Goal: Information Seeking & Learning: Learn about a topic

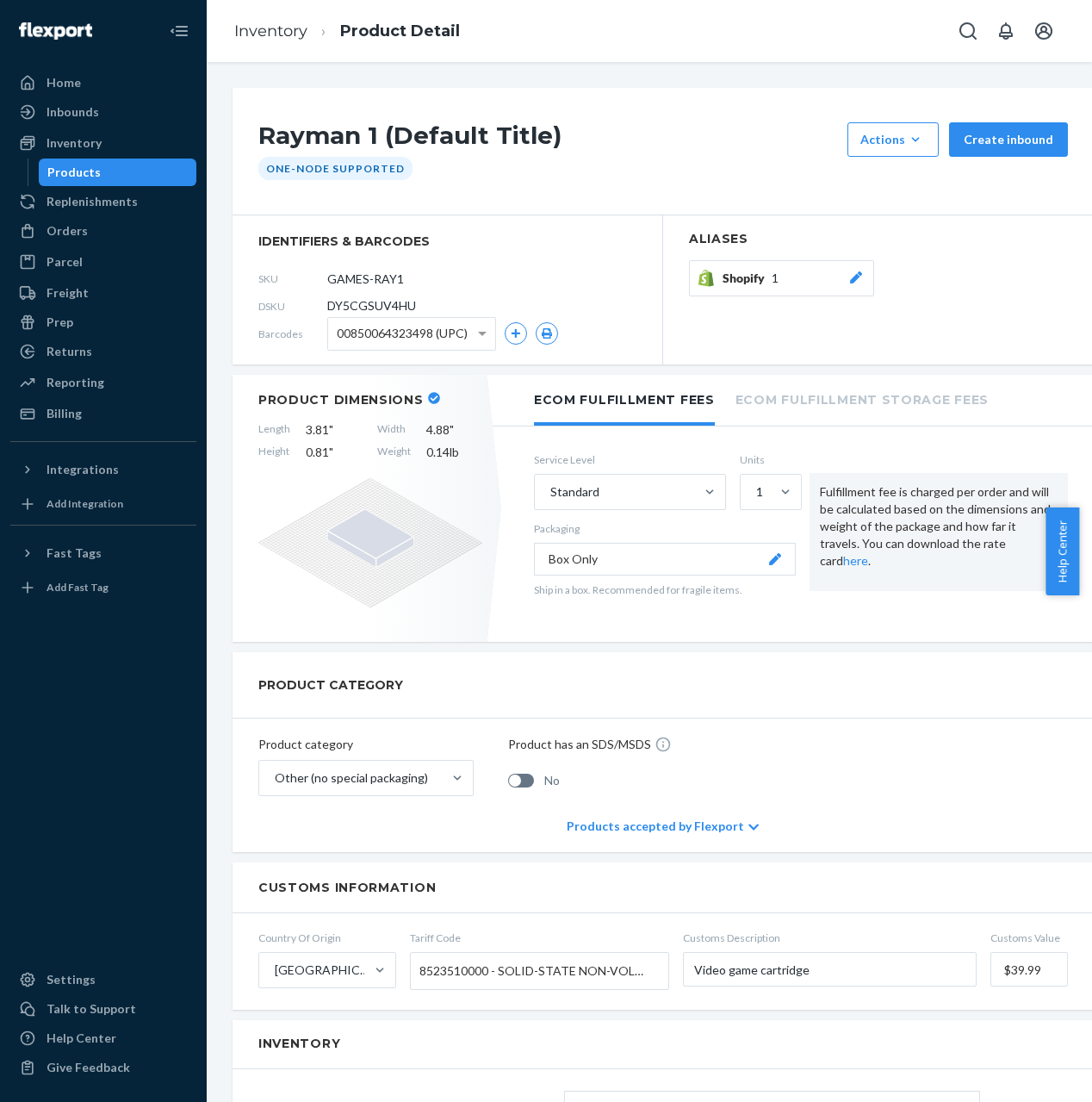
scroll to position [41, 0]
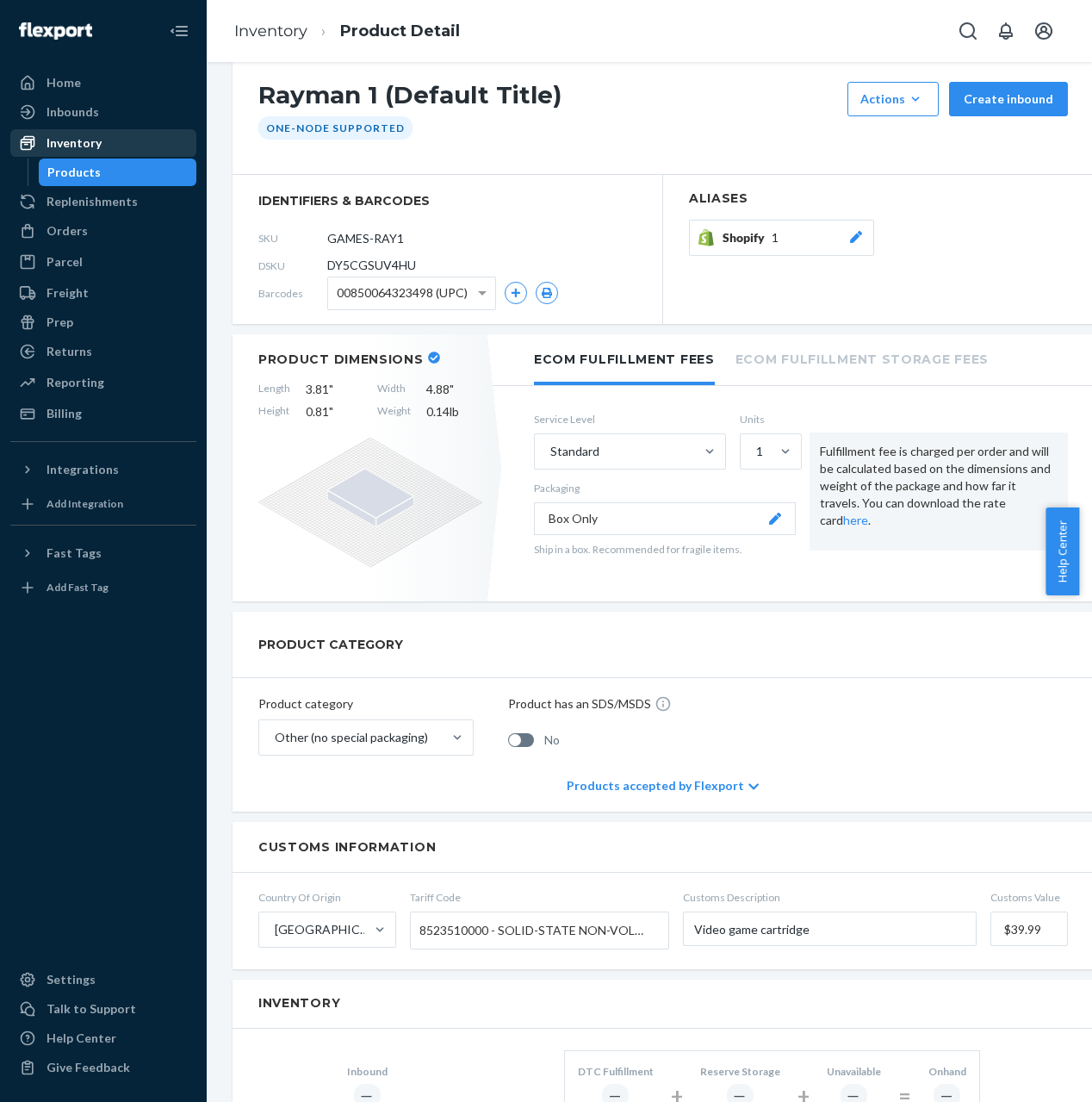
click at [97, 146] on div "Inventory" at bounding box center [73, 143] width 55 height 17
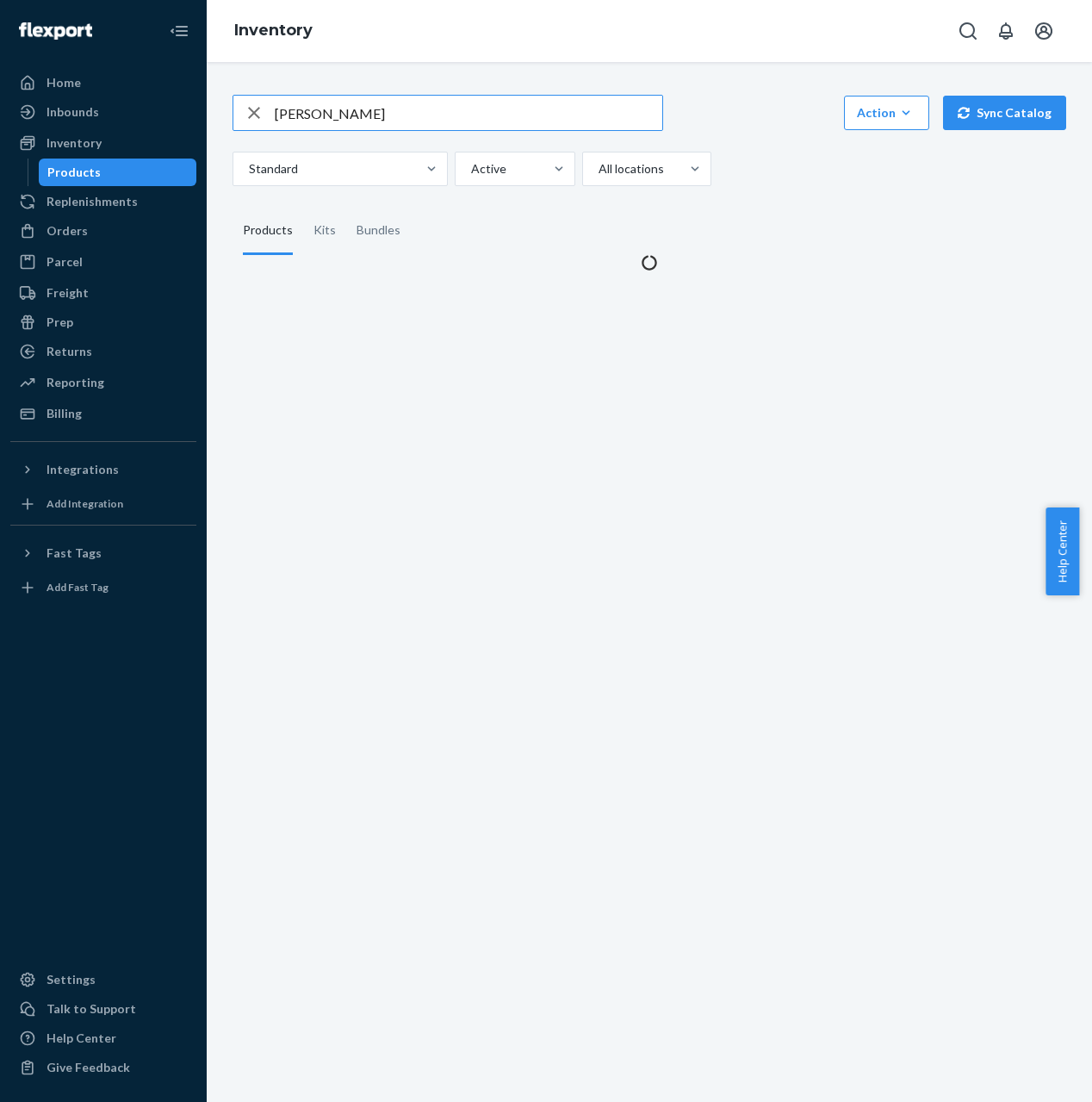
click at [333, 114] on input "[PERSON_NAME]" at bounding box center [468, 113] width 387 height 35
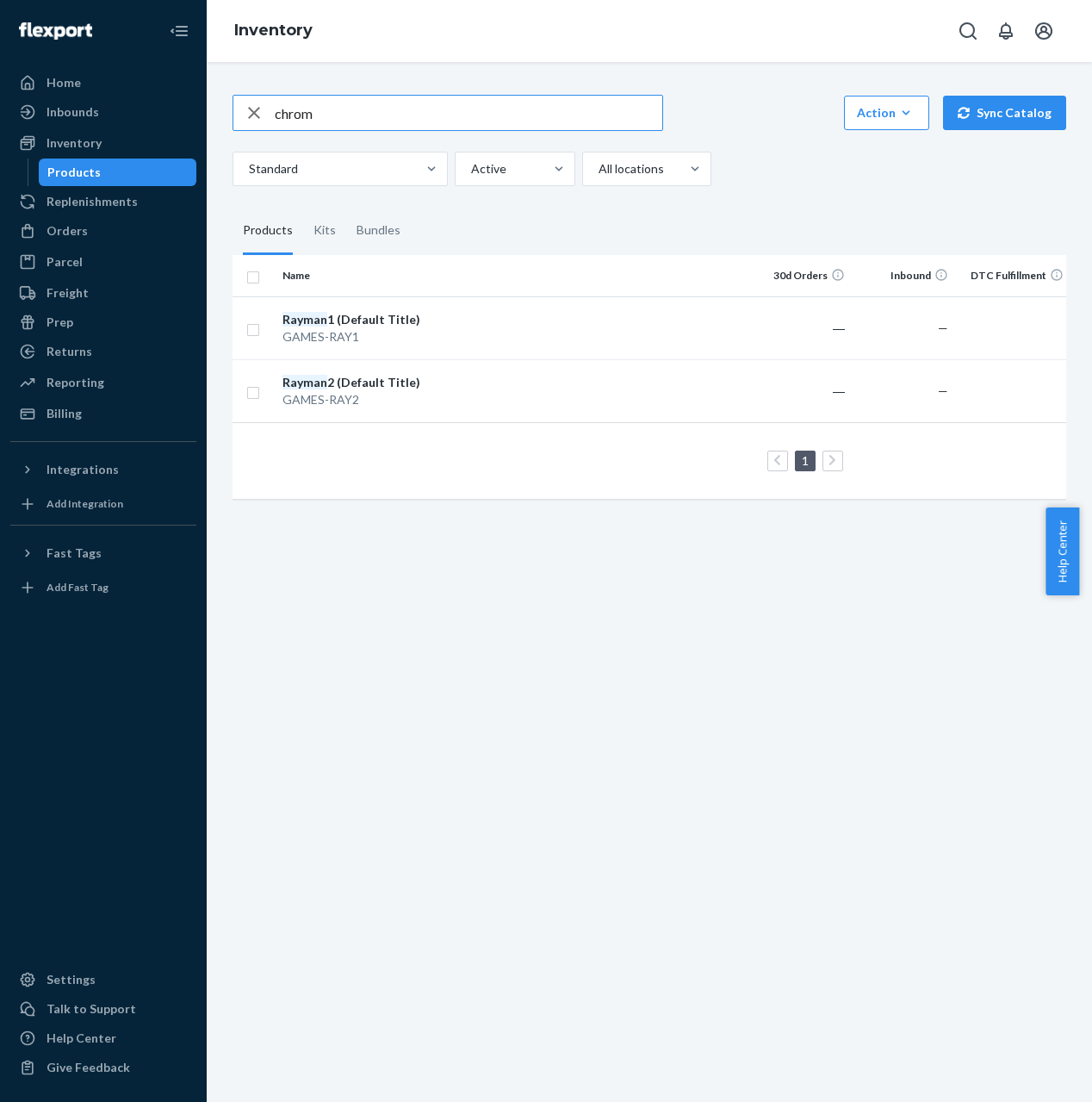
type input "chrom"
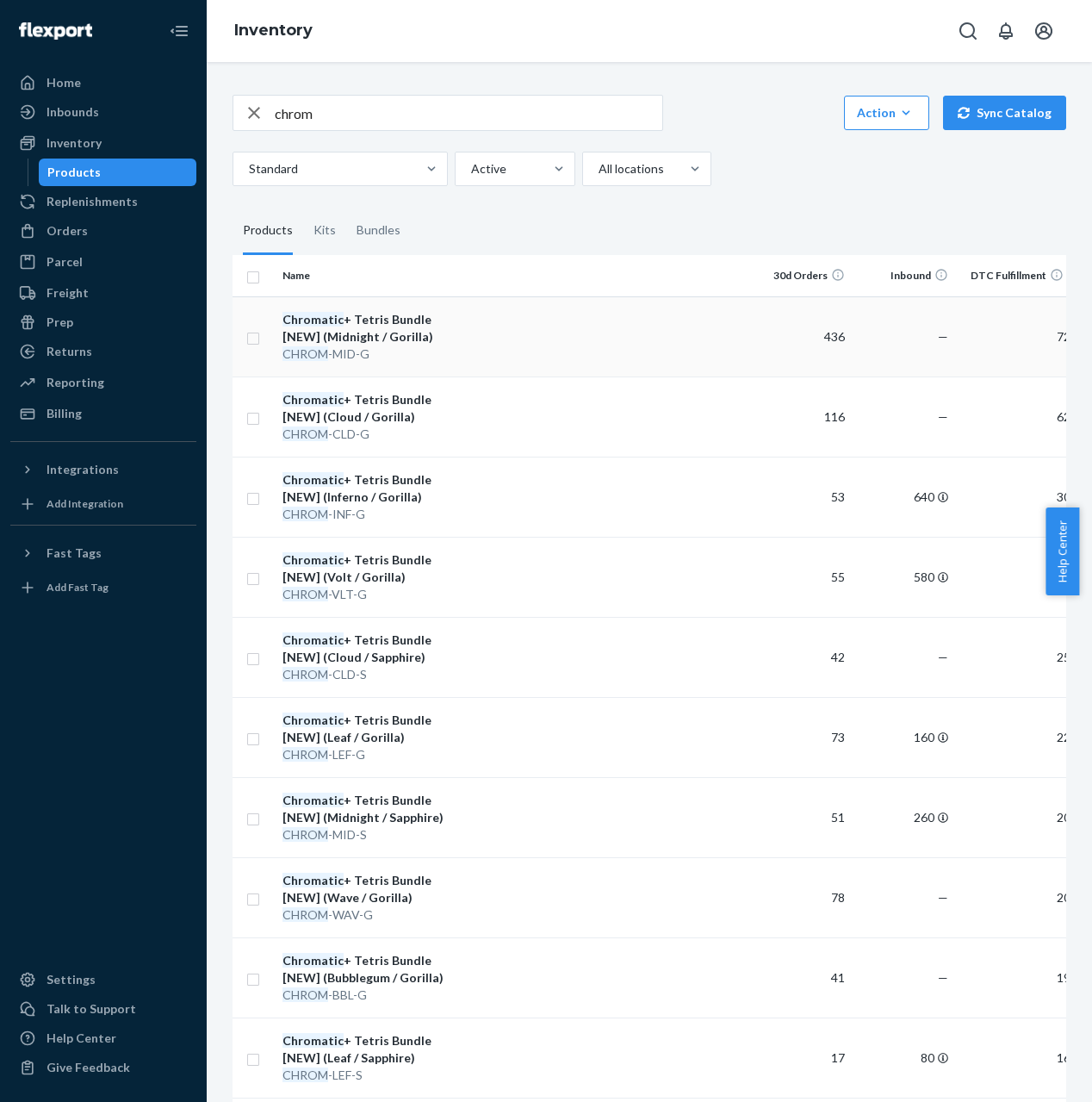
click at [414, 320] on div "Chromatic + Tetris Bundle [NEW] (Midnight / Gorilla)" at bounding box center [373, 328] width 180 height 35
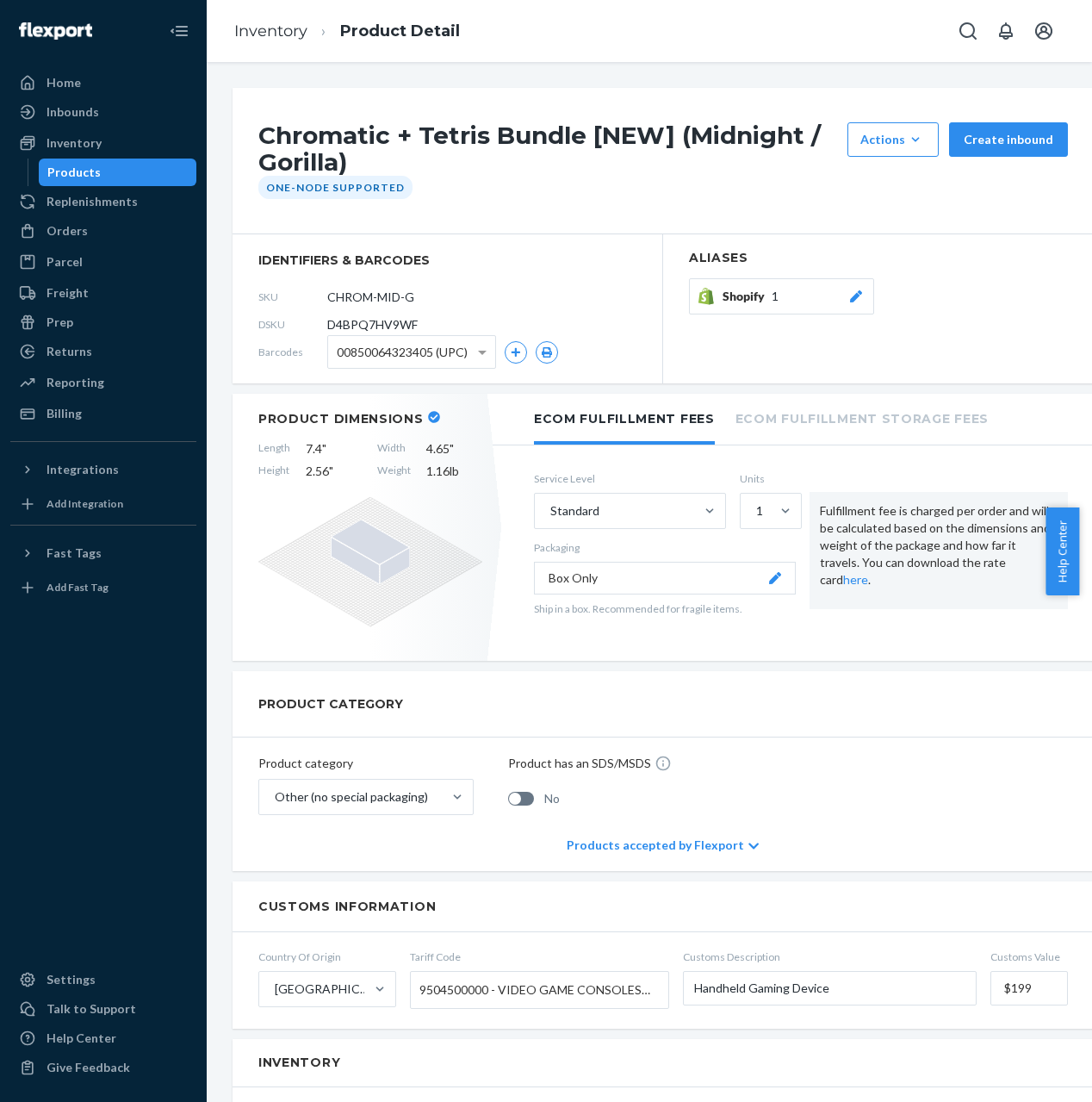
click at [367, 324] on span "D4BPQ7HV9WF" at bounding box center [373, 325] width 91 height 17
copy span "D4BPQ7HV9WF"
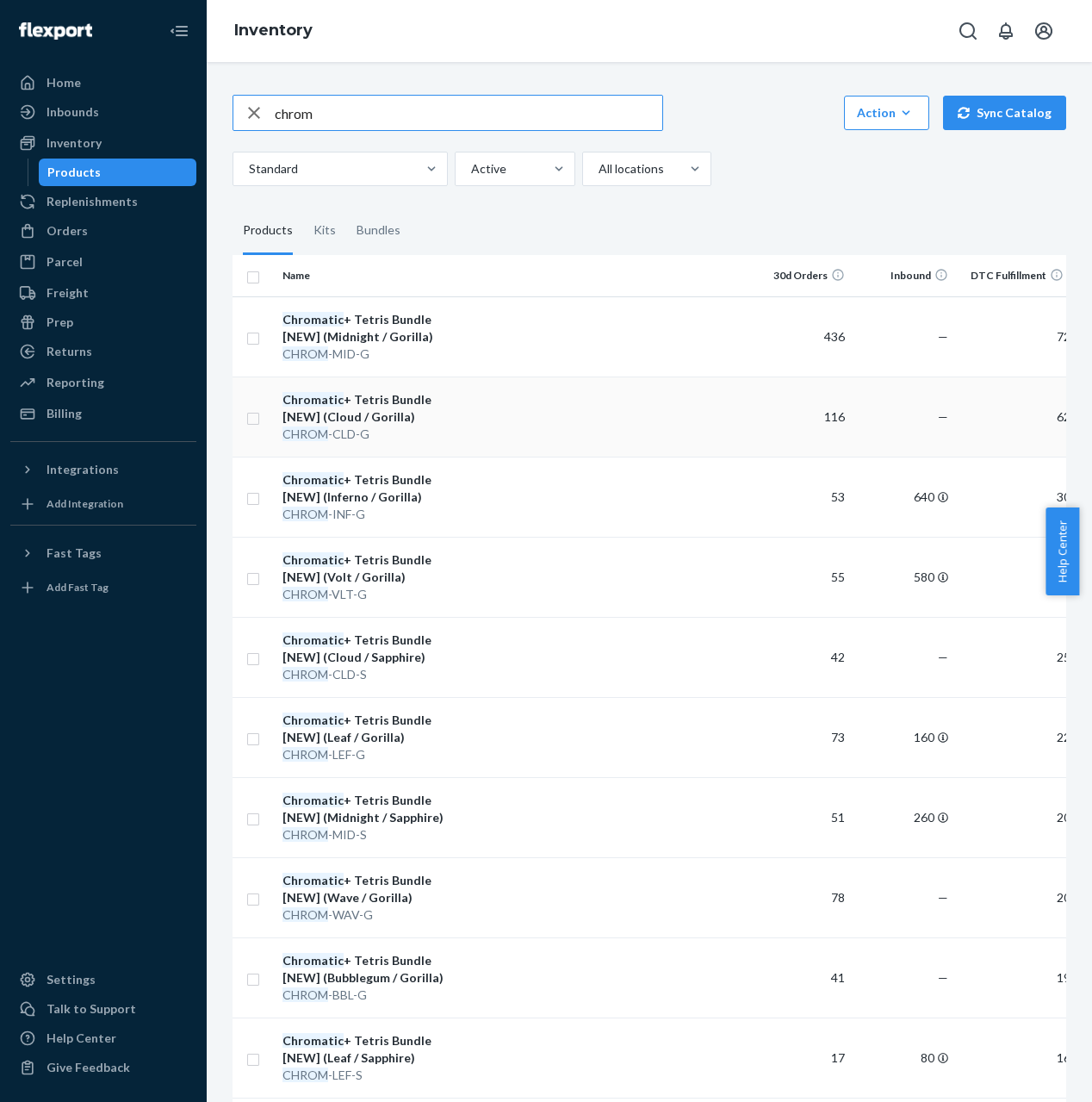
click at [374, 424] on div "Chromatic + Tetris Bundle [NEW] (Cloud / Gorilla)" at bounding box center [373, 409] width 180 height 35
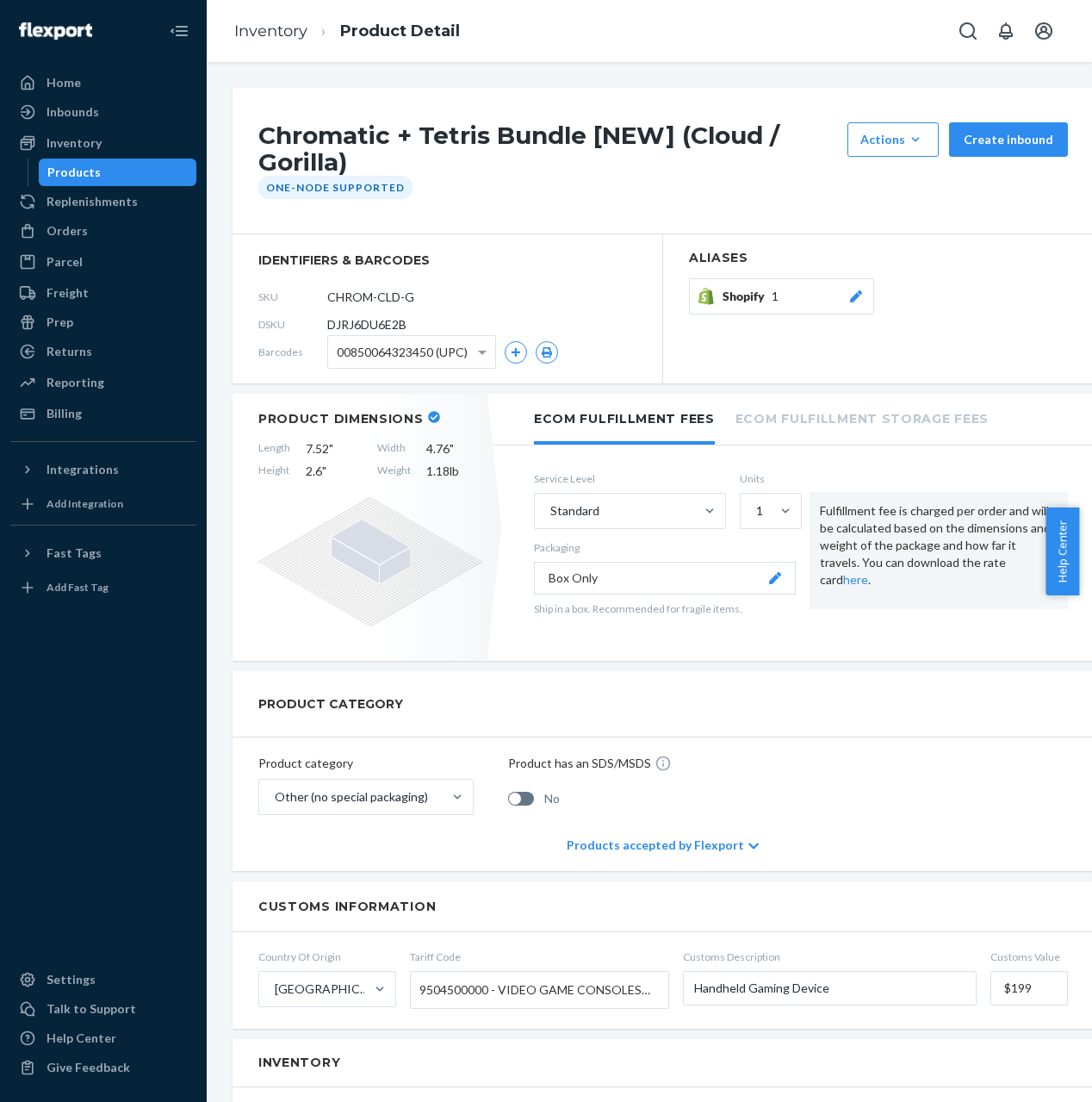
click at [389, 327] on span "DJRJ6DU6E2B" at bounding box center [367, 325] width 79 height 17
click at [391, 326] on span "DJRJ6DU6E2B" at bounding box center [367, 325] width 79 height 17
copy span "DJRJ6DU6E2B"
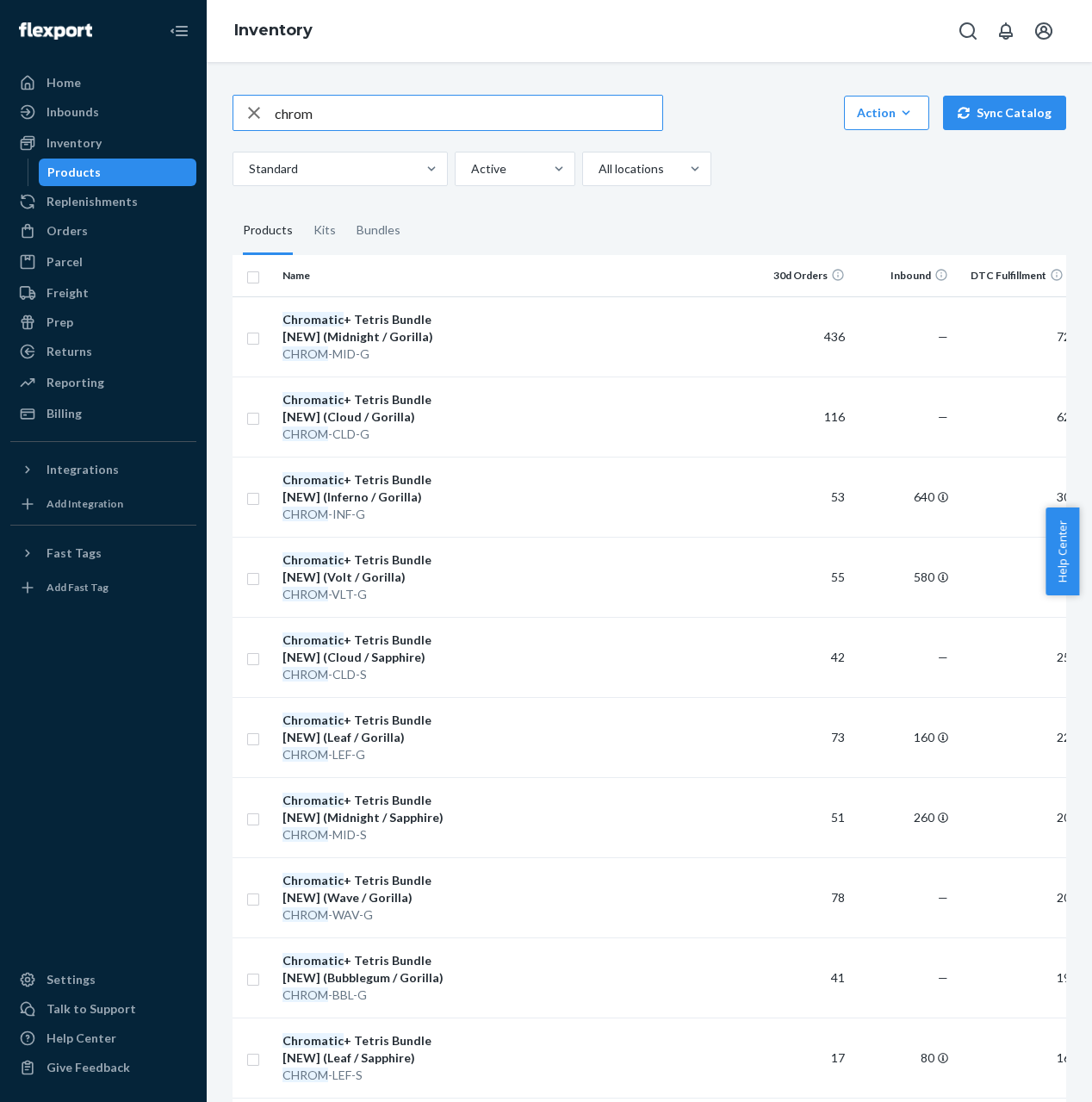
click at [462, 496] on td "Chromatic + Tetris Bundle [NEW] (Inferno / Gorilla) CHROM -INF-G" at bounding box center [372, 496] width 194 height 80
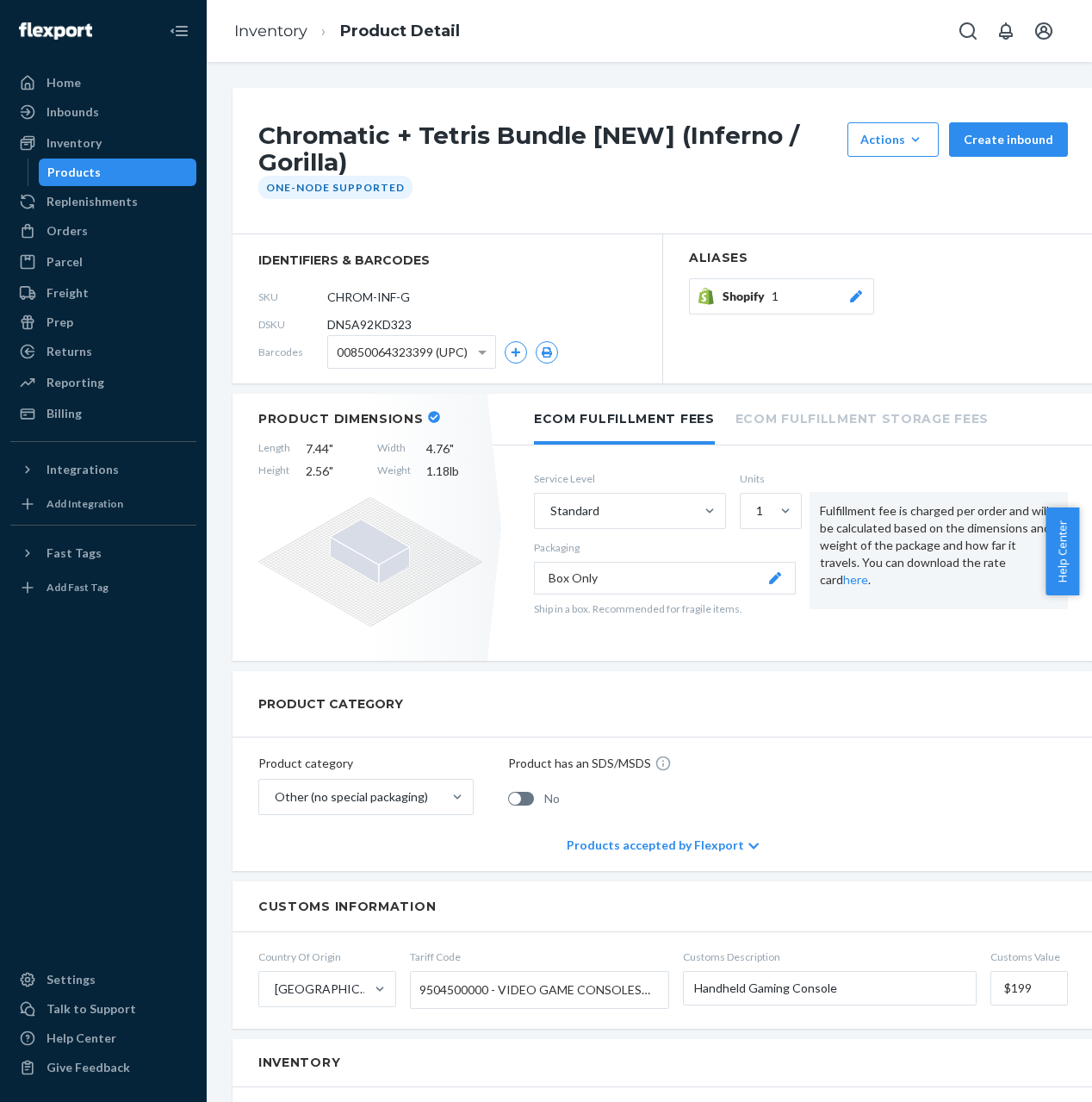
click at [391, 333] on div "DSKU DN5A92KD323" at bounding box center [448, 325] width 378 height 28
click at [394, 326] on span "DN5A92KD323" at bounding box center [369, 325] width 84 height 17
copy span "DN5A92KD323"
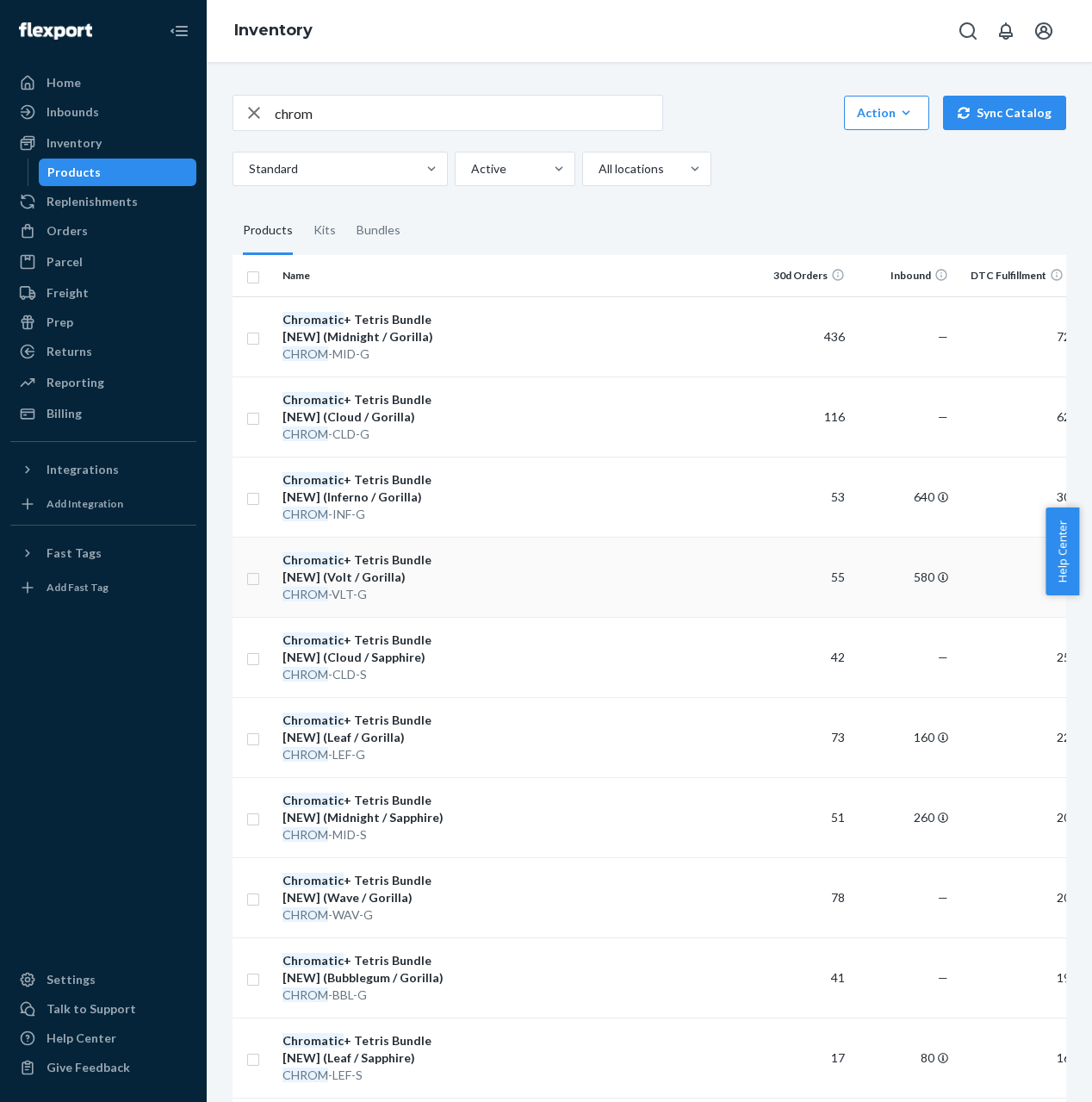
click at [491, 593] on td at bounding box center [608, 577] width 279 height 80
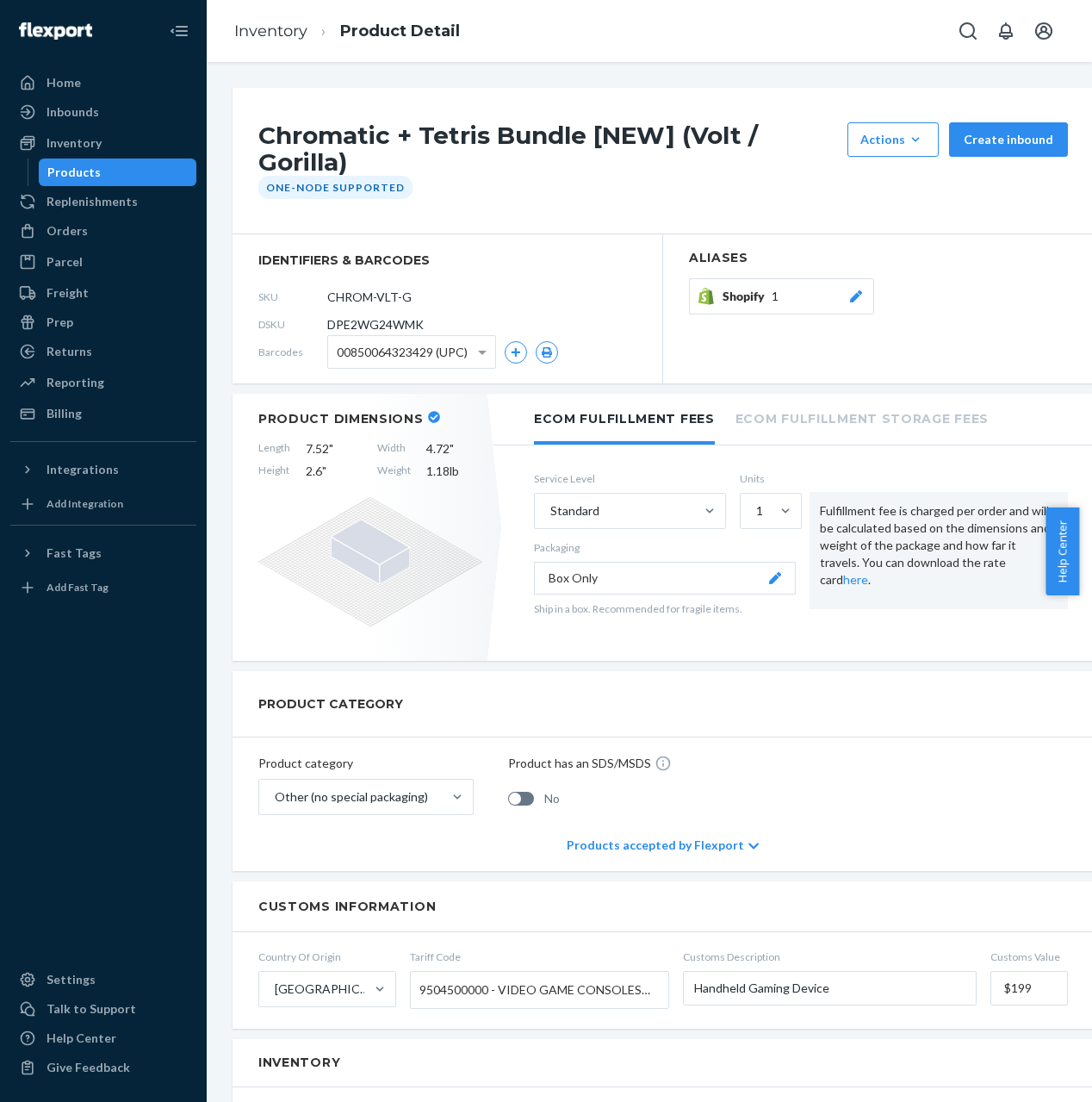
click at [400, 320] on span "DPE2WG24WMK" at bounding box center [376, 325] width 97 height 17
copy span "DPE2WG24WMK"
click at [296, 35] on link "Inventory" at bounding box center [271, 31] width 73 height 19
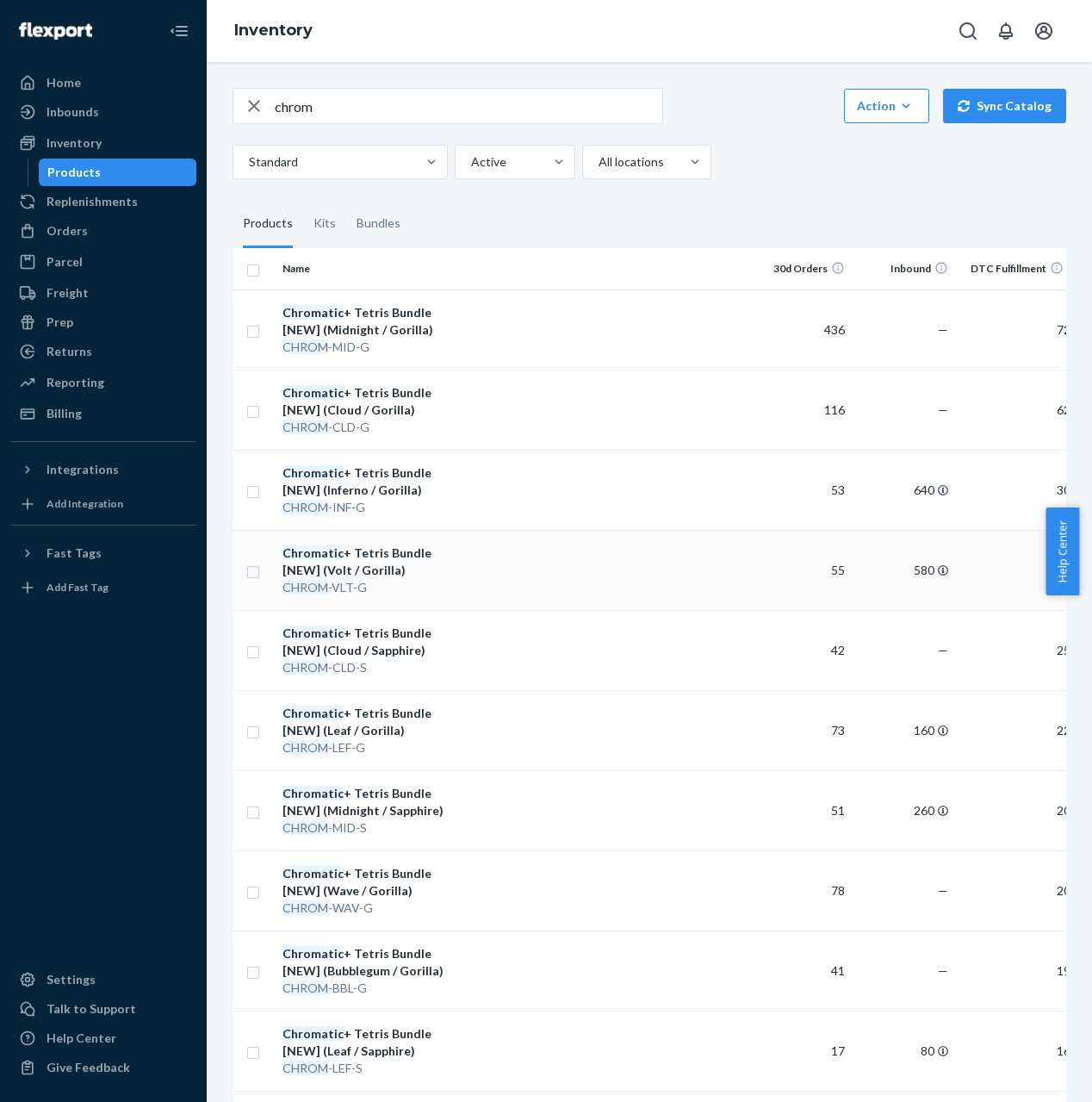
scroll to position [19, 0]
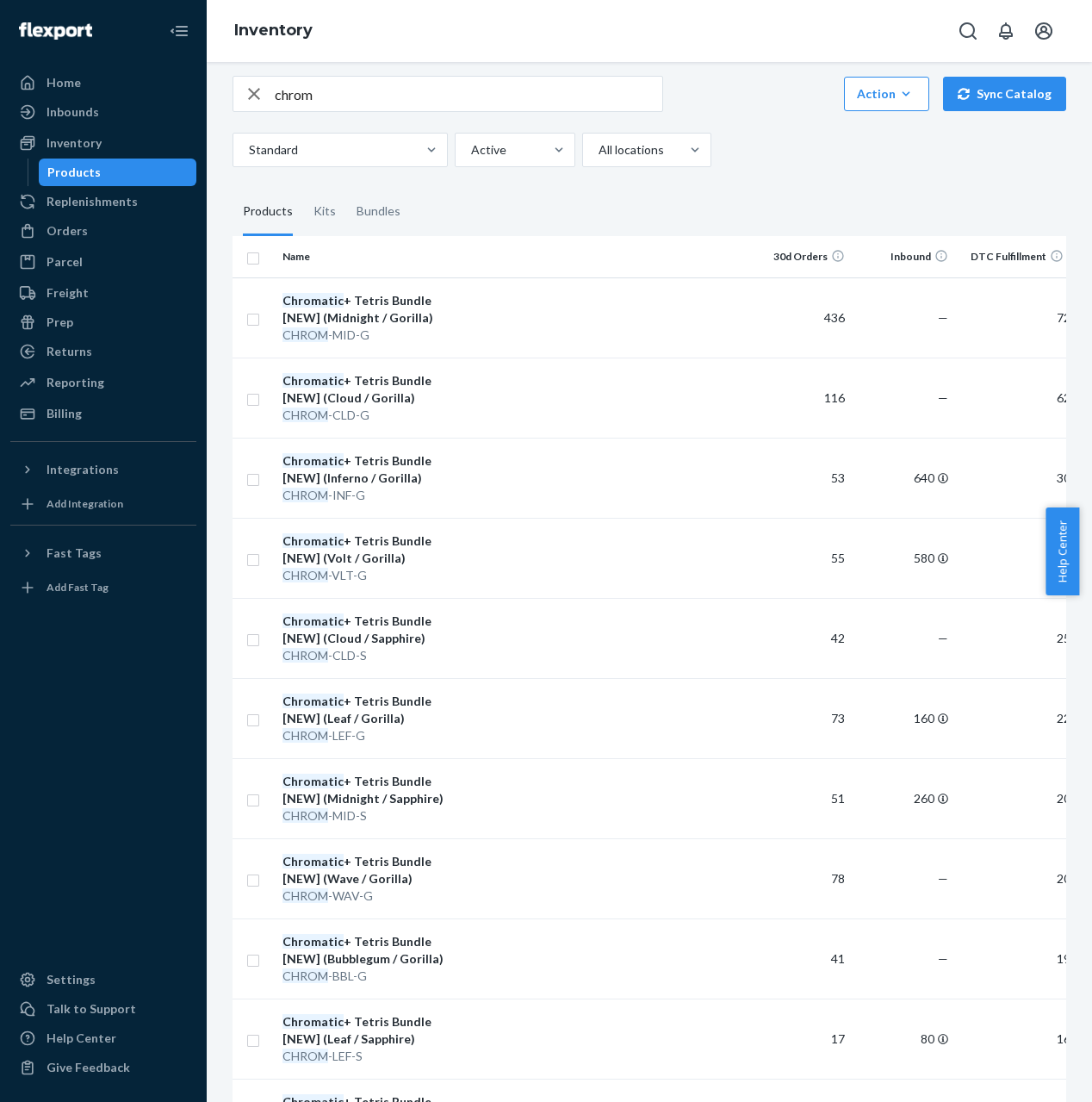
click at [484, 731] on td at bounding box center [608, 718] width 279 height 80
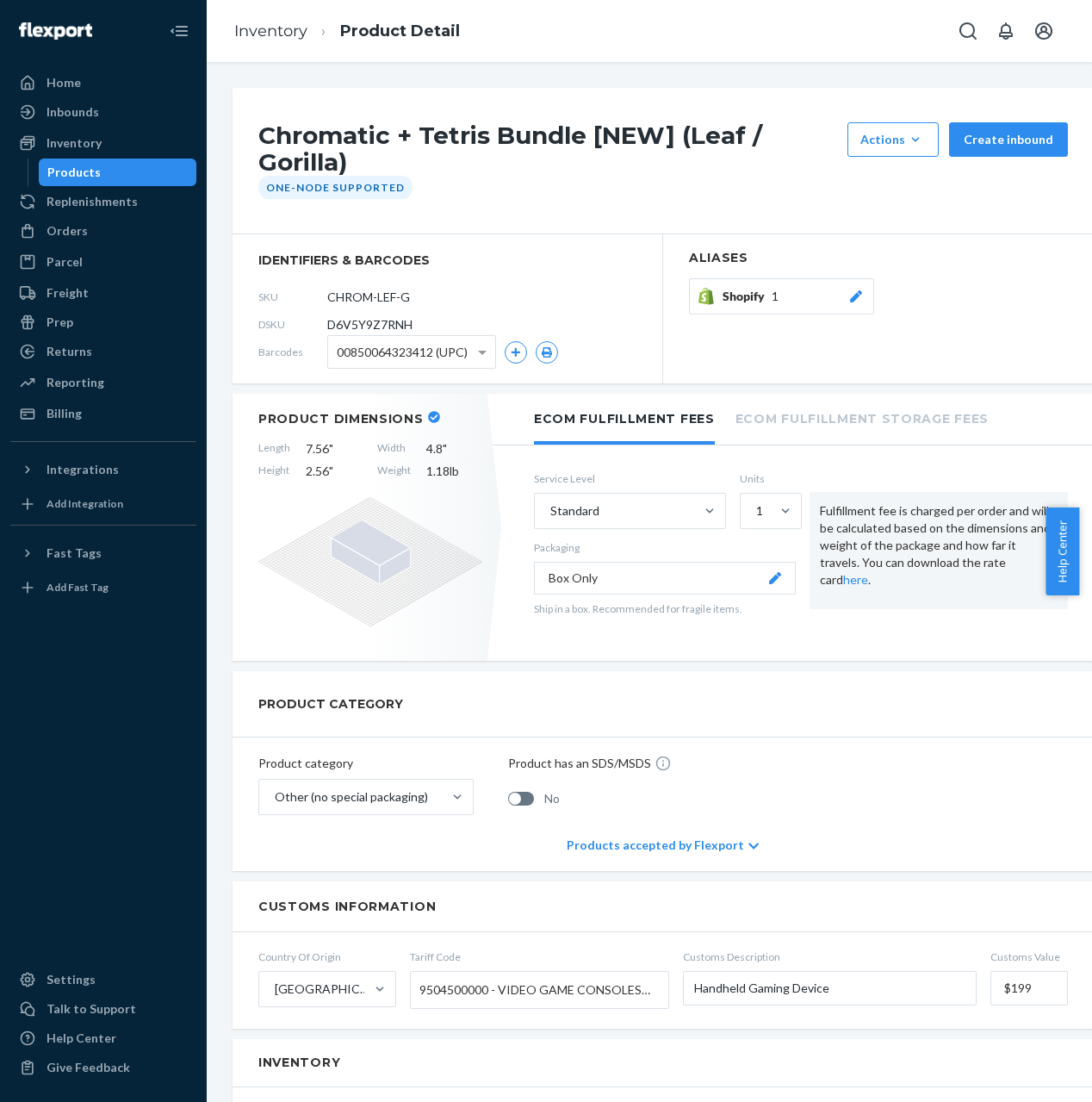
click at [370, 324] on span "D6V5Y9Z7RNH" at bounding box center [370, 325] width 85 height 17
copy span "D6V5Y9Z7RNH"
click at [272, 40] on link "Inventory" at bounding box center [271, 31] width 73 height 19
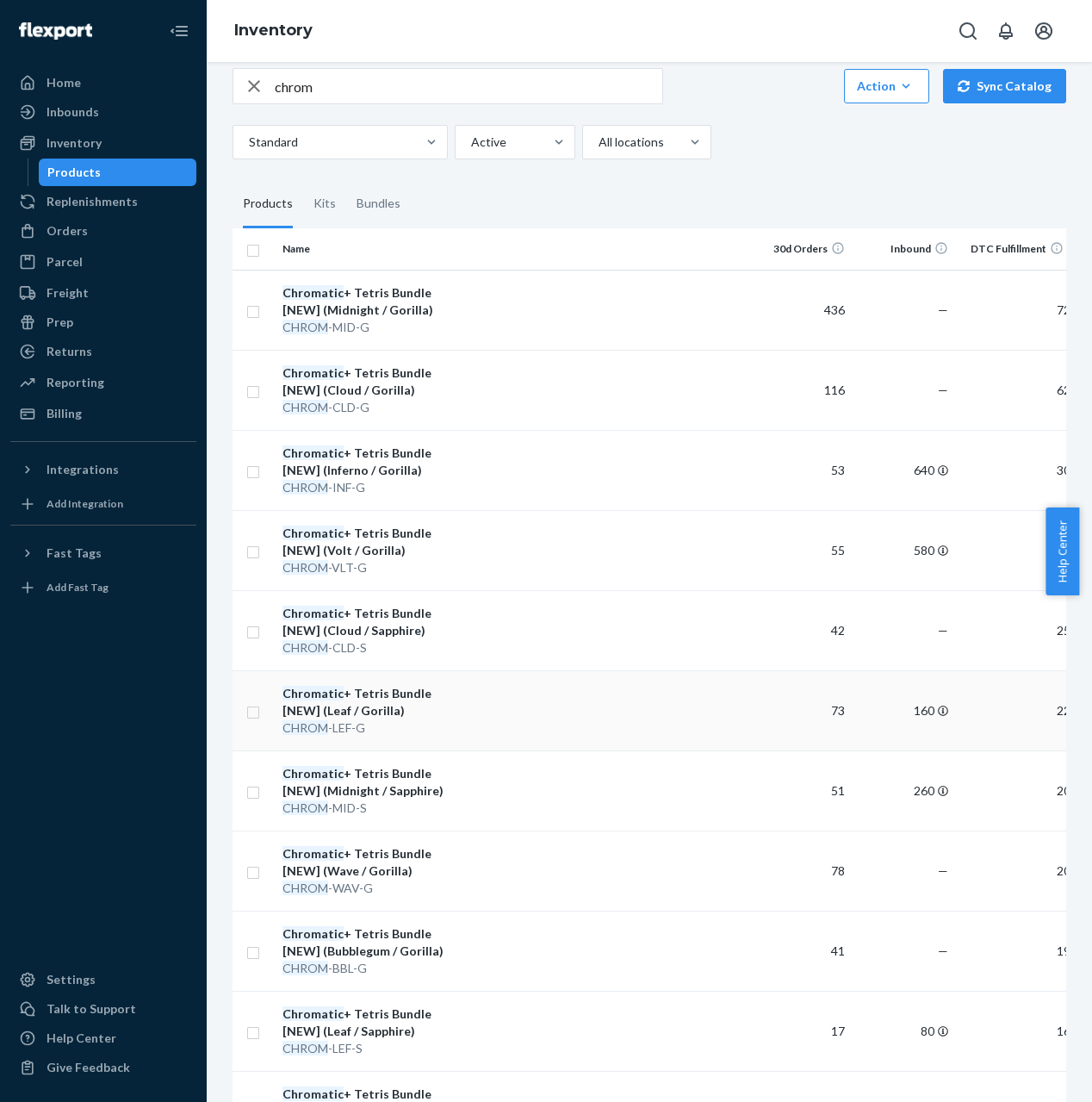
scroll to position [38, 0]
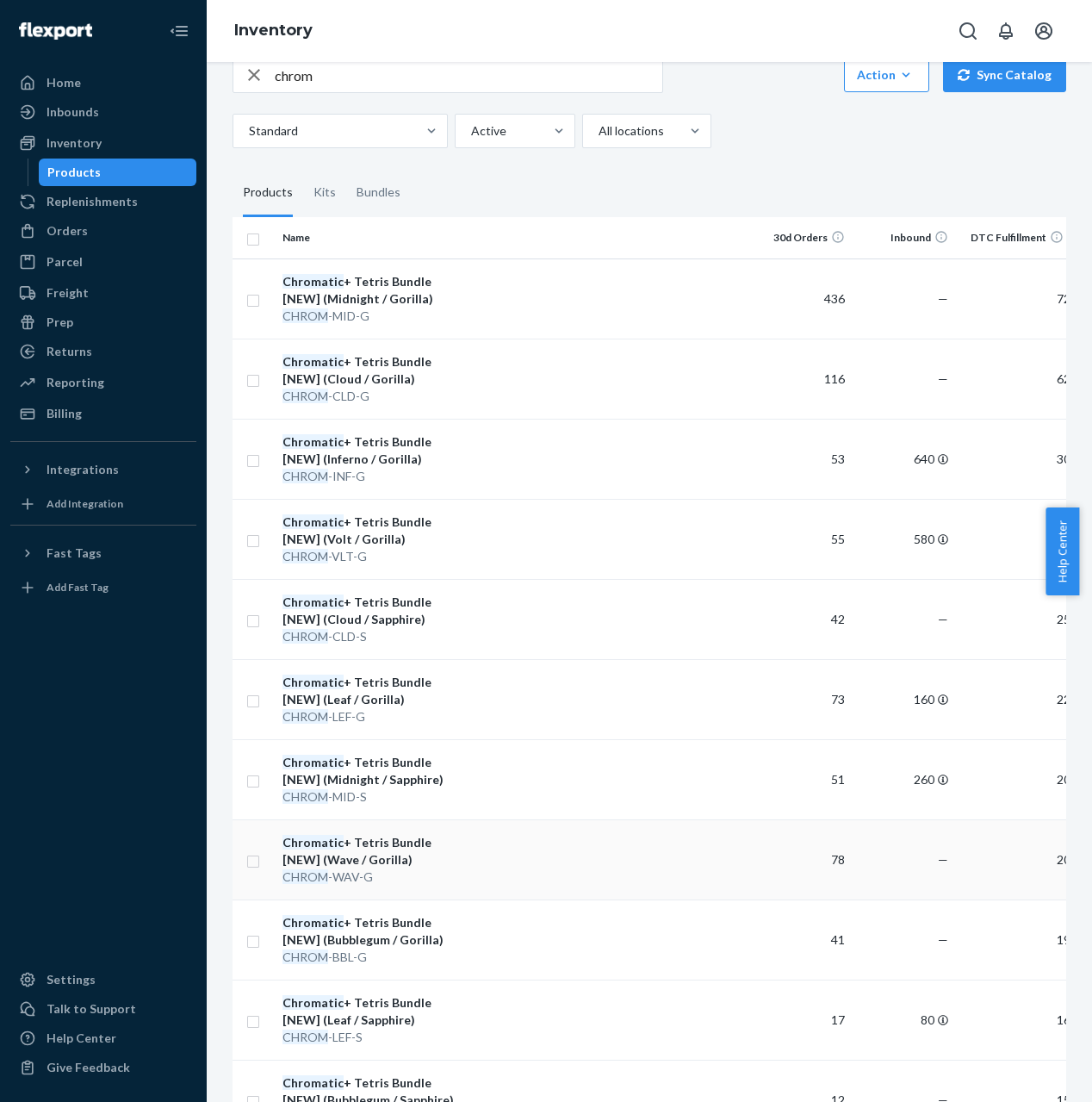
click at [541, 862] on td at bounding box center [608, 859] width 279 height 80
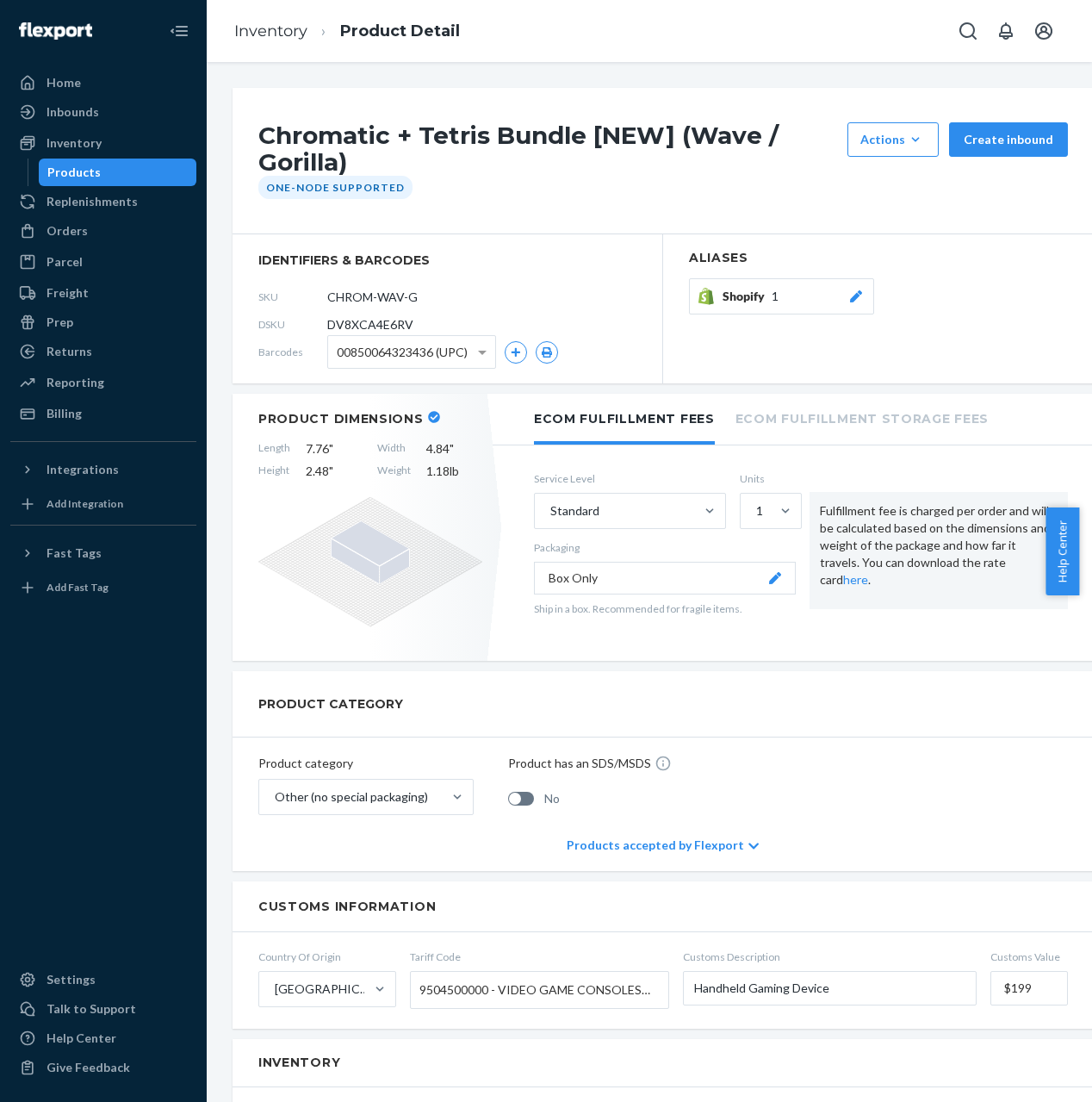
click at [404, 320] on span "DV8XCA4E6RV" at bounding box center [370, 325] width 86 height 17
copy span "DV8XCA4E6RV"
click at [272, 28] on link "Inventory" at bounding box center [271, 31] width 73 height 19
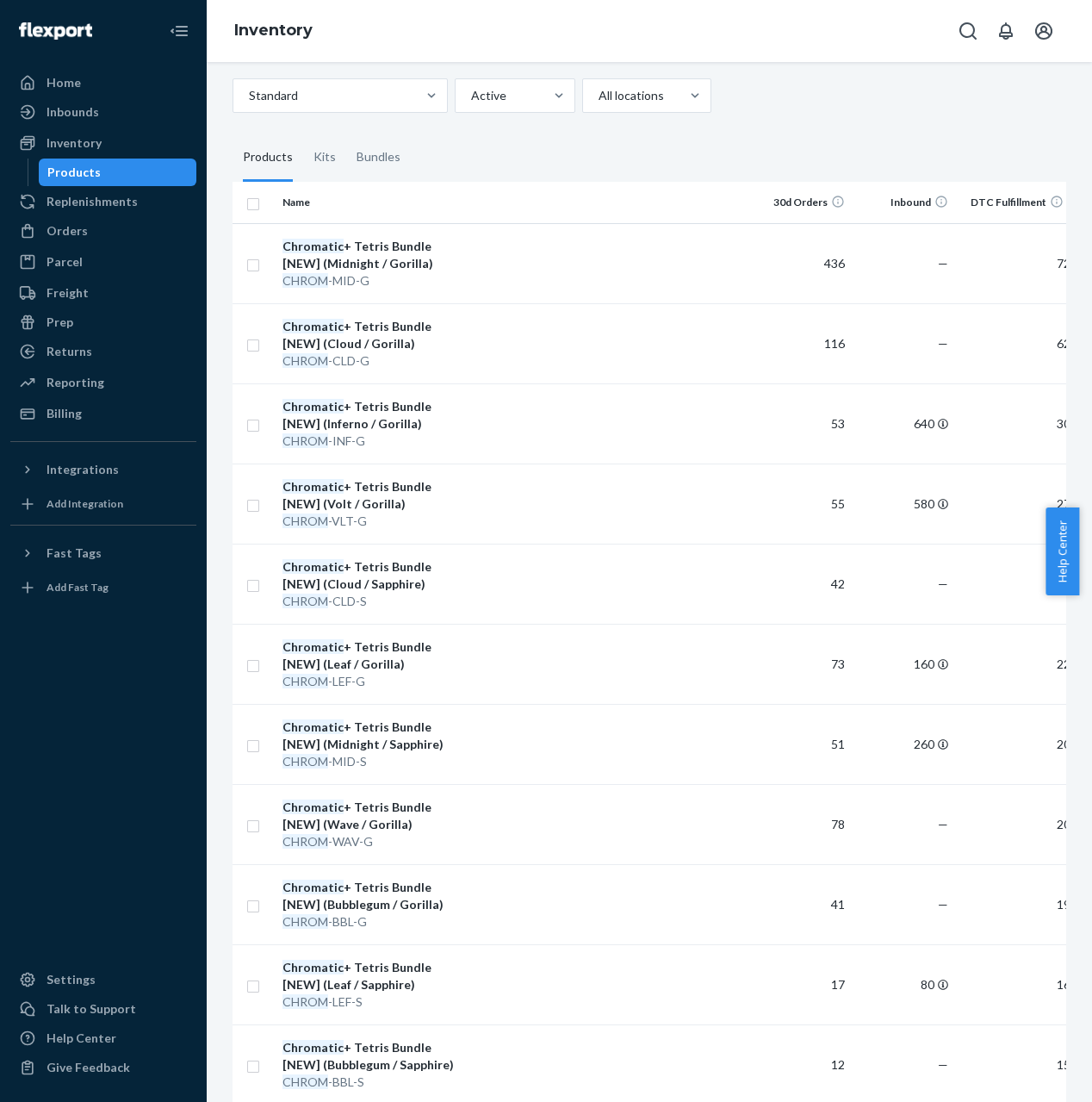
scroll to position [228, 0]
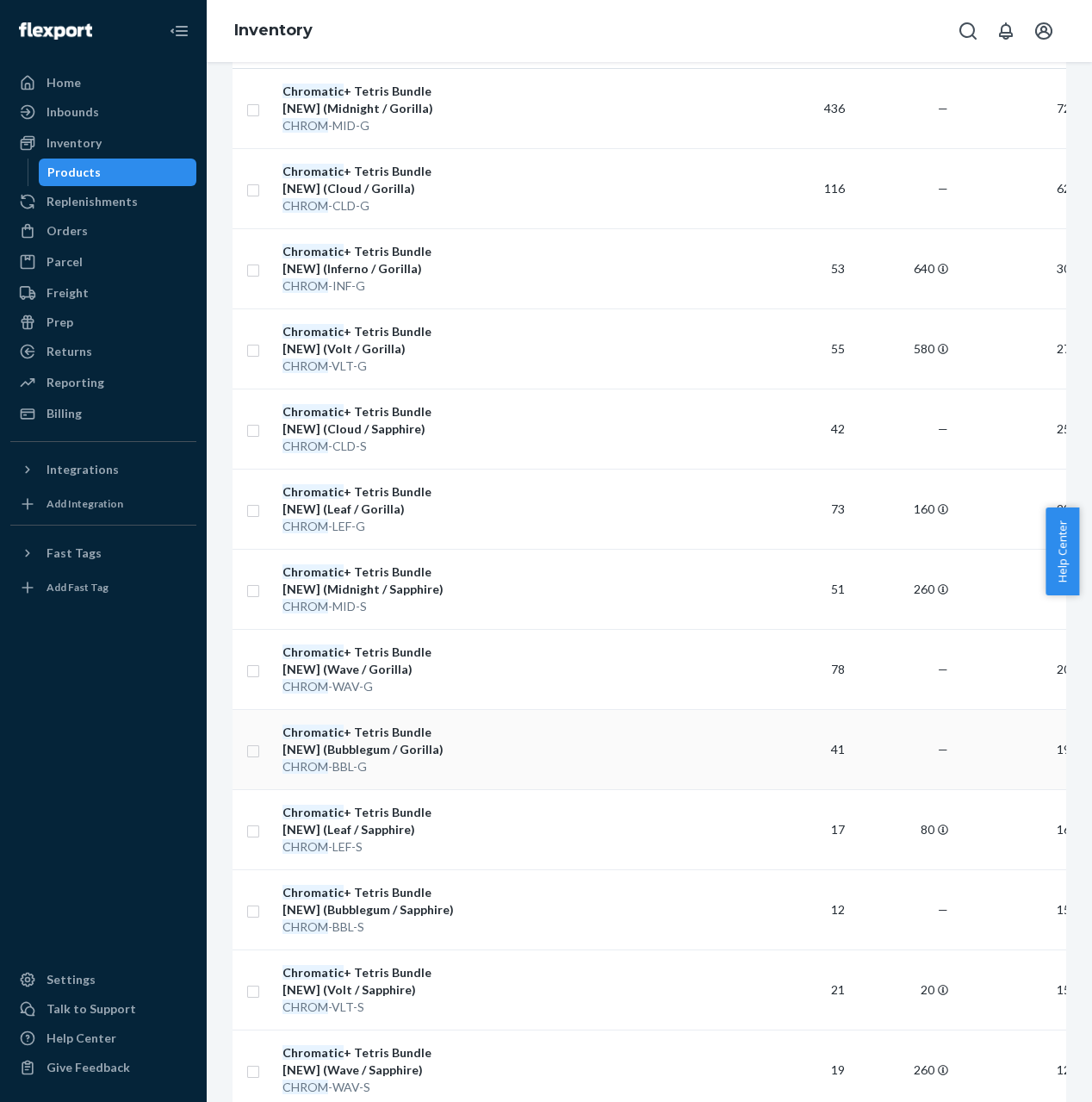
click at [392, 753] on div "Chromatic + Tetris Bundle [NEW] (Bubblegum / Gorilla)" at bounding box center [373, 741] width 180 height 35
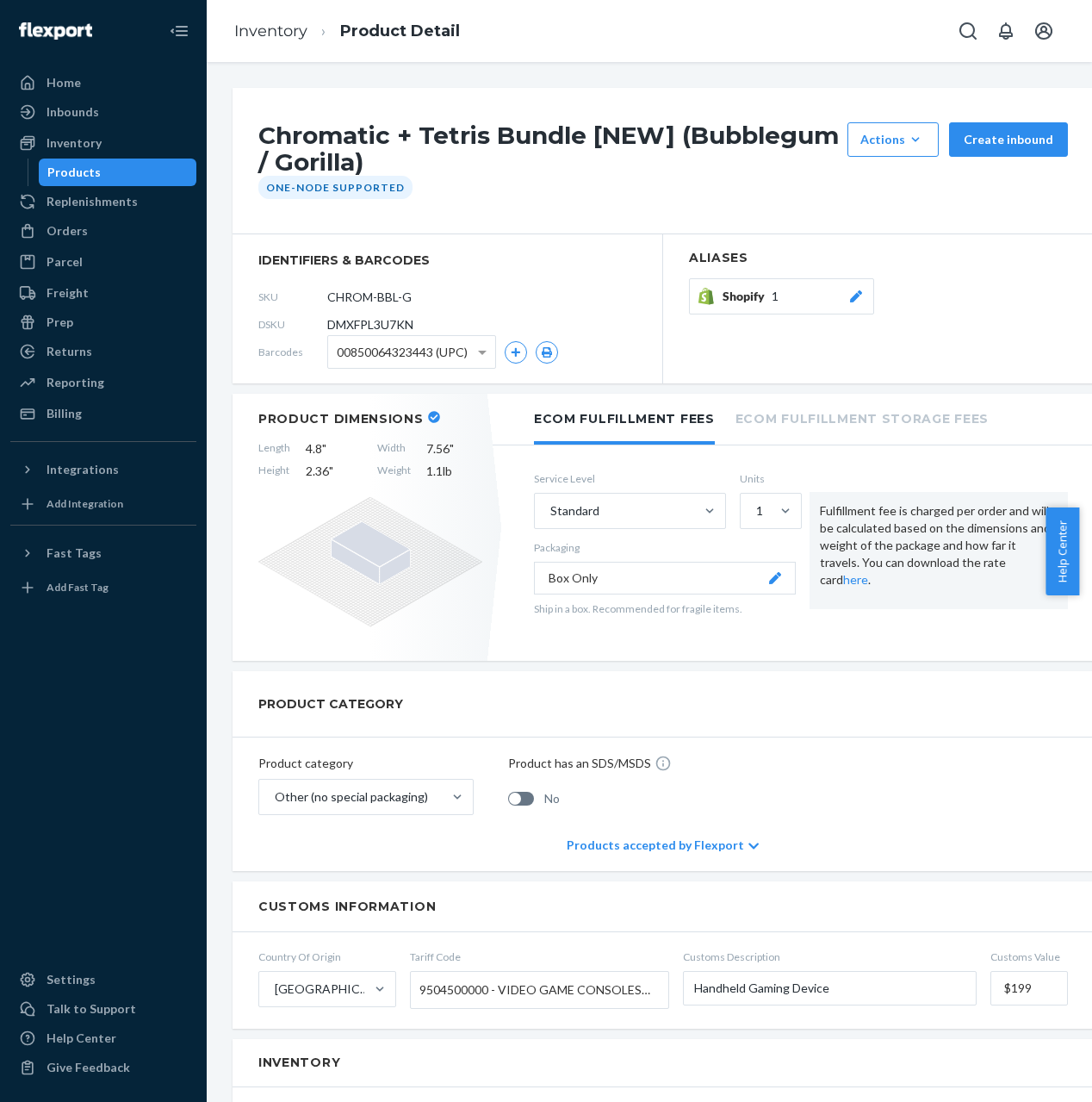
click at [389, 320] on span "DMXFPL3U7KN" at bounding box center [370, 325] width 86 height 17
click at [389, 321] on span "DMXFPL3U7KN" at bounding box center [370, 325] width 86 height 17
copy span "DMXFPL3U7KN"
click at [287, 31] on link "Inventory" at bounding box center [271, 31] width 73 height 19
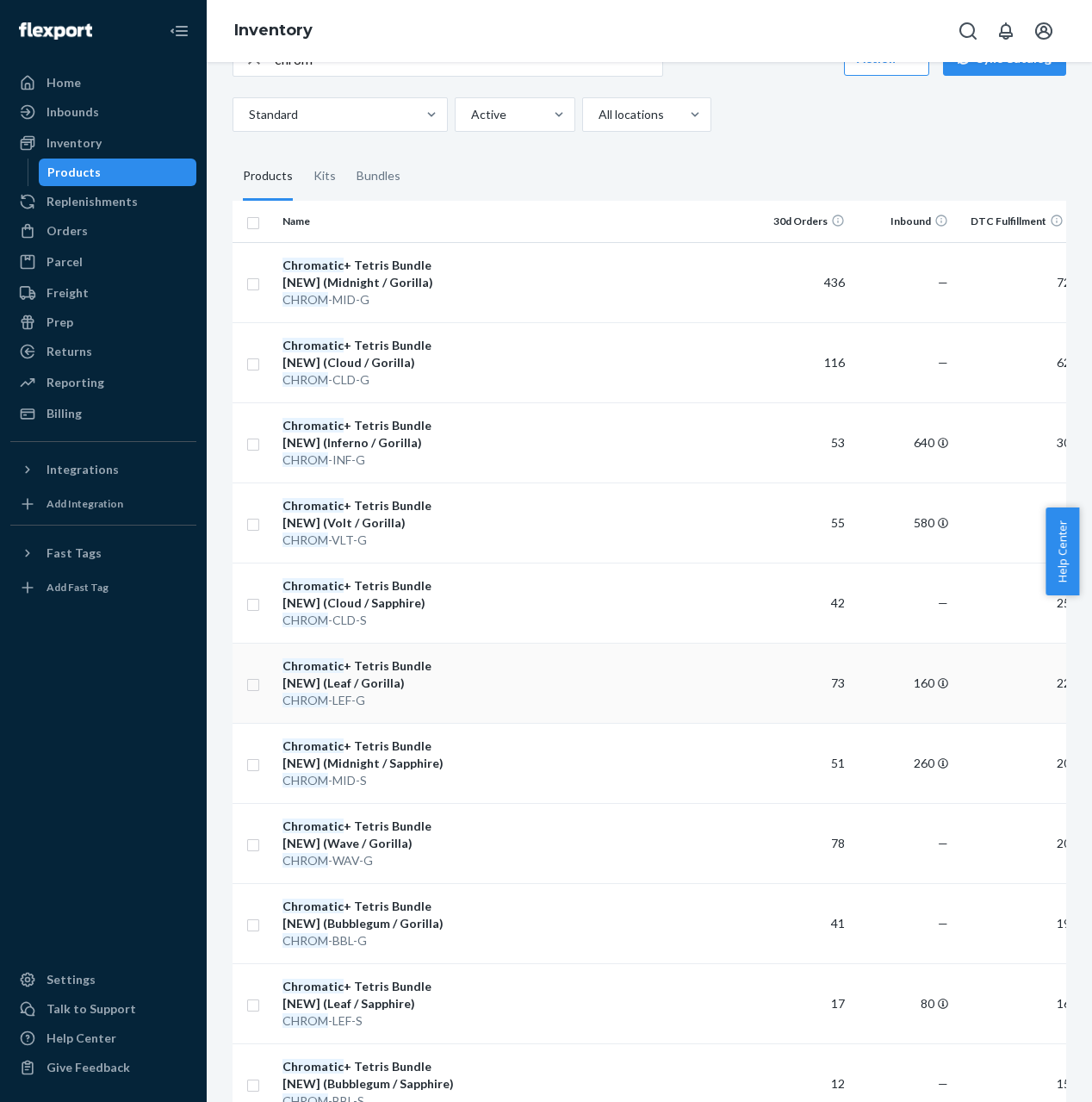
scroll to position [55, 0]
click at [569, 767] on td at bounding box center [608, 762] width 279 height 80
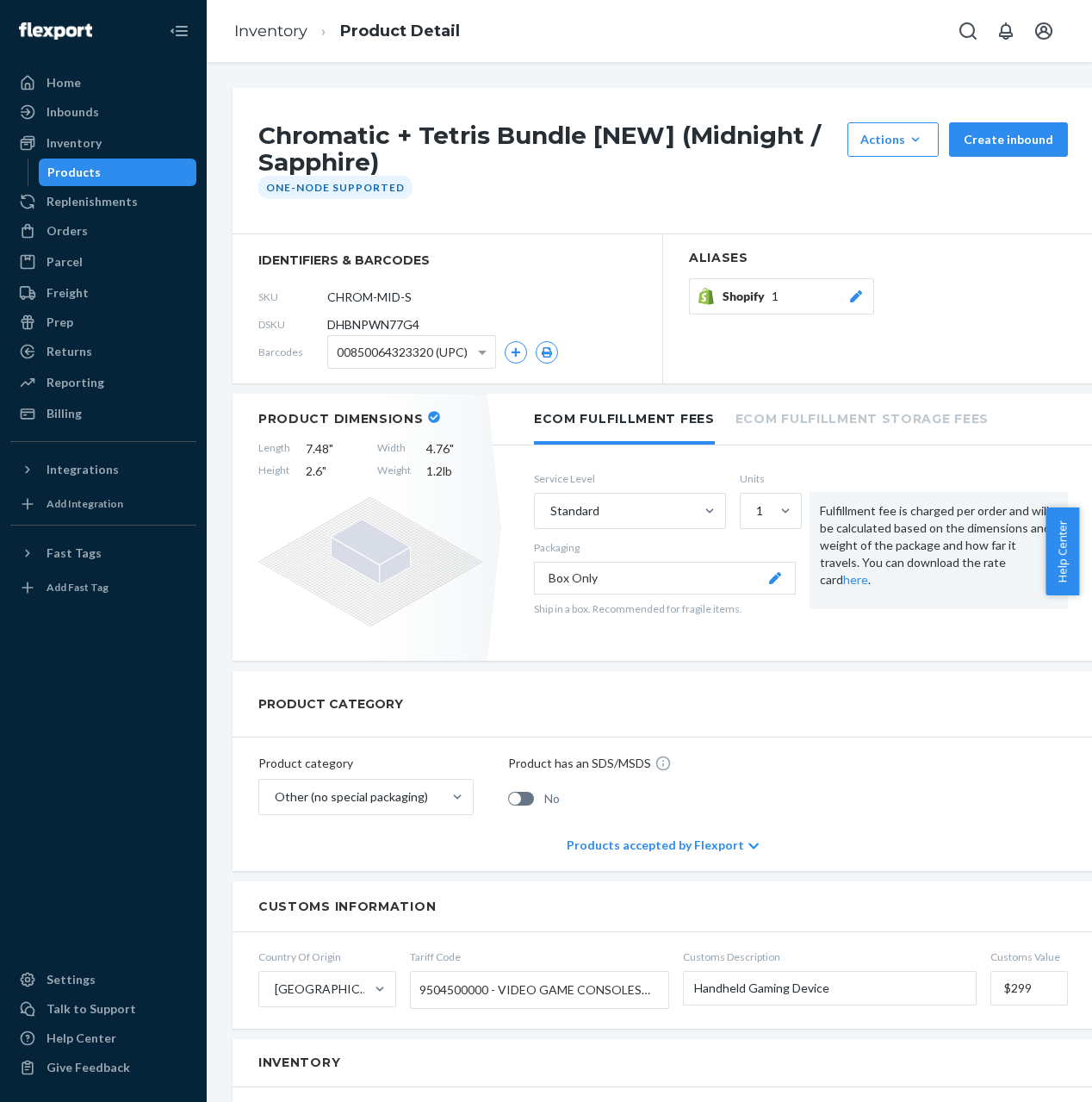
click at [384, 324] on span "DHBNPWN77G4" at bounding box center [373, 325] width 92 height 17
copy span "DHBNPWN77G4"
click at [267, 32] on link "Inventory" at bounding box center [271, 31] width 73 height 19
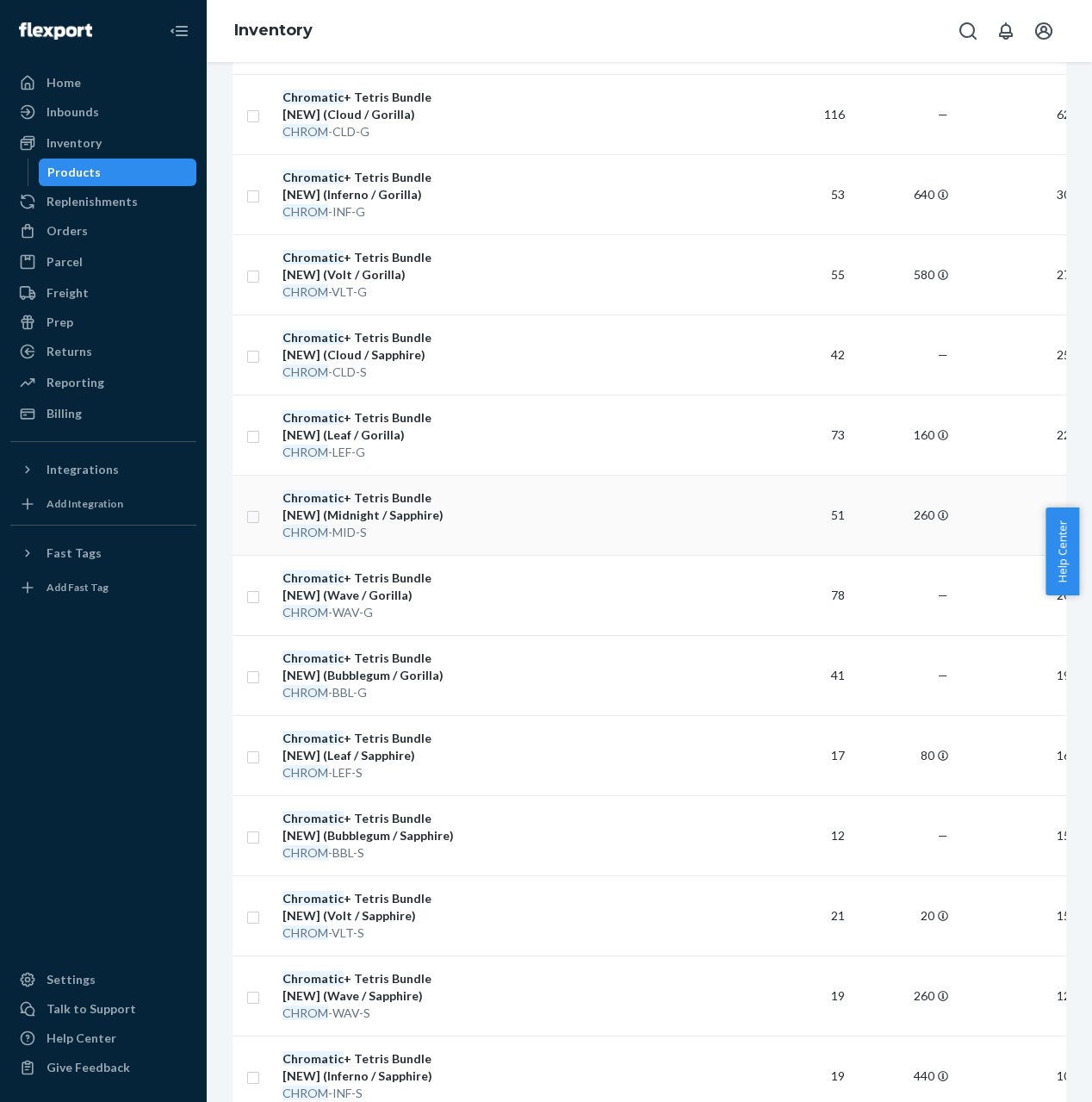
scroll to position [486, 0]
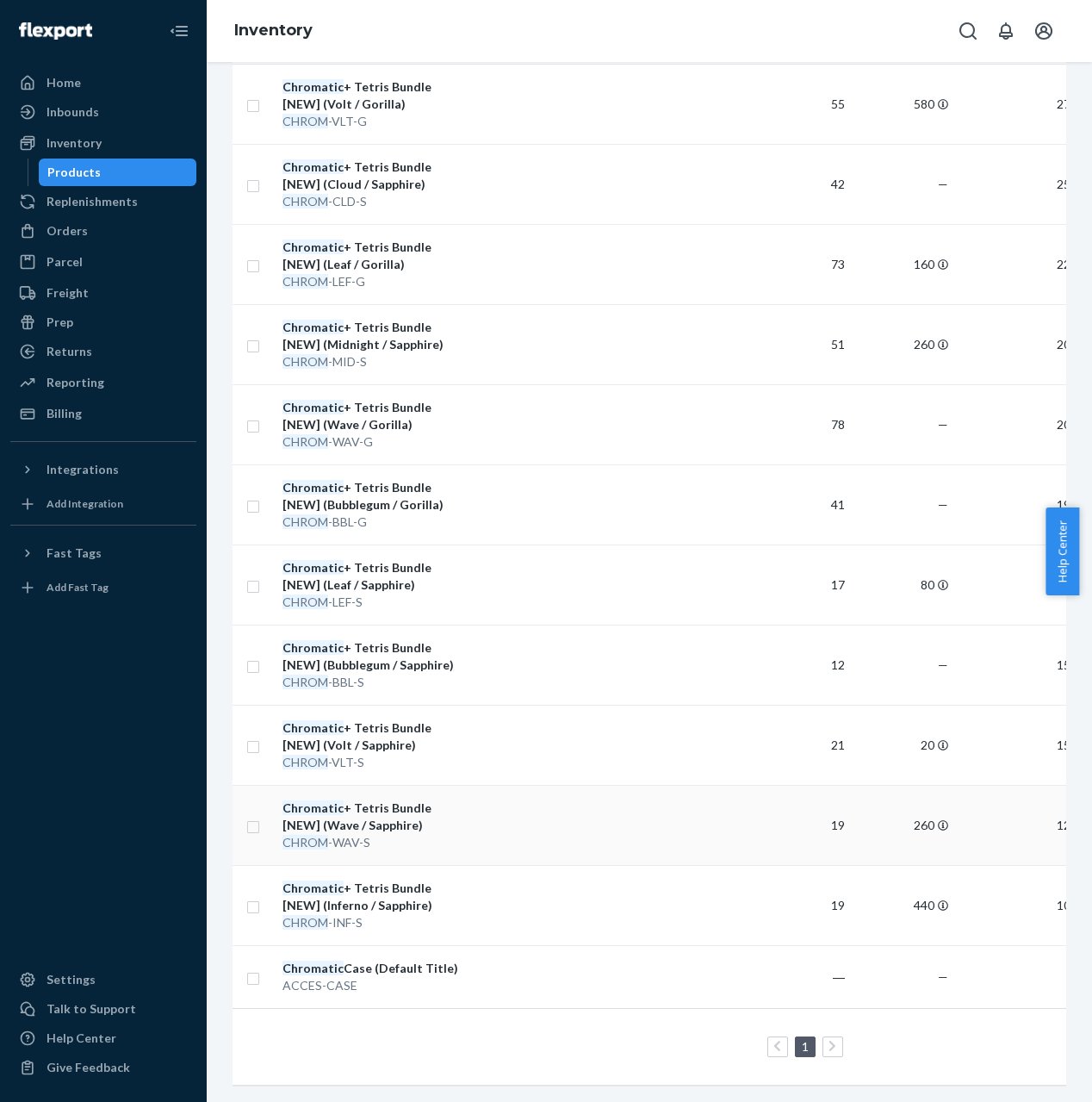
click at [393, 805] on div "Chromatic + Tetris Bundle [NEW] (Wave / Sapphire)" at bounding box center [373, 817] width 180 height 35
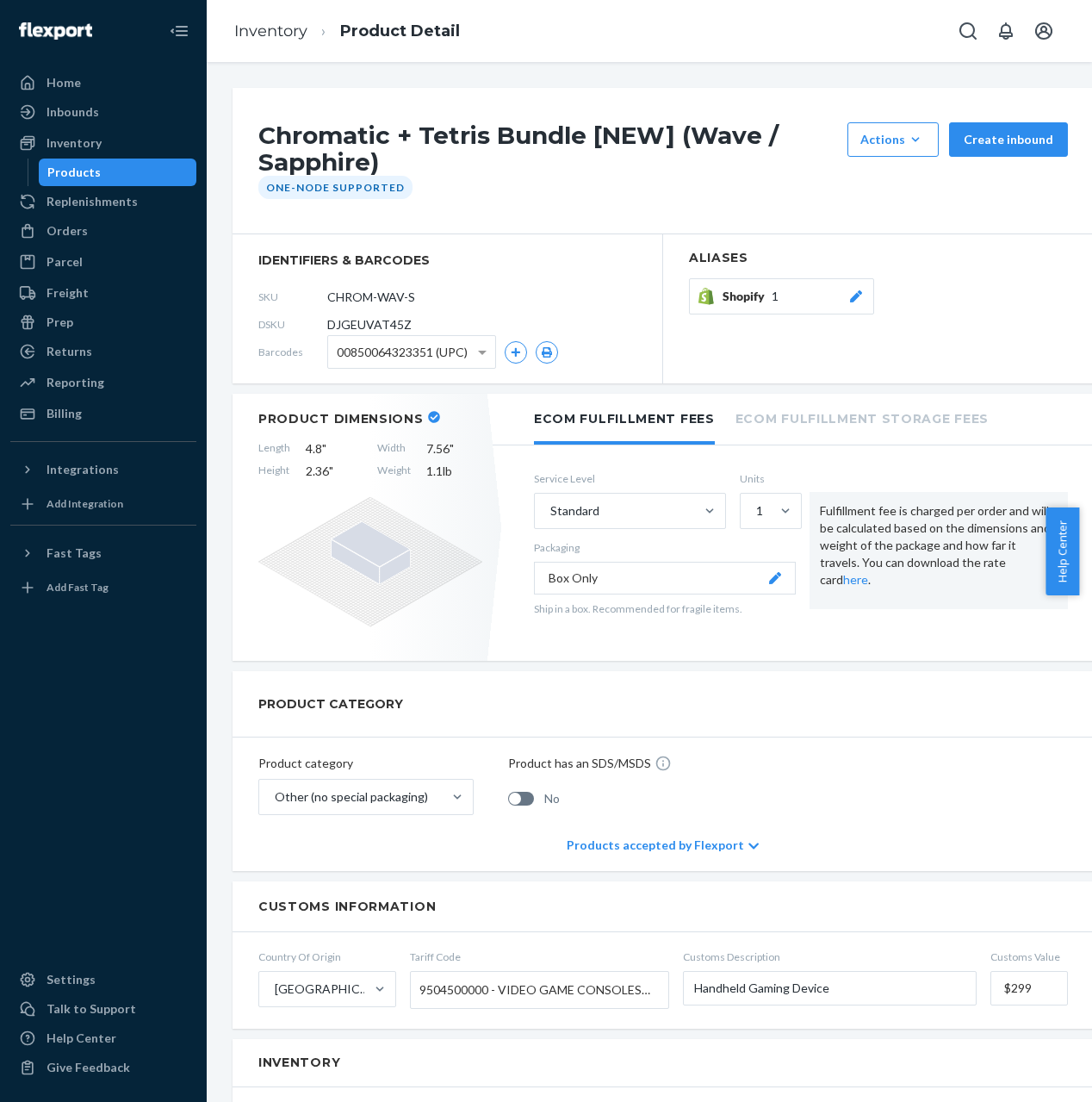
click at [377, 327] on span "DJGEUVAT45Z" at bounding box center [369, 325] width 84 height 17
copy span "DJGEUVAT45Z"
click at [270, 37] on link "Inventory" at bounding box center [271, 31] width 73 height 19
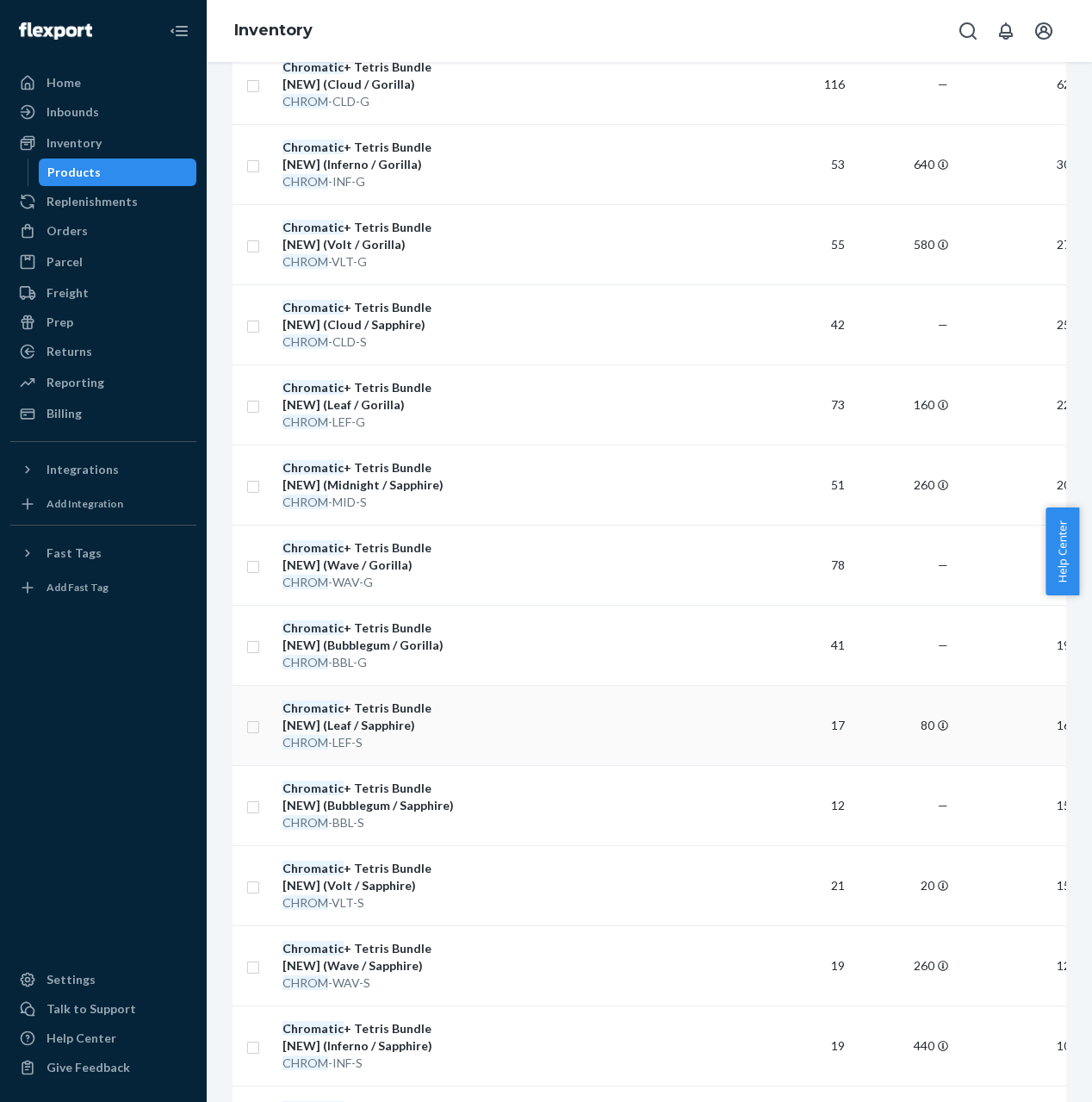
scroll to position [486, 0]
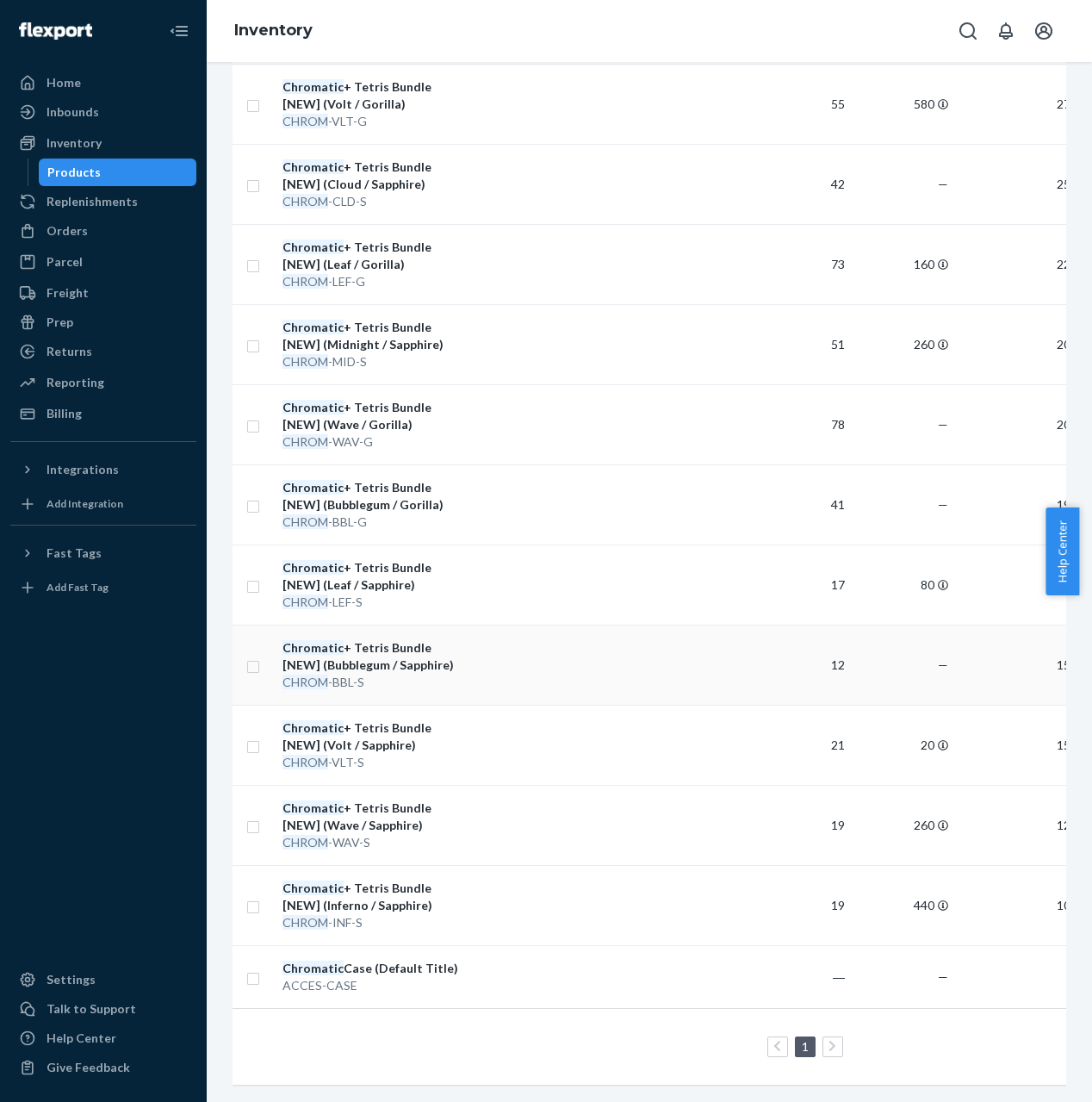
click at [399, 657] on div "Chromatic + Tetris Bundle [NEW] (Bubblegum / Sapphire)" at bounding box center [373, 657] width 180 height 35
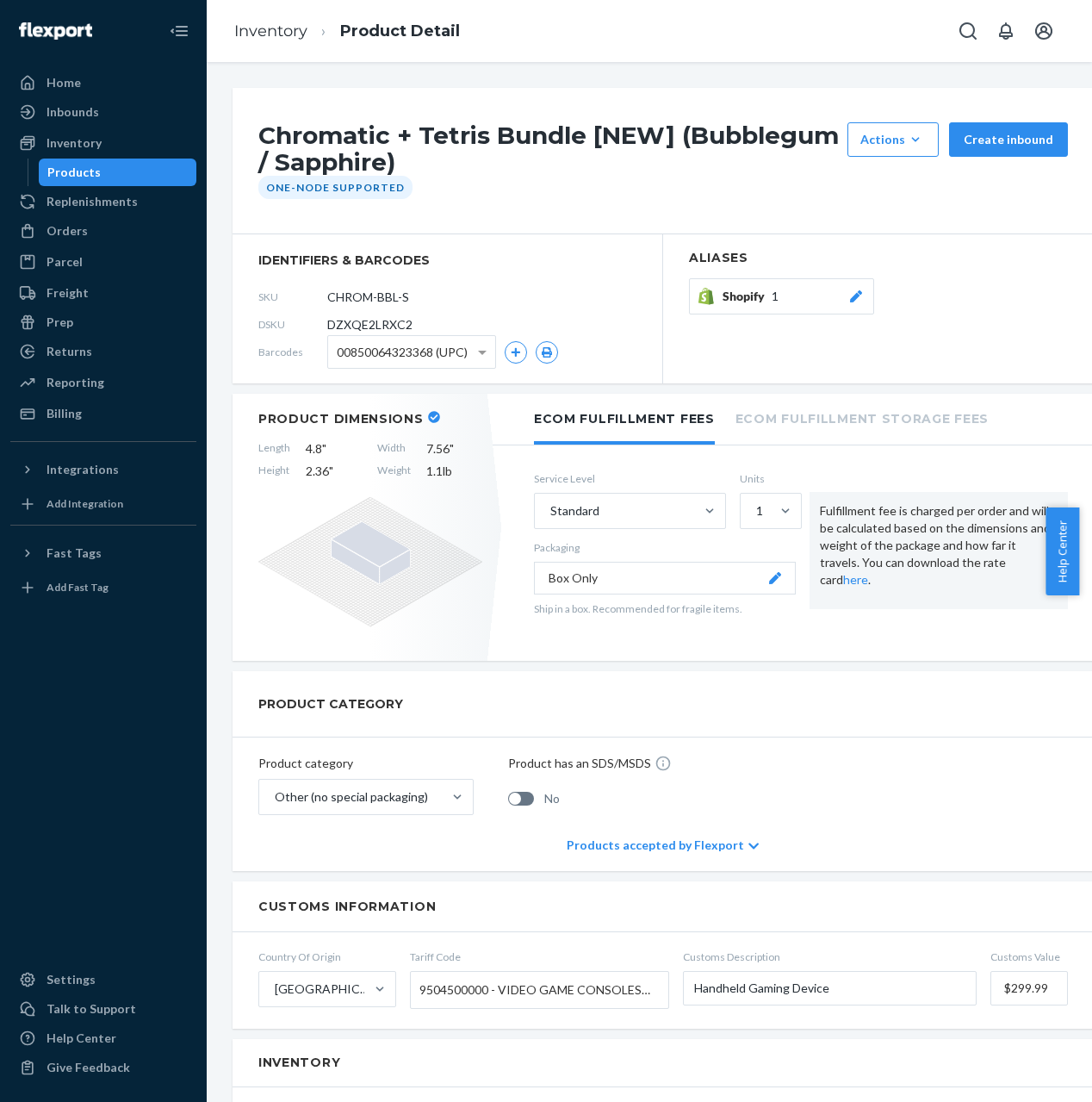
click at [405, 325] on span "DZXQE2LRXC2" at bounding box center [370, 325] width 85 height 17
copy span "DZXQE2LRXC2"
click at [262, 36] on link "Inventory" at bounding box center [271, 31] width 73 height 19
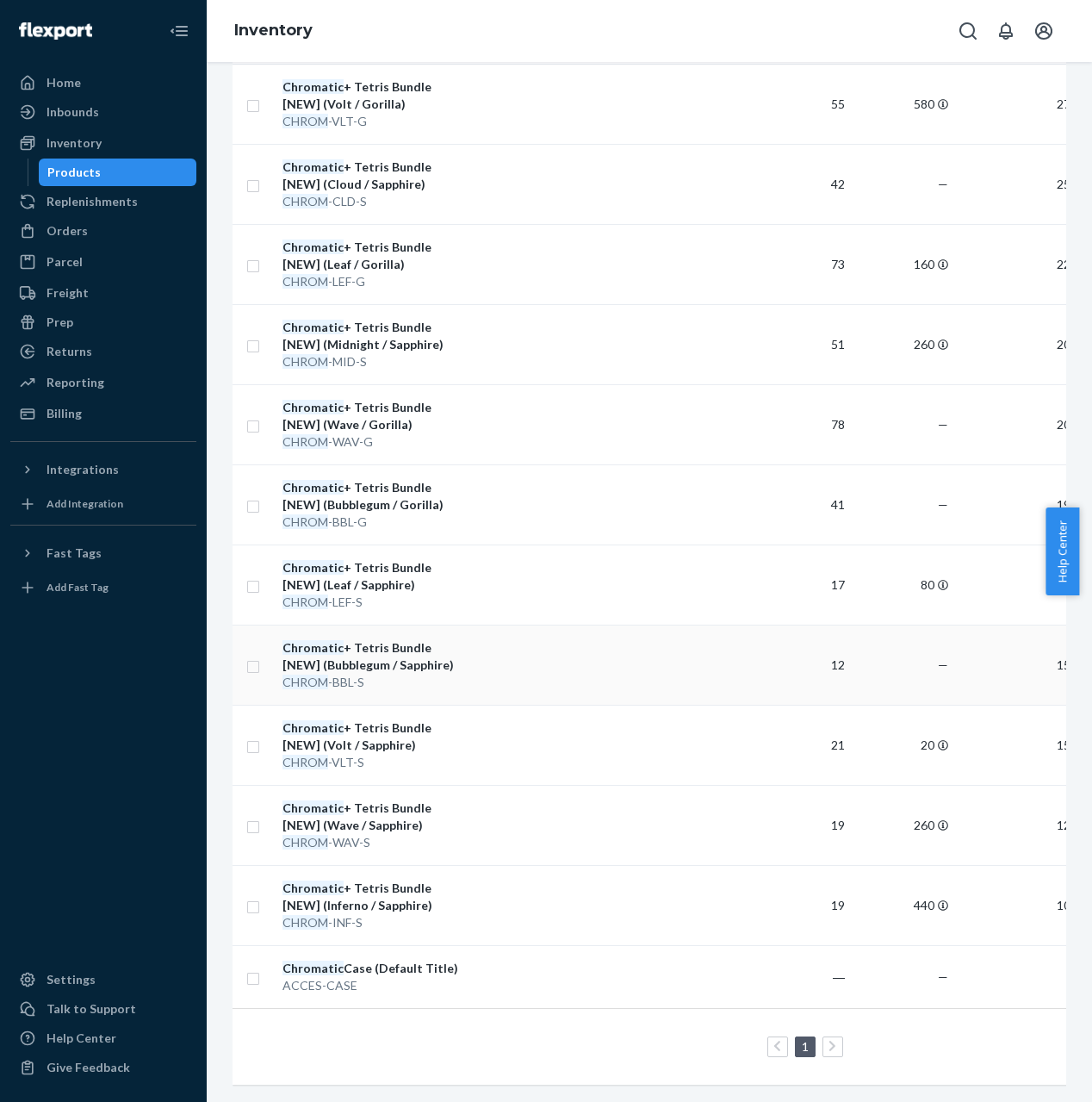
scroll to position [463, 0]
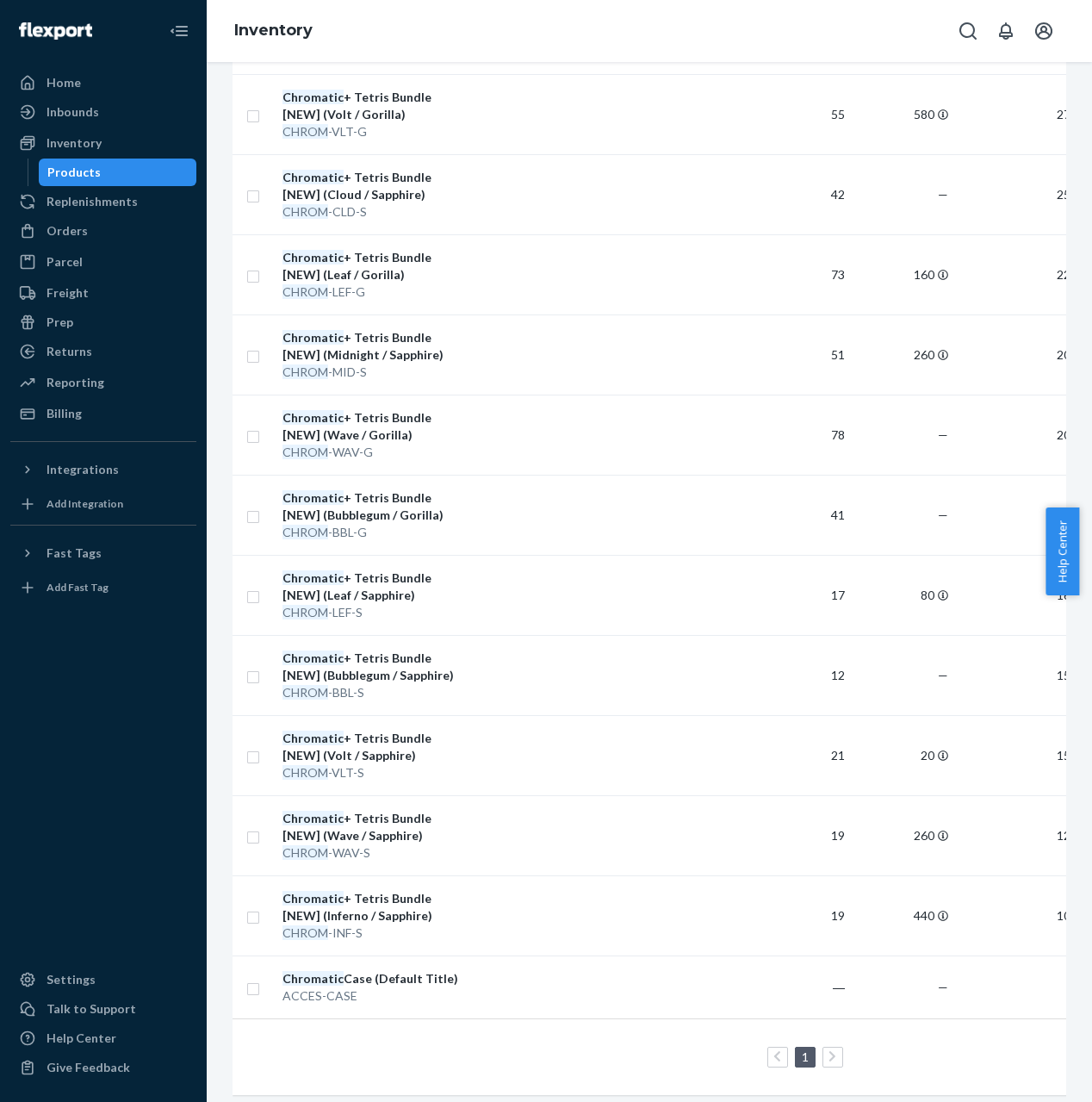
click at [470, 610] on td at bounding box center [608, 594] width 279 height 80
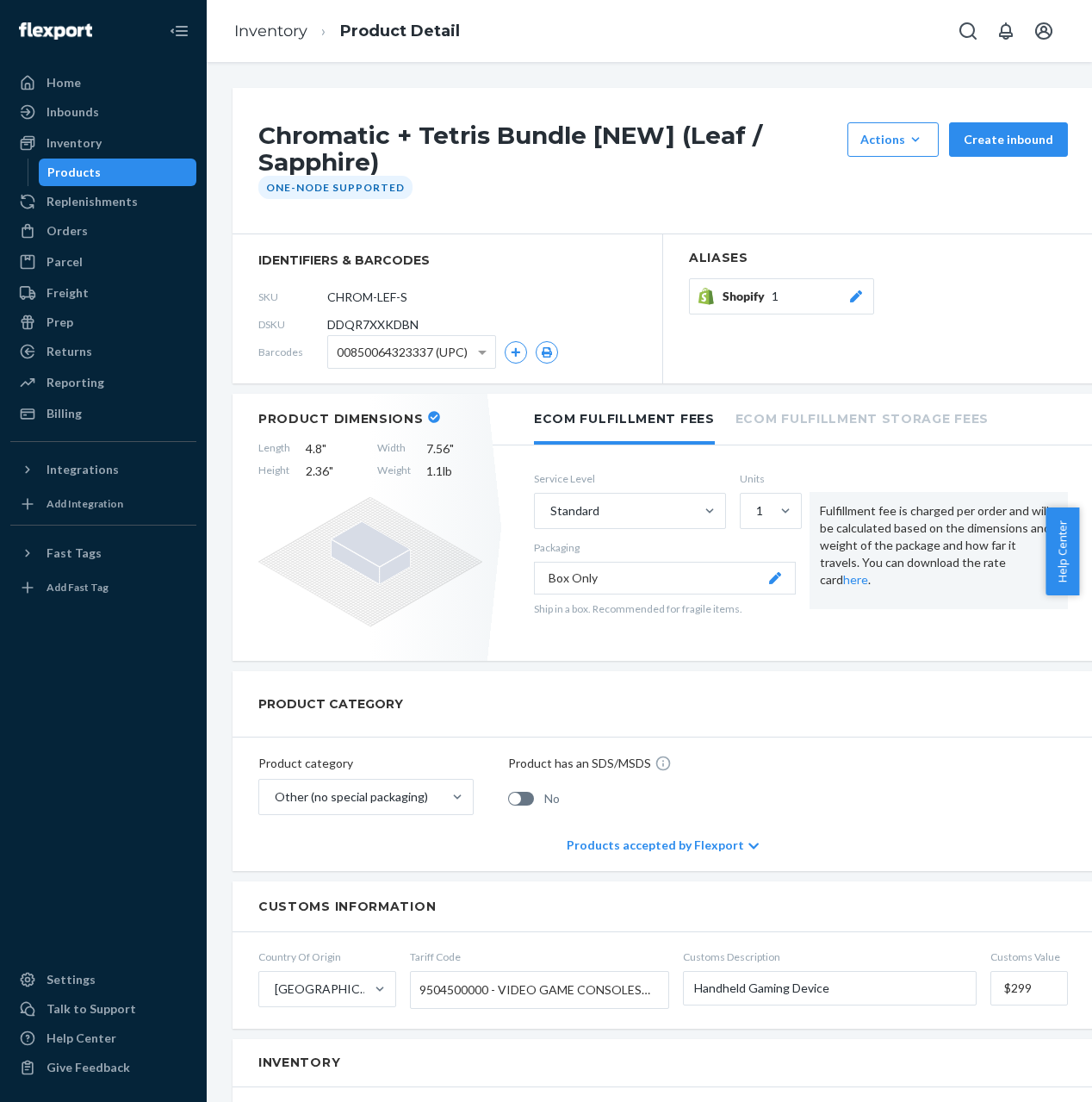
click at [367, 322] on span "DDQR7XXKDBN" at bounding box center [373, 325] width 92 height 17
click at [259, 29] on link "Inventory" at bounding box center [271, 31] width 73 height 19
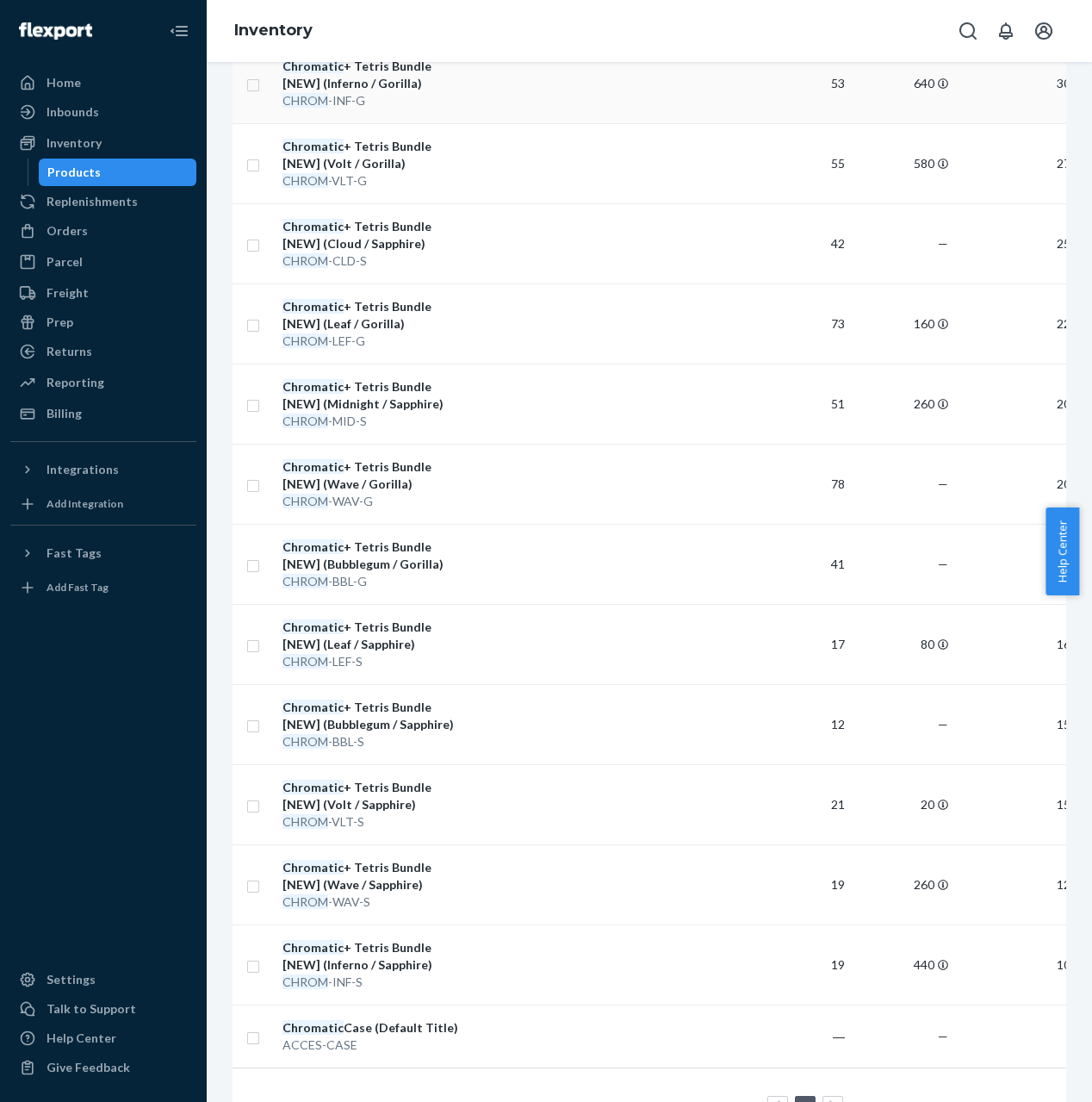
scroll to position [486, 0]
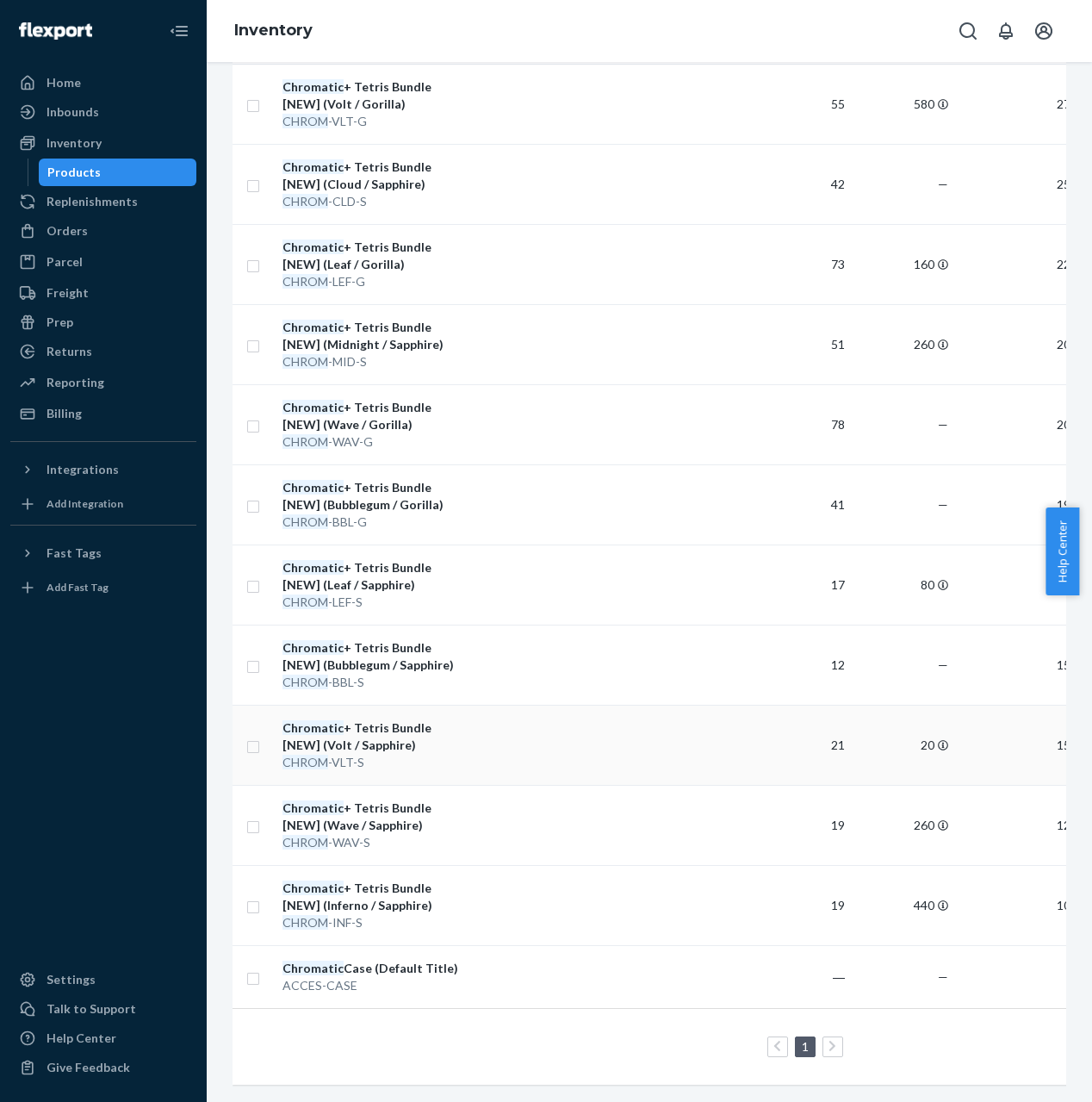
click at [430, 720] on div "Chromatic + Tetris Bundle [NEW] (Volt / Sapphire)" at bounding box center [373, 737] width 180 height 35
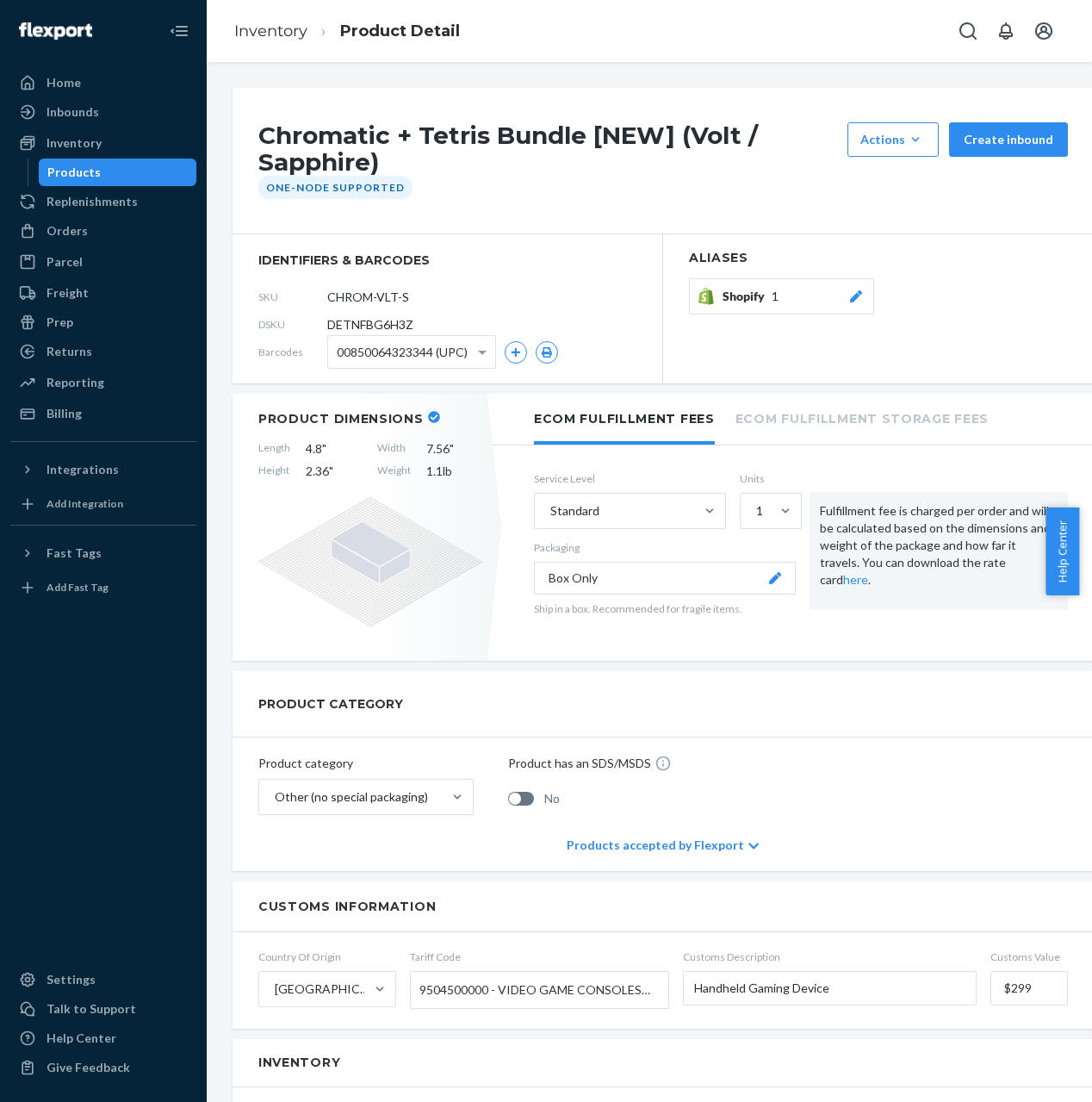
click at [407, 325] on span "DETNFBG6H3Z" at bounding box center [370, 325] width 86 height 17
click at [393, 325] on span "DETNFBG6H3Z" at bounding box center [370, 325] width 86 height 17
click at [394, 325] on span "DETNFBG6H3Z" at bounding box center [370, 325] width 86 height 17
click at [259, 27] on link "Inventory" at bounding box center [271, 31] width 73 height 19
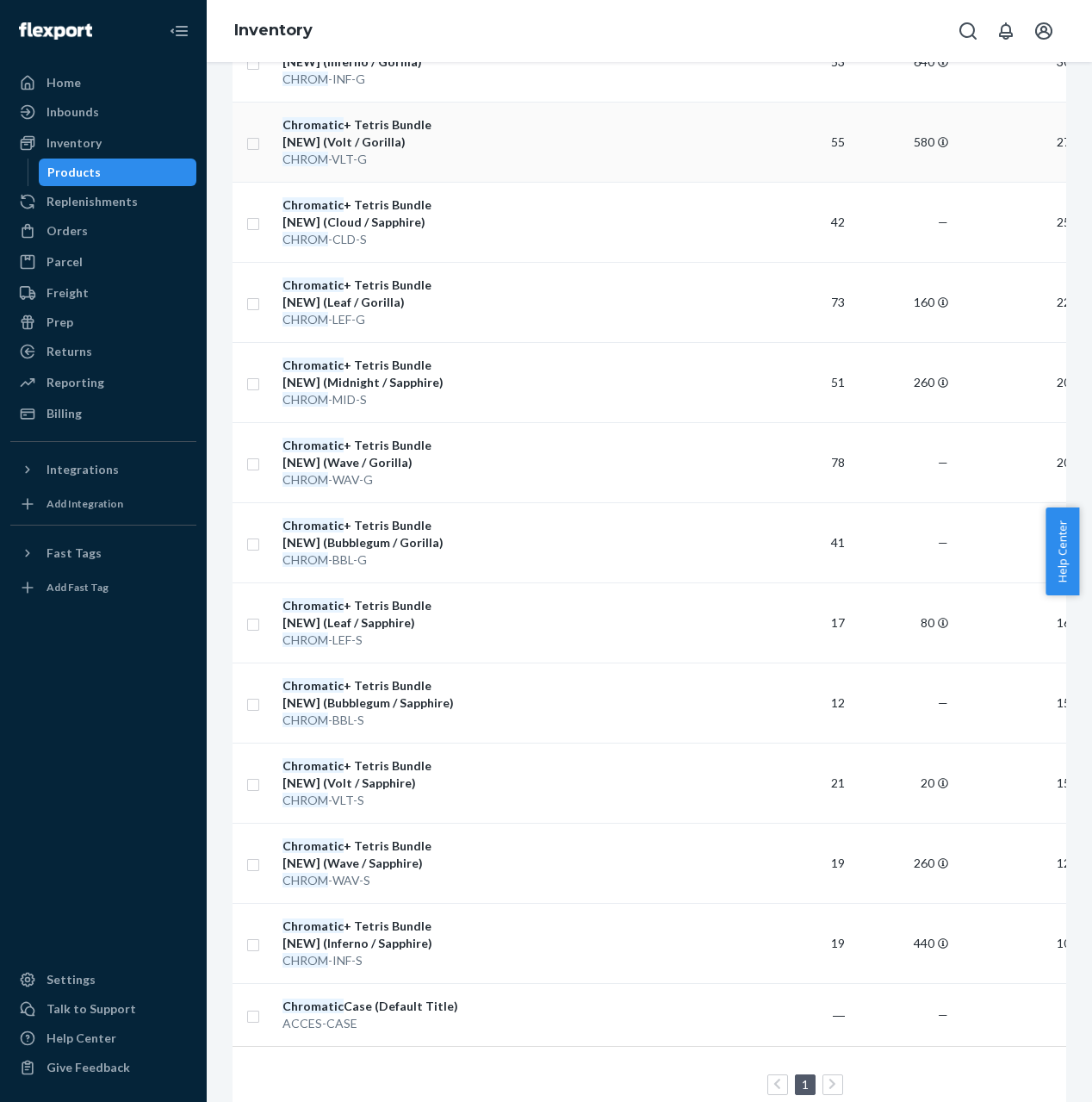
scroll to position [348, 0]
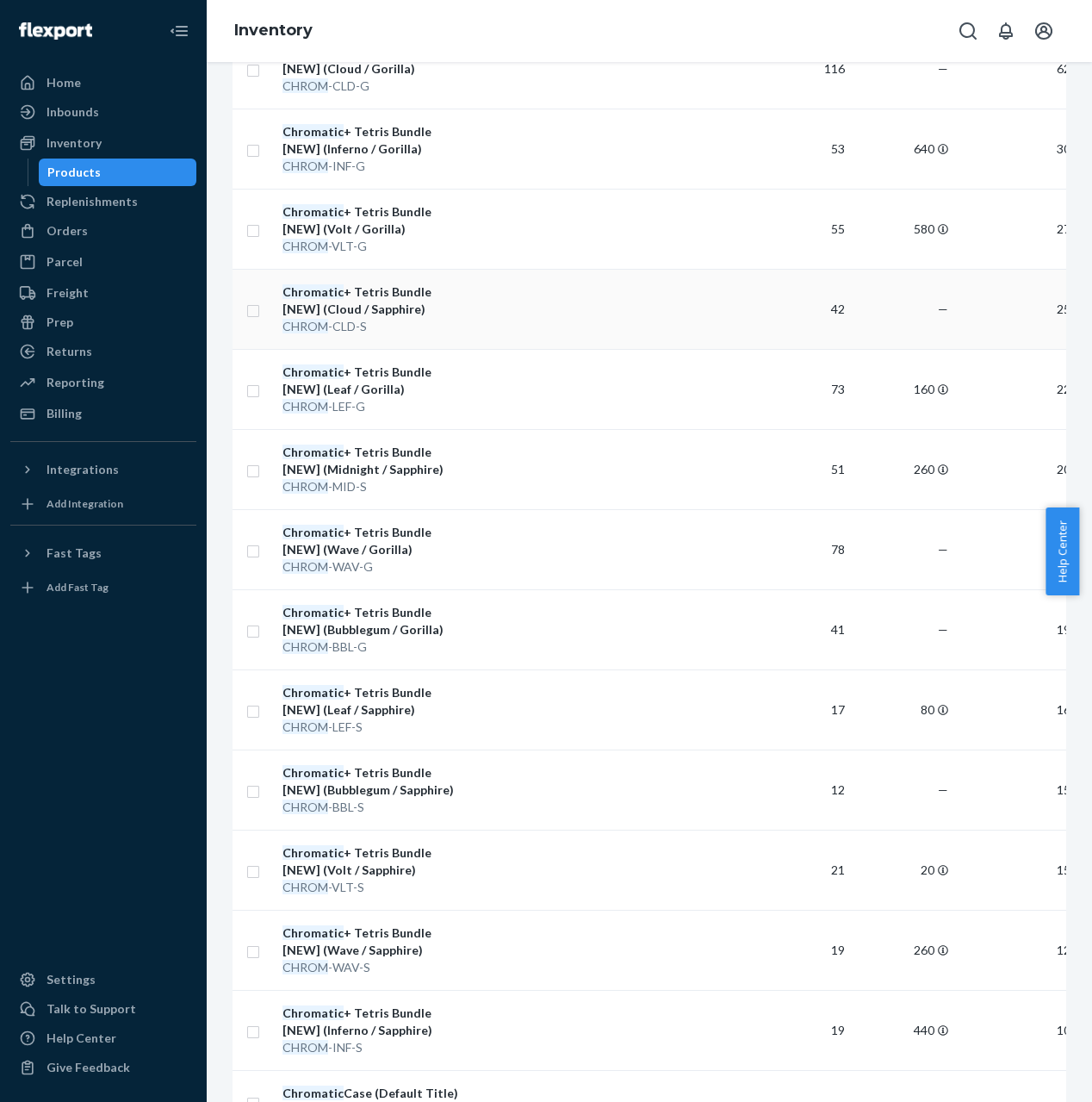
click at [457, 325] on div "CHROM -CLD-S" at bounding box center [373, 326] width 180 height 17
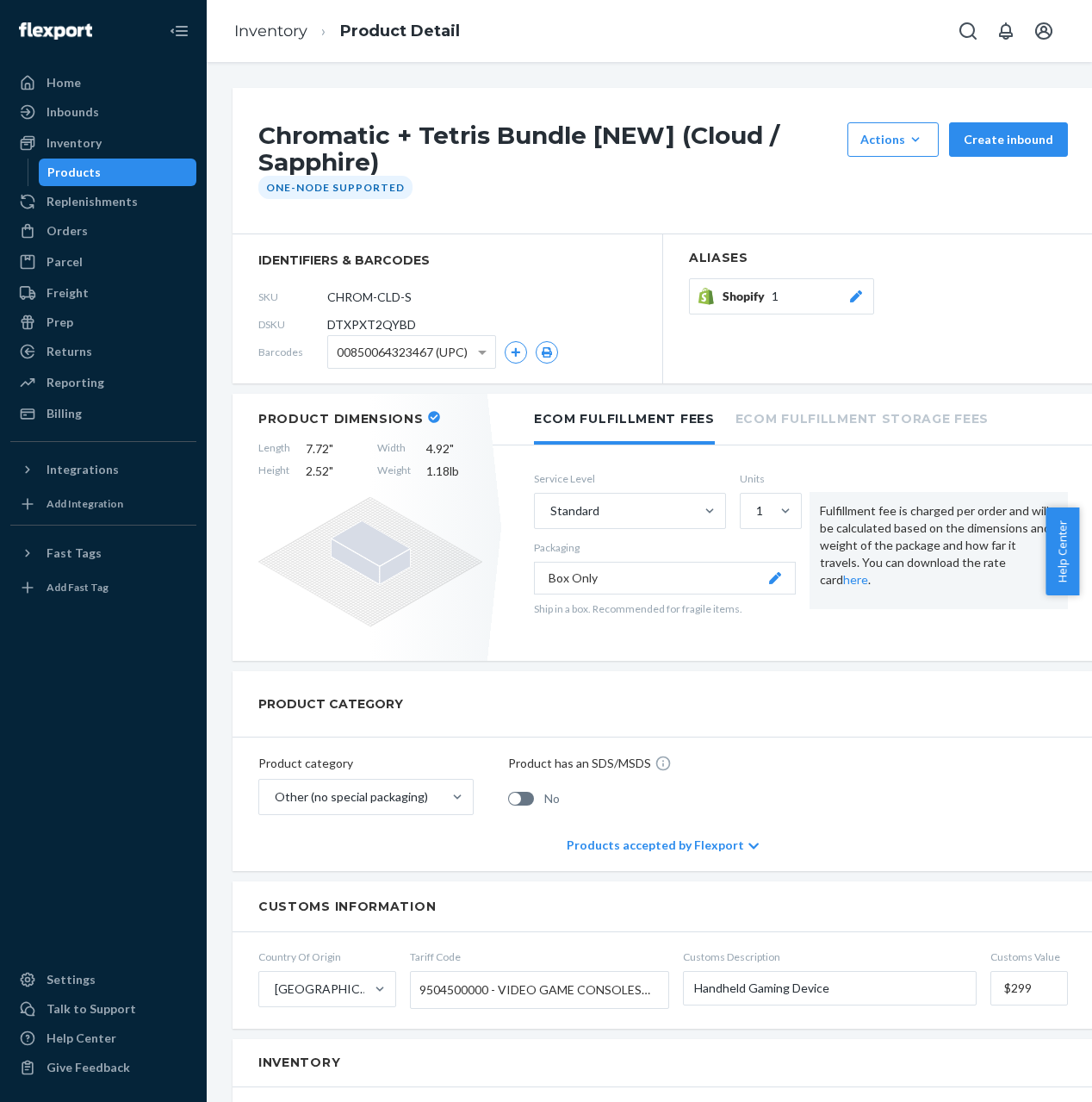
click at [402, 330] on span "DTXPXT2QYBD" at bounding box center [372, 325] width 89 height 17
click at [287, 32] on link "Inventory" at bounding box center [271, 31] width 73 height 19
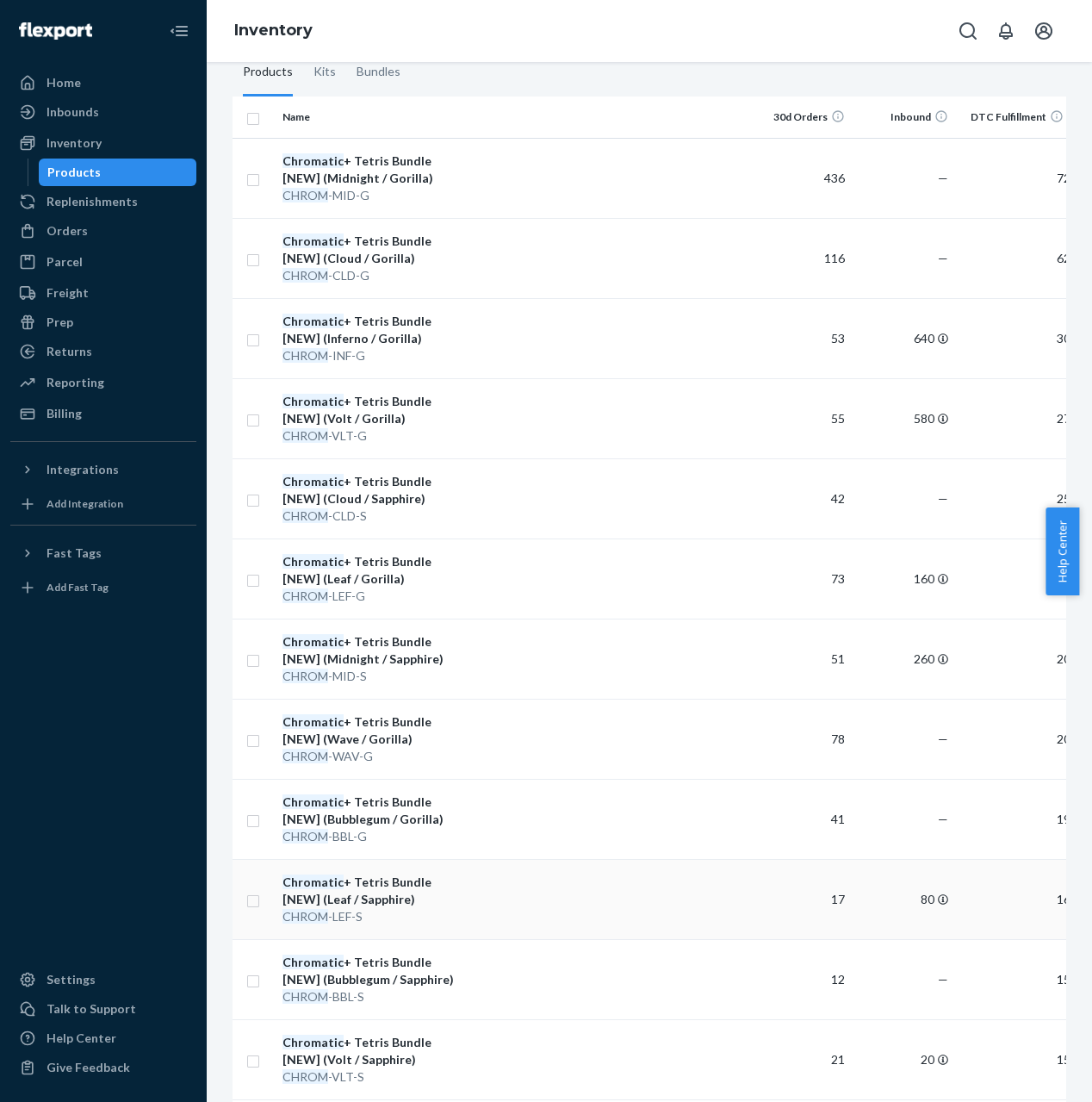
scroll to position [486, 0]
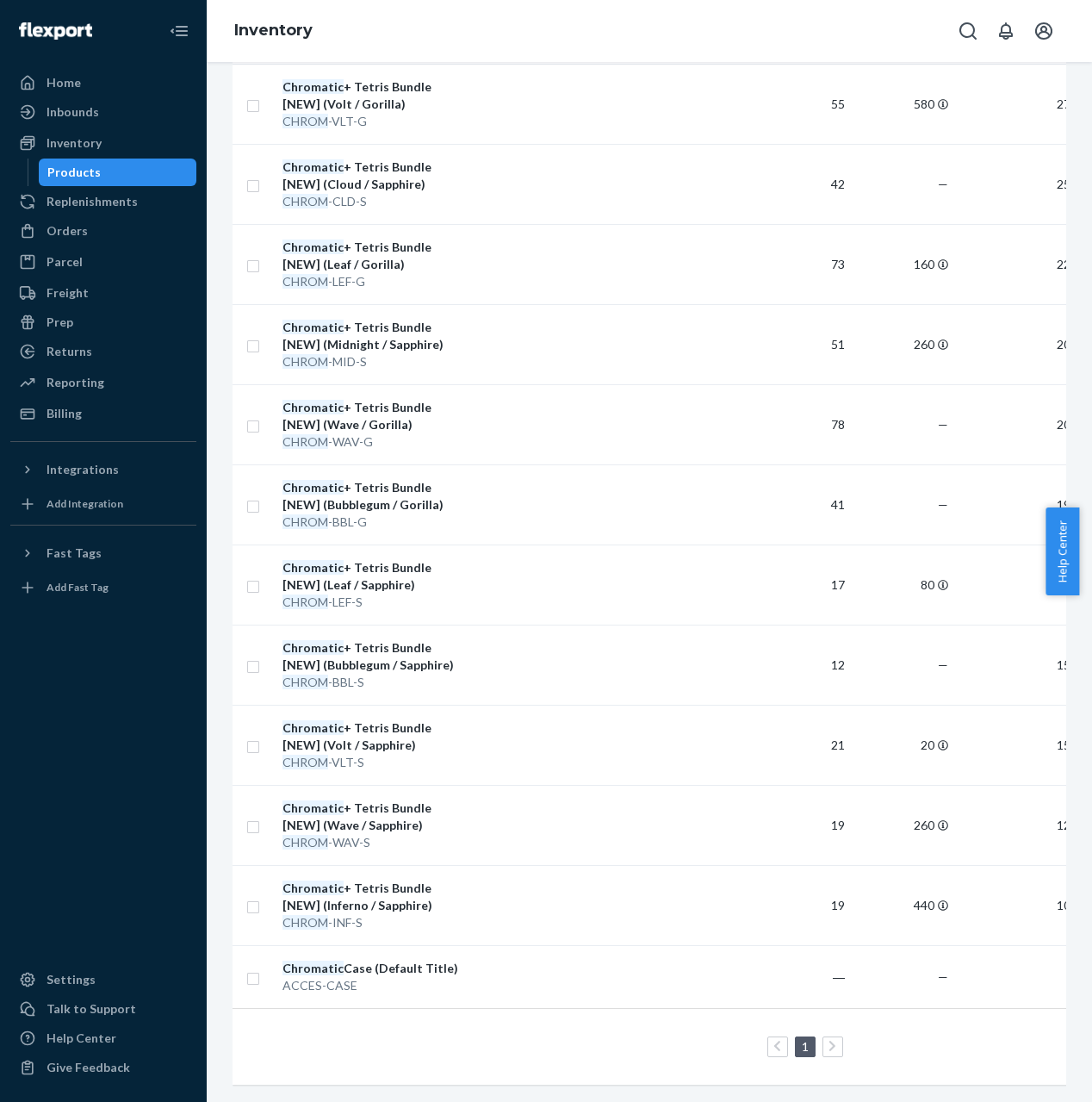
click at [385, 914] on div "CHROM -INF-S" at bounding box center [373, 922] width 180 height 17
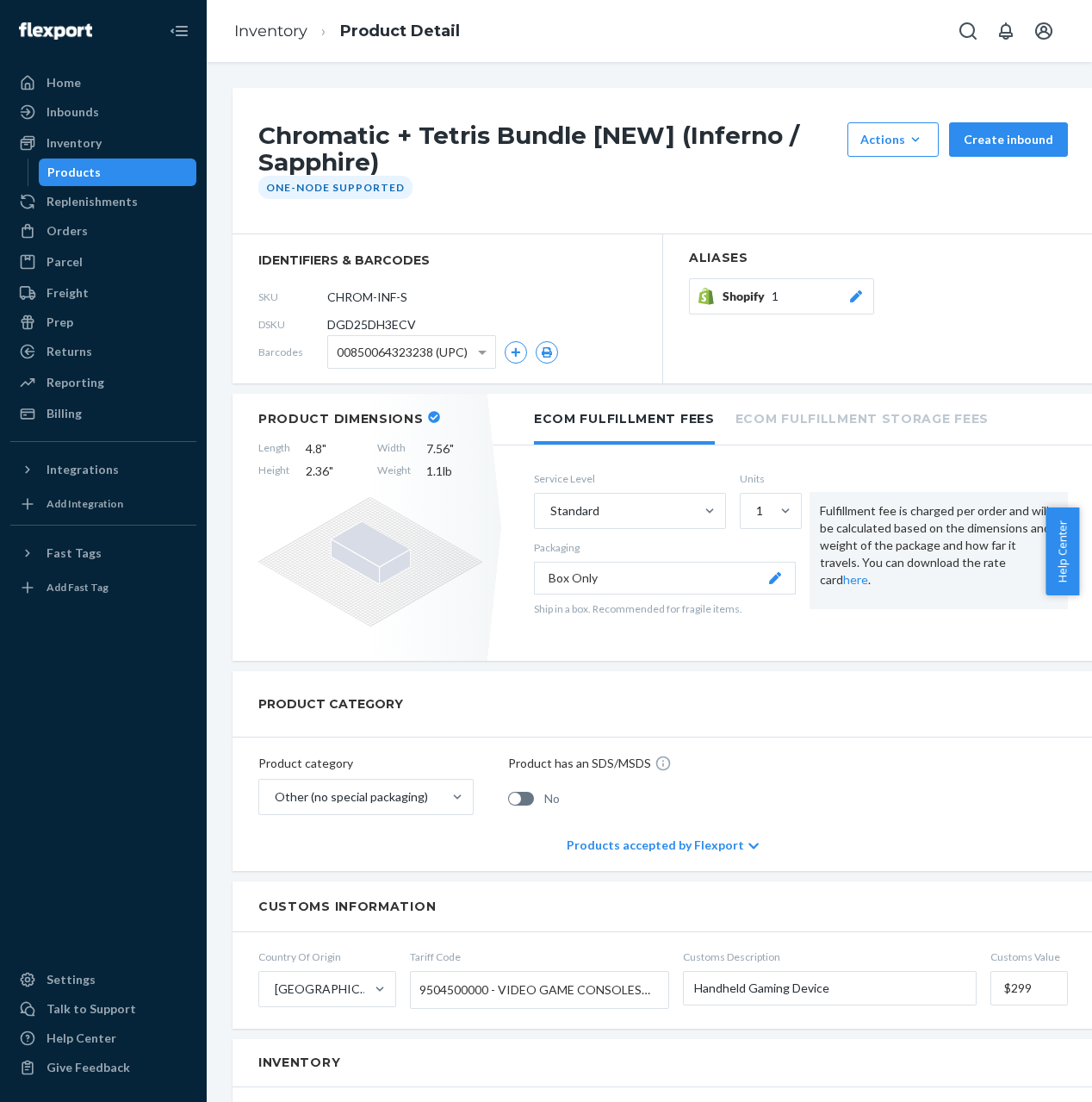
click at [387, 323] on span "DGD25DH3ECV" at bounding box center [372, 325] width 89 height 17
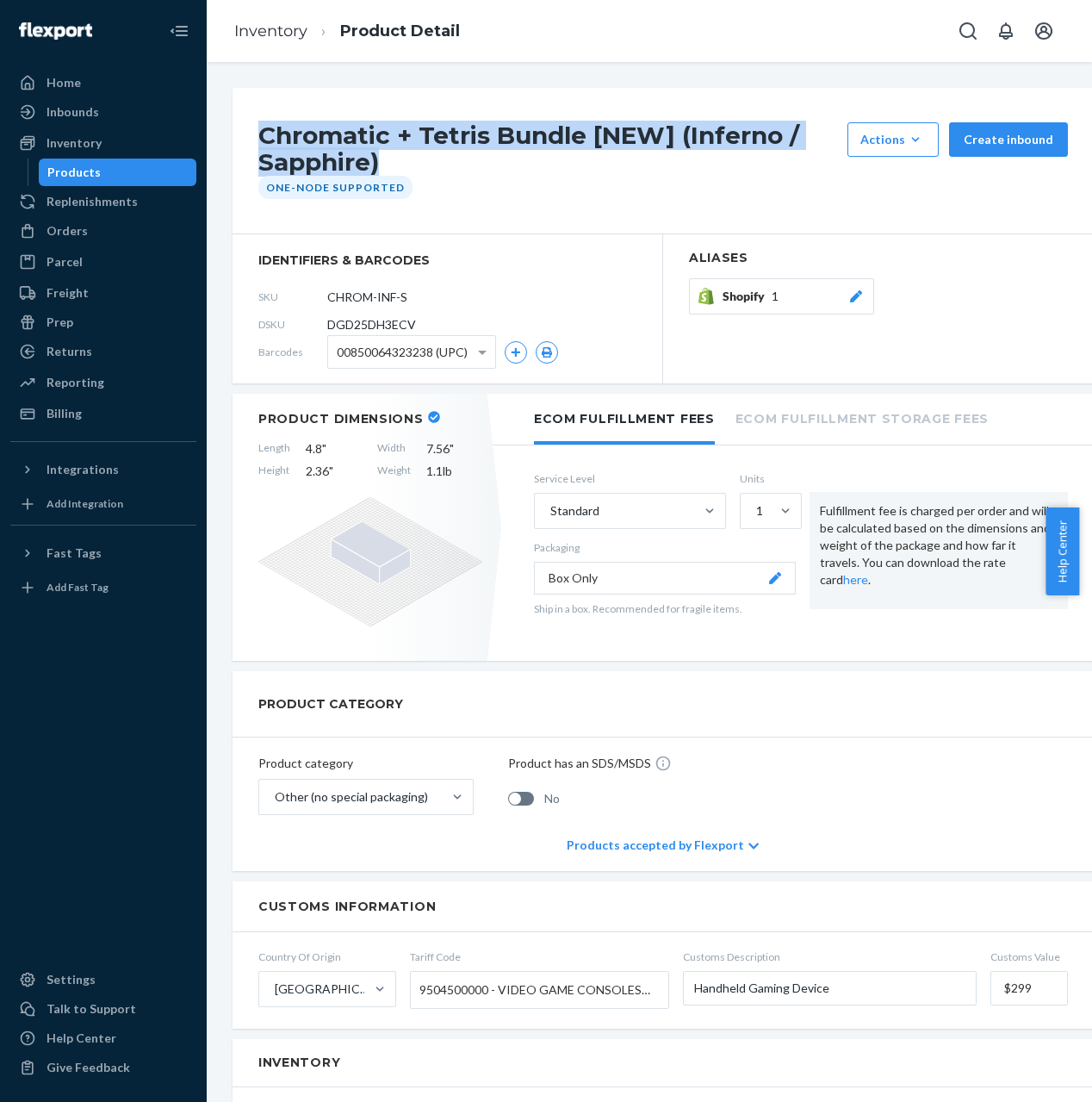
drag, startPoint x: 429, startPoint y: 158, endPoint x: 238, endPoint y: 131, distance: 192.9
click at [238, 131] on div "Chromatic + Tetris Bundle [NEW] (Inferno / Sapphire) Actions Add components Hid…" at bounding box center [663, 161] width 861 height 147
click at [280, 26] on link "Inventory" at bounding box center [271, 31] width 73 height 19
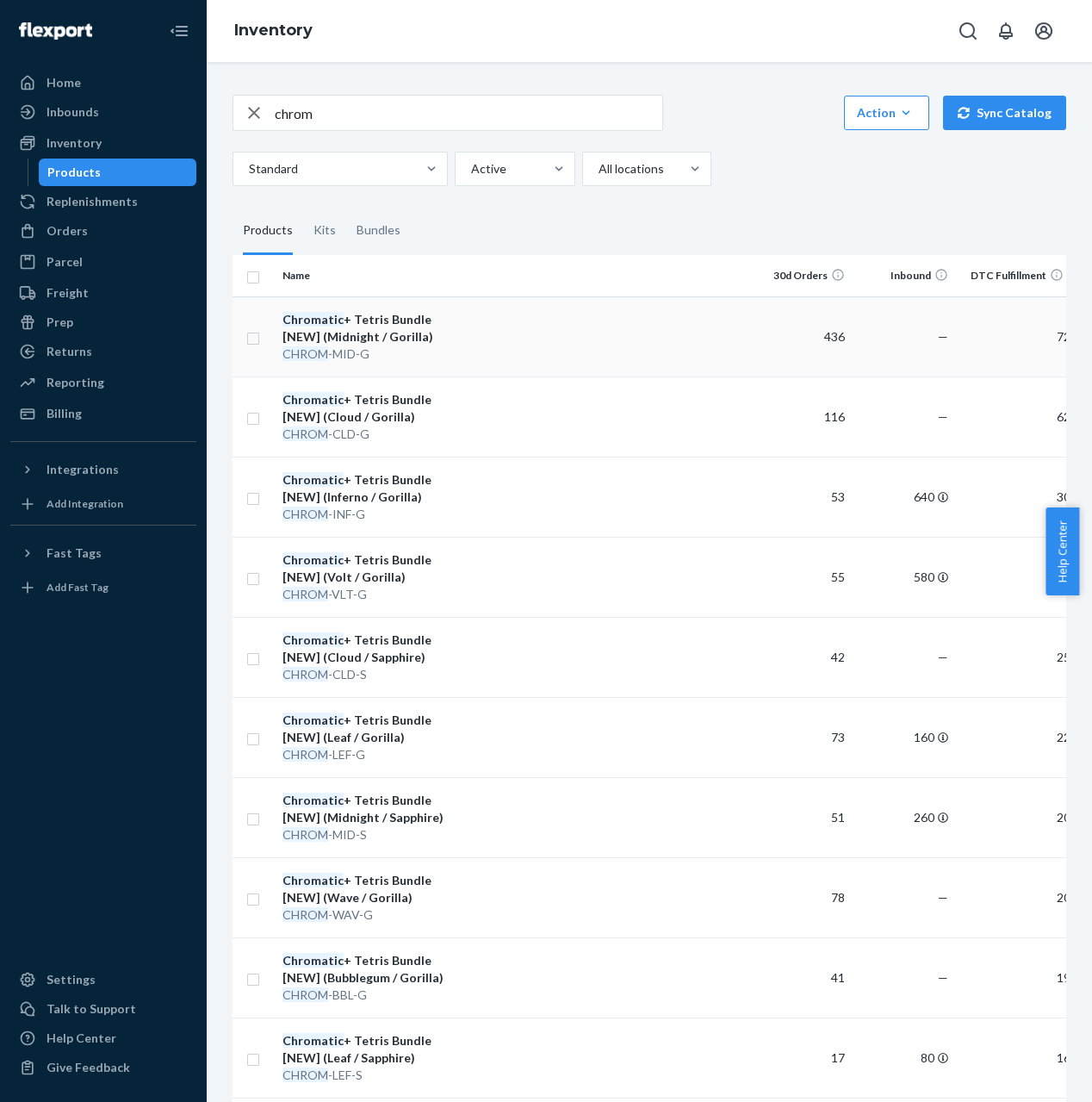
drag, startPoint x: 422, startPoint y: 332, endPoint x: 261, endPoint y: 317, distance: 161.7
click at [262, 317] on tr "Chromatic + Tetris Bundle [NEW] (Midnight / Gorilla) CHROM -MID-G 436 — 725 580…" at bounding box center [788, 336] width 1110 height 80
drag, startPoint x: 400, startPoint y: 412, endPoint x: 284, endPoint y: 398, distance: 116.8
click at [284, 398] on div "Chromatic + Tetris Bundle [NEW] (Cloud / Gorilla)" at bounding box center [373, 409] width 180 height 35
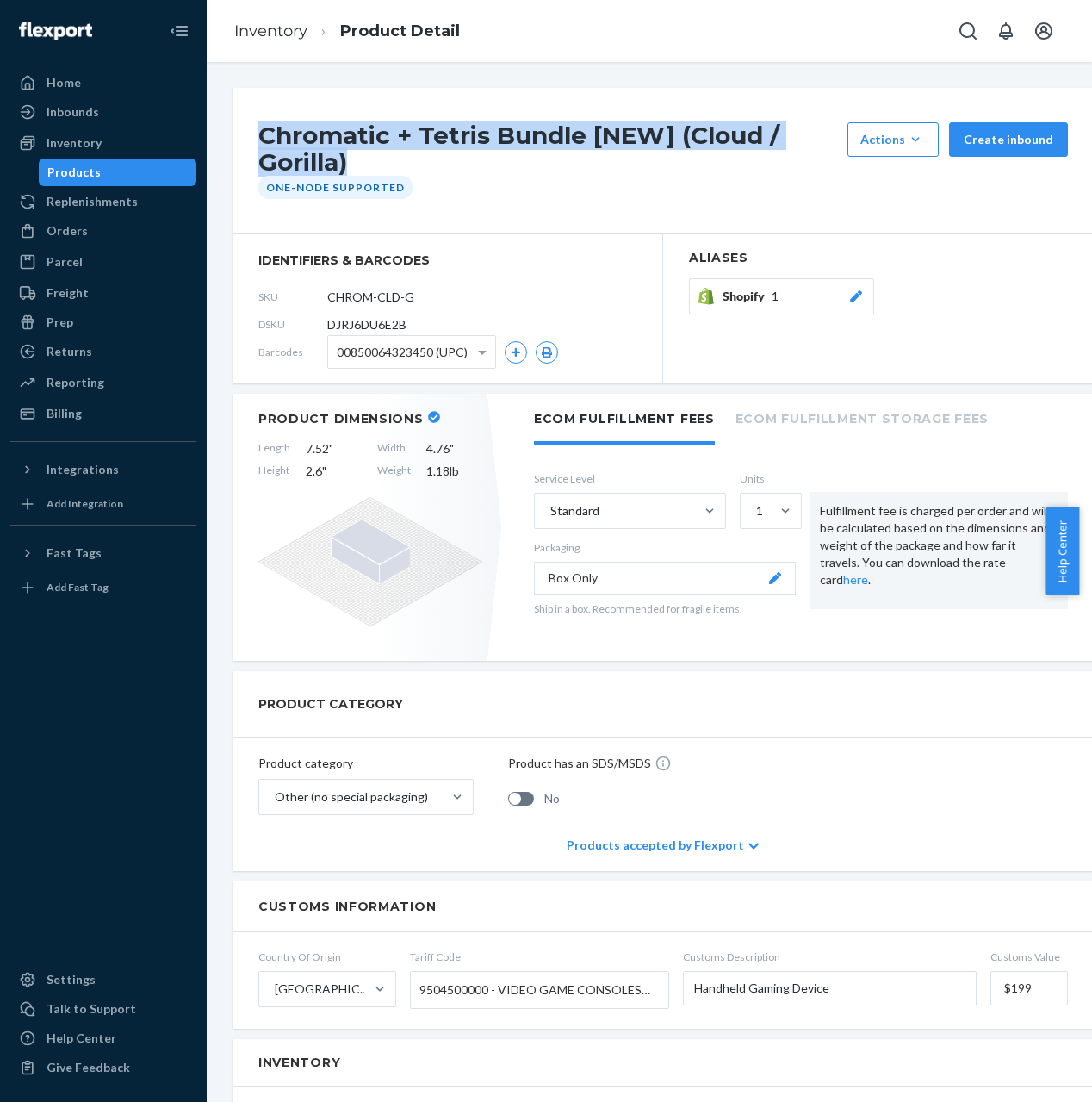
drag, startPoint x: 453, startPoint y: 161, endPoint x: 227, endPoint y: 139, distance: 227.1
click at [227, 139] on div "Chromatic + Tetris Bundle [NEW] (Cloud / Gorilla) Actions Add components Hide R…" at bounding box center [649, 1033] width 859 height 1892
click at [251, 25] on link "Inventory" at bounding box center [271, 31] width 73 height 19
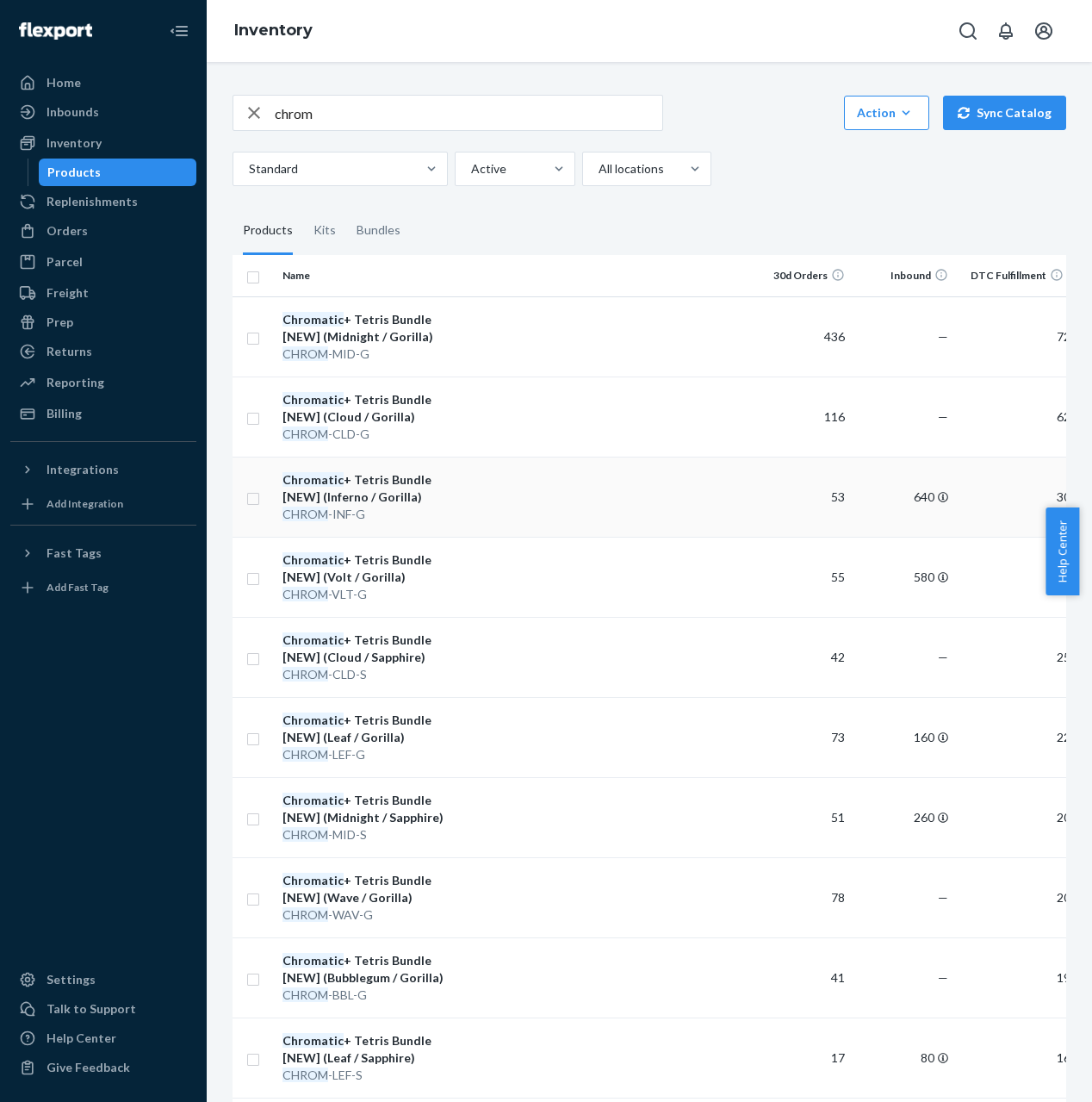
drag, startPoint x: 419, startPoint y: 500, endPoint x: 266, endPoint y: 476, distance: 154.9
click at [266, 476] on tr "Chromatic + Tetris Bundle [NEW] (Inferno / Gorilla) CHROM -INF-G 53 640 308 640…" at bounding box center [788, 496] width 1110 height 80
drag, startPoint x: 351, startPoint y: 577, endPoint x: 281, endPoint y: 557, distance: 72.8
click at [281, 557] on td "Chromatic + Tetris Bundle [NEW] (Volt / Gorilla) CHROM -VLT-G" at bounding box center [372, 577] width 194 height 80
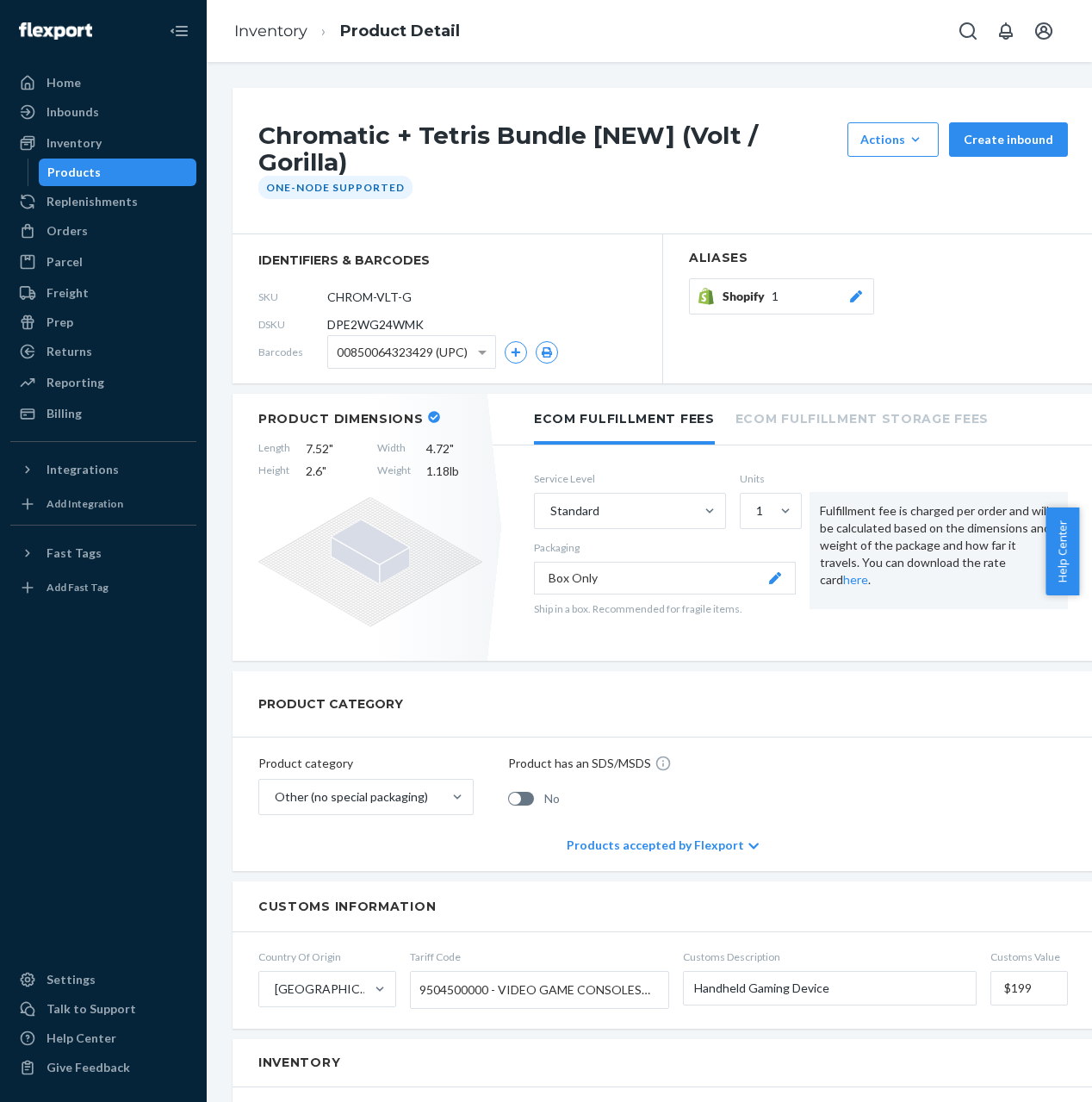
click at [376, 133] on h1 "Chromatic + Tetris Bundle [NEW] (Volt / Gorilla)" at bounding box center [548, 149] width 580 height 53
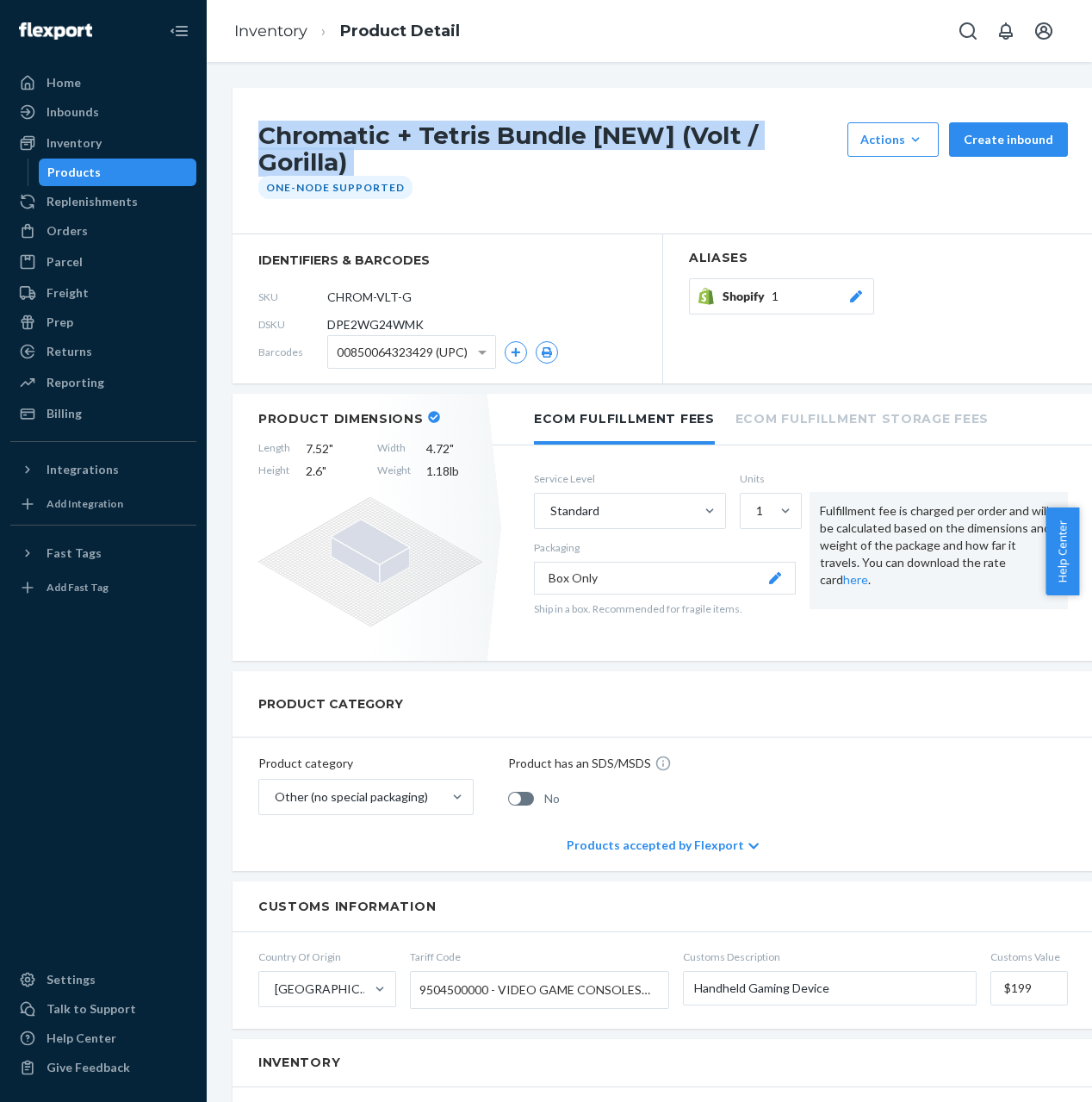
click at [377, 134] on h1 "Chromatic + Tetris Bundle [NEW] (Volt / Gorilla)" at bounding box center [548, 149] width 580 height 53
click at [287, 31] on link "Inventory" at bounding box center [271, 31] width 73 height 19
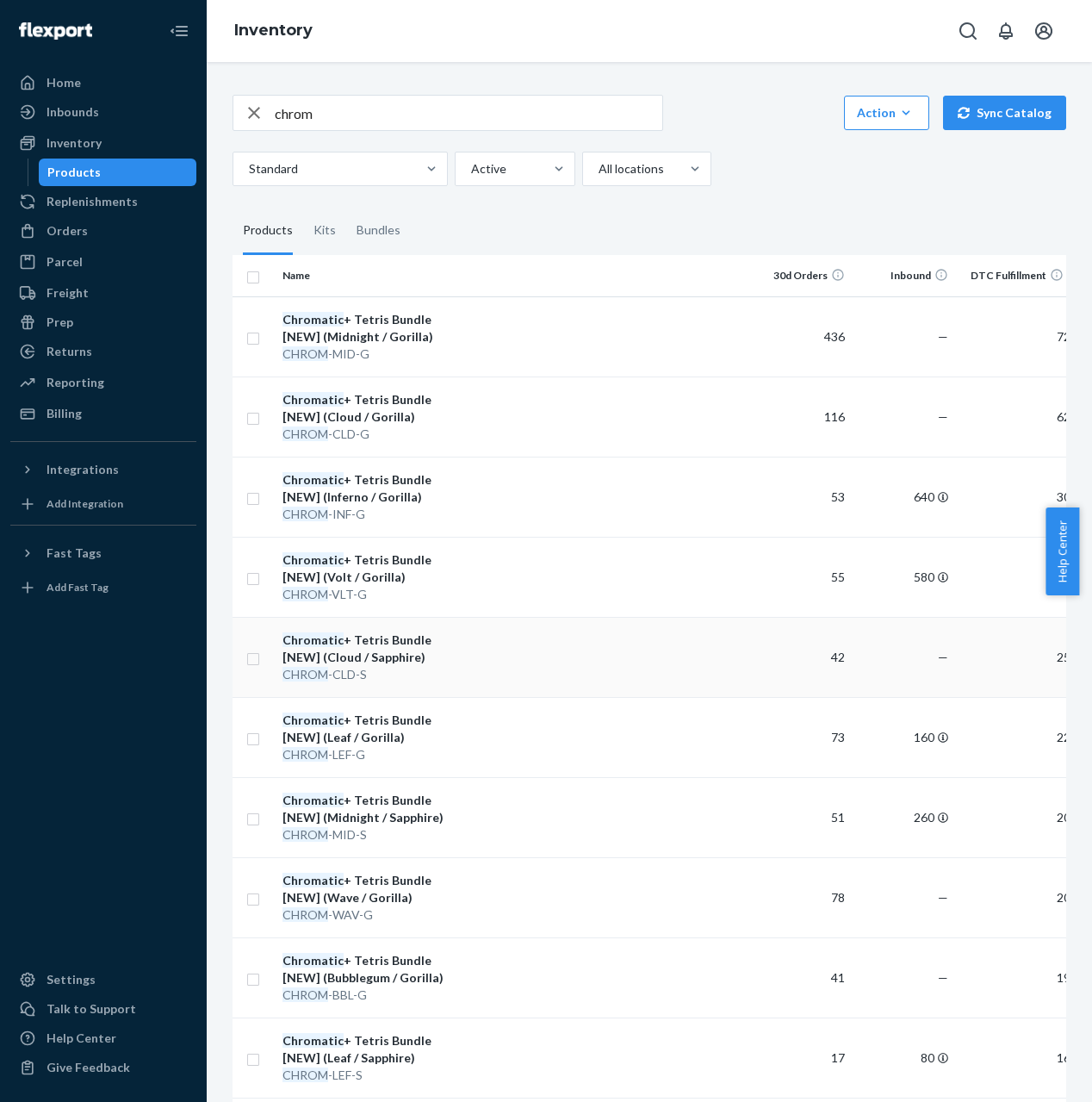
drag, startPoint x: 385, startPoint y: 652, endPoint x: 260, endPoint y: 639, distance: 125.7
click at [260, 639] on tr "Chromatic + Tetris Bundle [NEW] (Cloud / Sapphire) CHROM -CLD-S 42 — 259 — 5" at bounding box center [788, 657] width 1110 height 80
drag, startPoint x: 379, startPoint y: 736, endPoint x: 267, endPoint y: 716, distance: 113.8
click at [267, 716] on tr "Chromatic + Tetris Bundle [NEW] (Leaf / Gorilla) CHROM -LEF-G 73 160 226 165 12" at bounding box center [788, 737] width 1110 height 80
drag, startPoint x: 417, startPoint y: 818, endPoint x: 284, endPoint y: 795, distance: 135.0
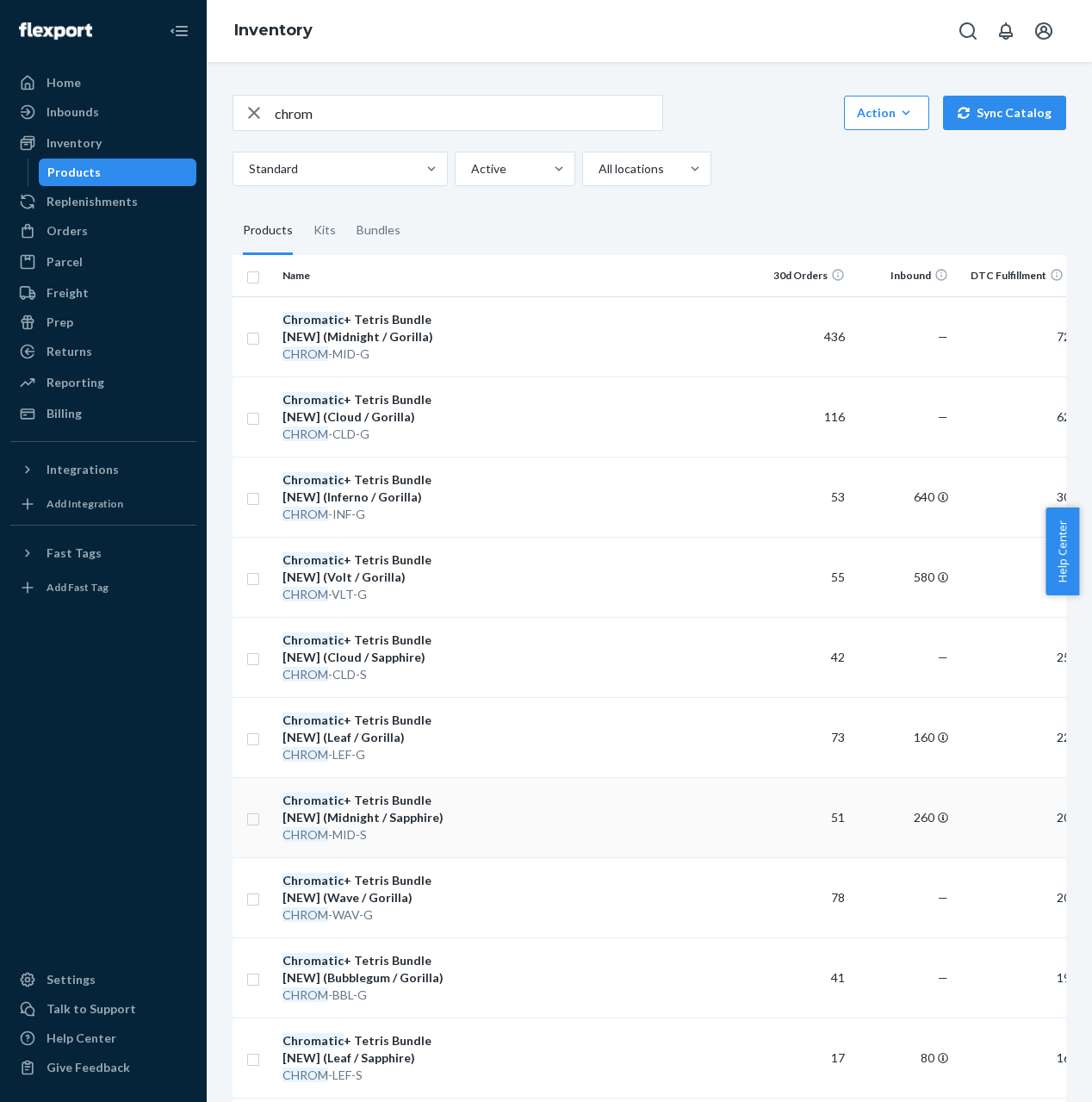
click at [284, 795] on div "Chromatic + Tetris Bundle [NEW] (Midnight / Sapphire)" at bounding box center [373, 809] width 180 height 35
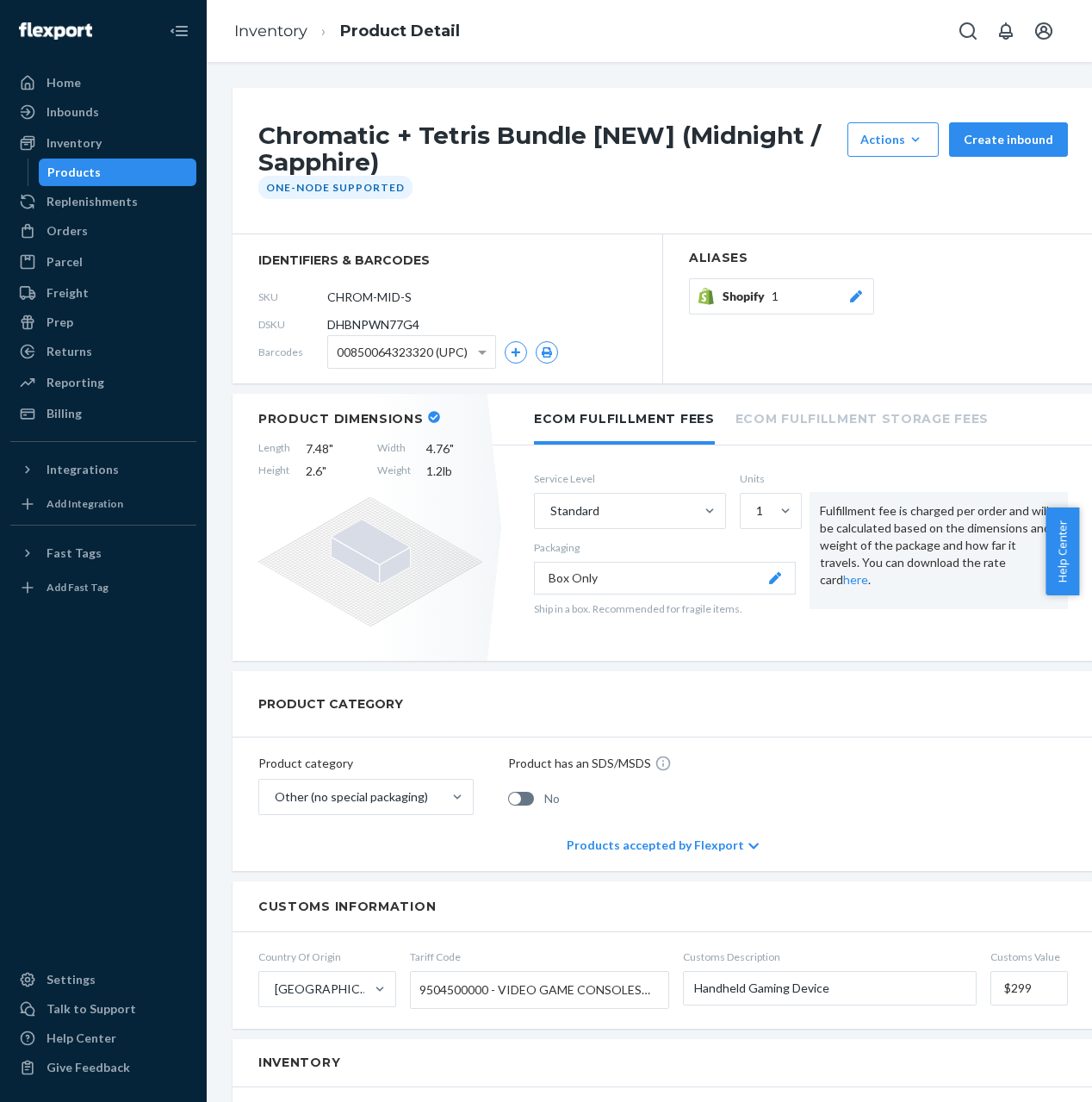
click at [344, 142] on h1 "Chromatic + Tetris Bundle [NEW] (Midnight / Sapphire)" at bounding box center [548, 149] width 580 height 53
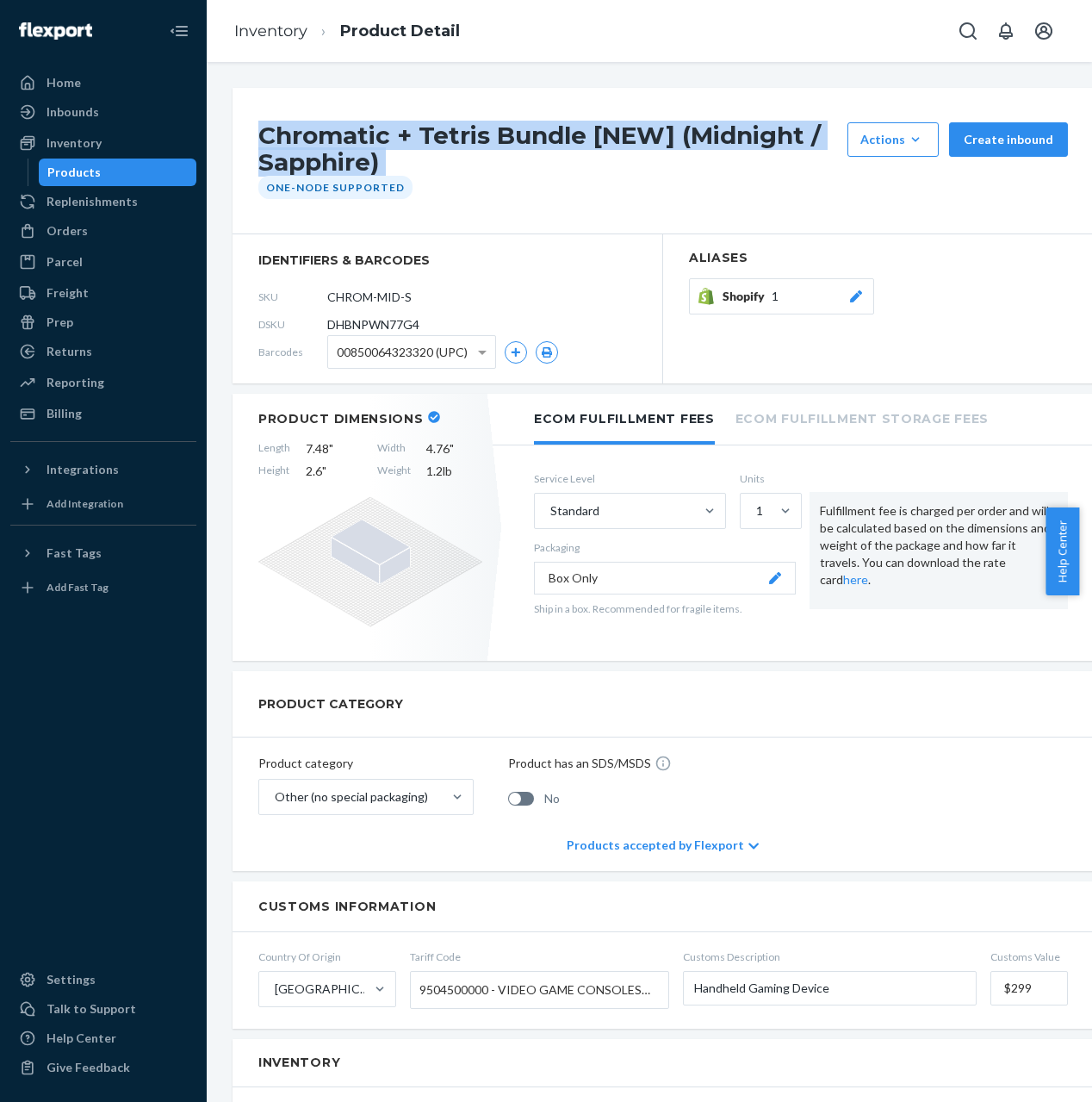
click at [344, 142] on h1 "Chromatic + Tetris Bundle [NEW] (Midnight / Sapphire)" at bounding box center [548, 149] width 580 height 53
click at [280, 31] on link "Inventory" at bounding box center [271, 31] width 73 height 19
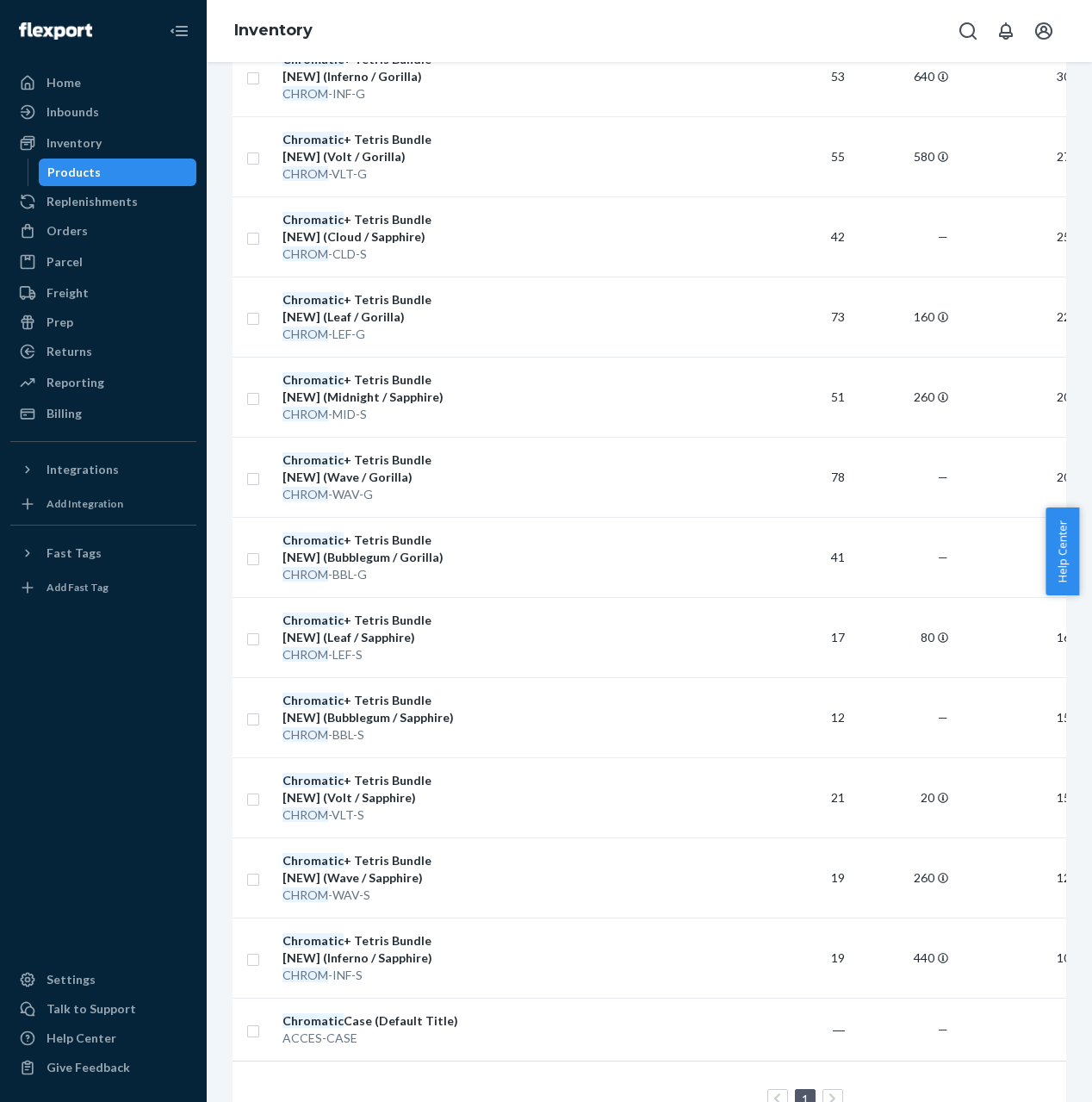
scroll to position [486, 0]
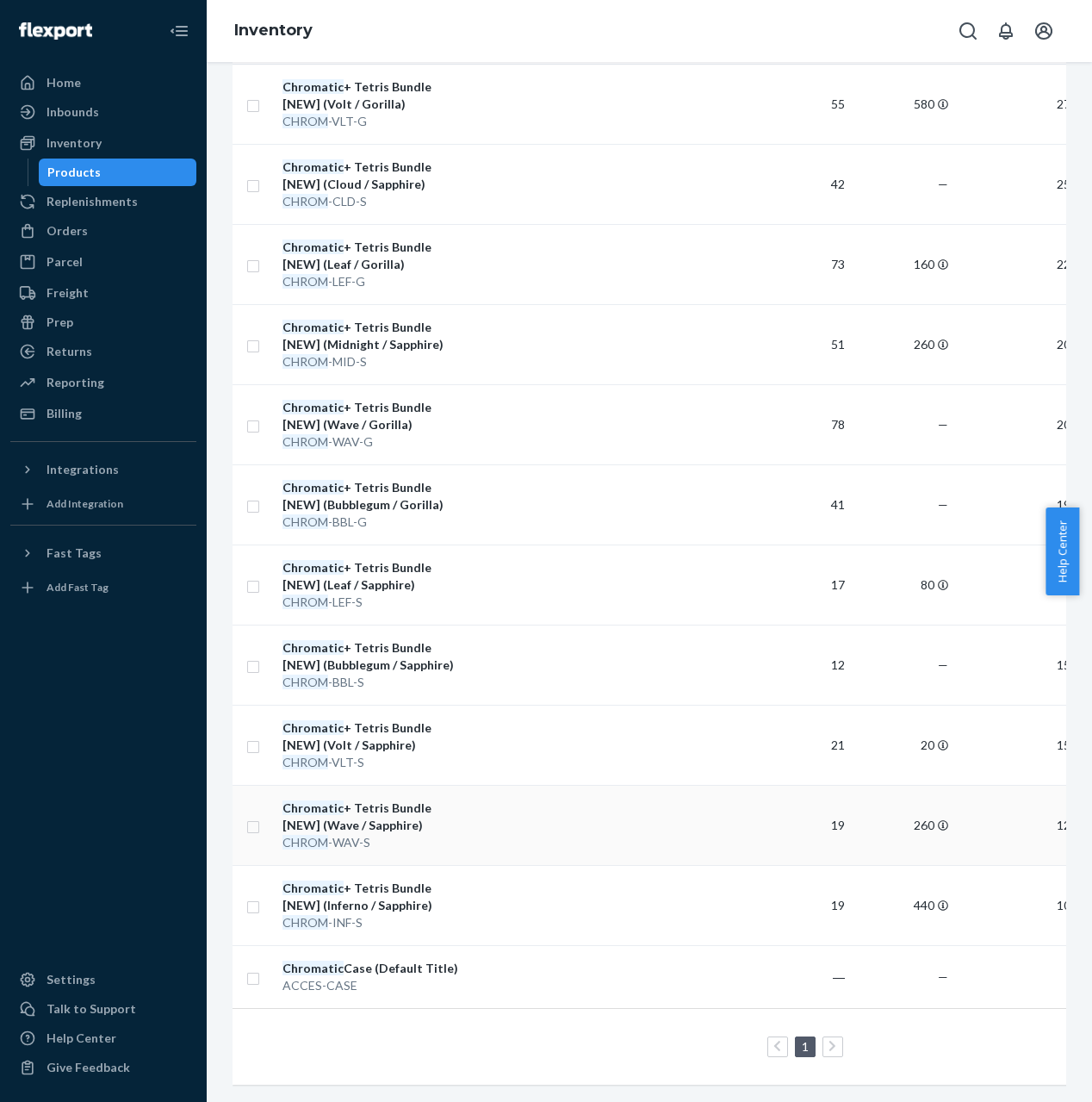
click at [392, 834] on div "CHROM -WAV-S" at bounding box center [373, 842] width 180 height 17
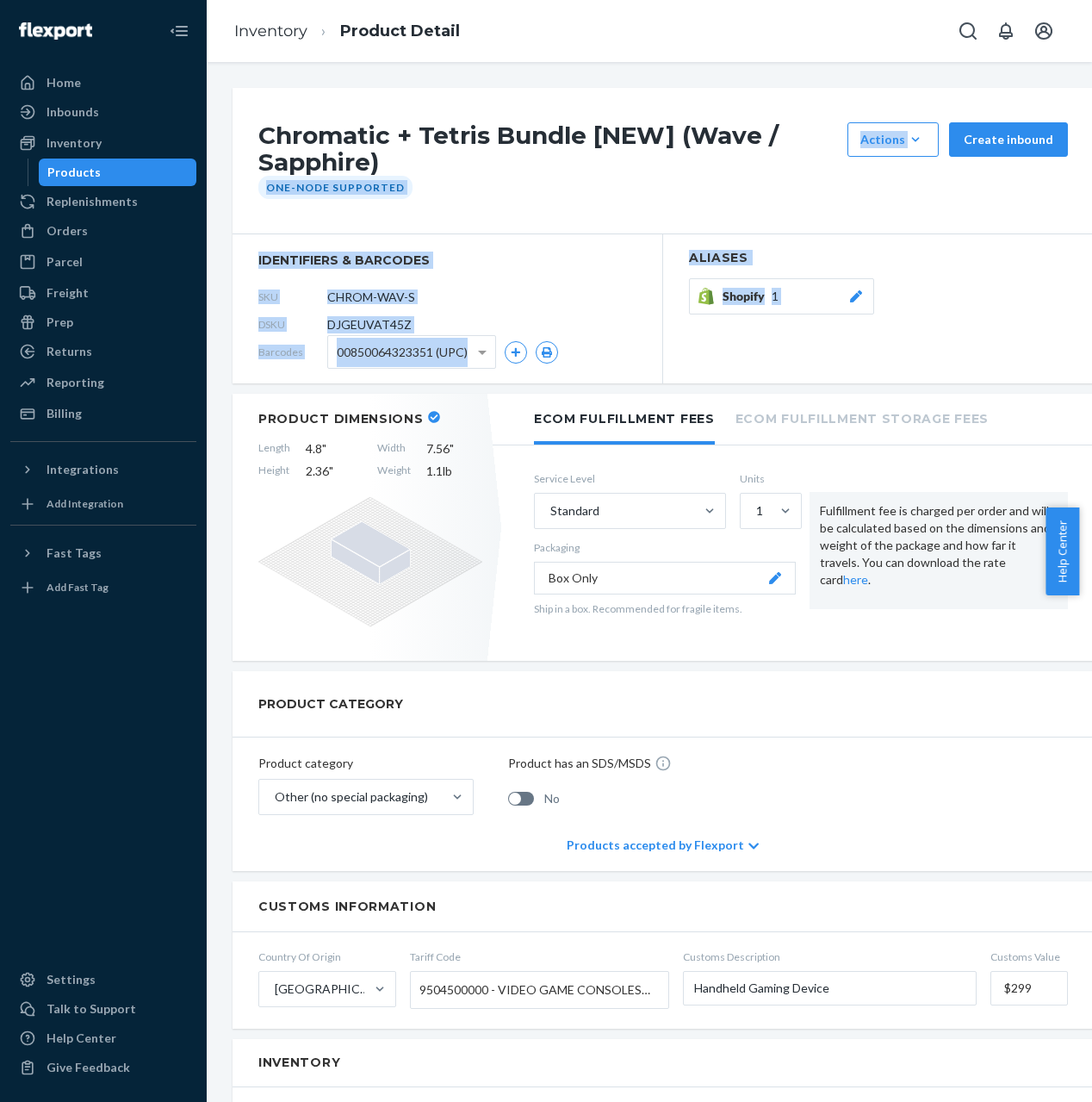
drag, startPoint x: 480, startPoint y: 165, endPoint x: 1280, endPoint y: 385, distance: 829.7
click at [1091, 385] on html "Home Inbounds Shipping Plans Problems Inventory Products Replenishments Orders …" at bounding box center [546, 551] width 1092 height 1102
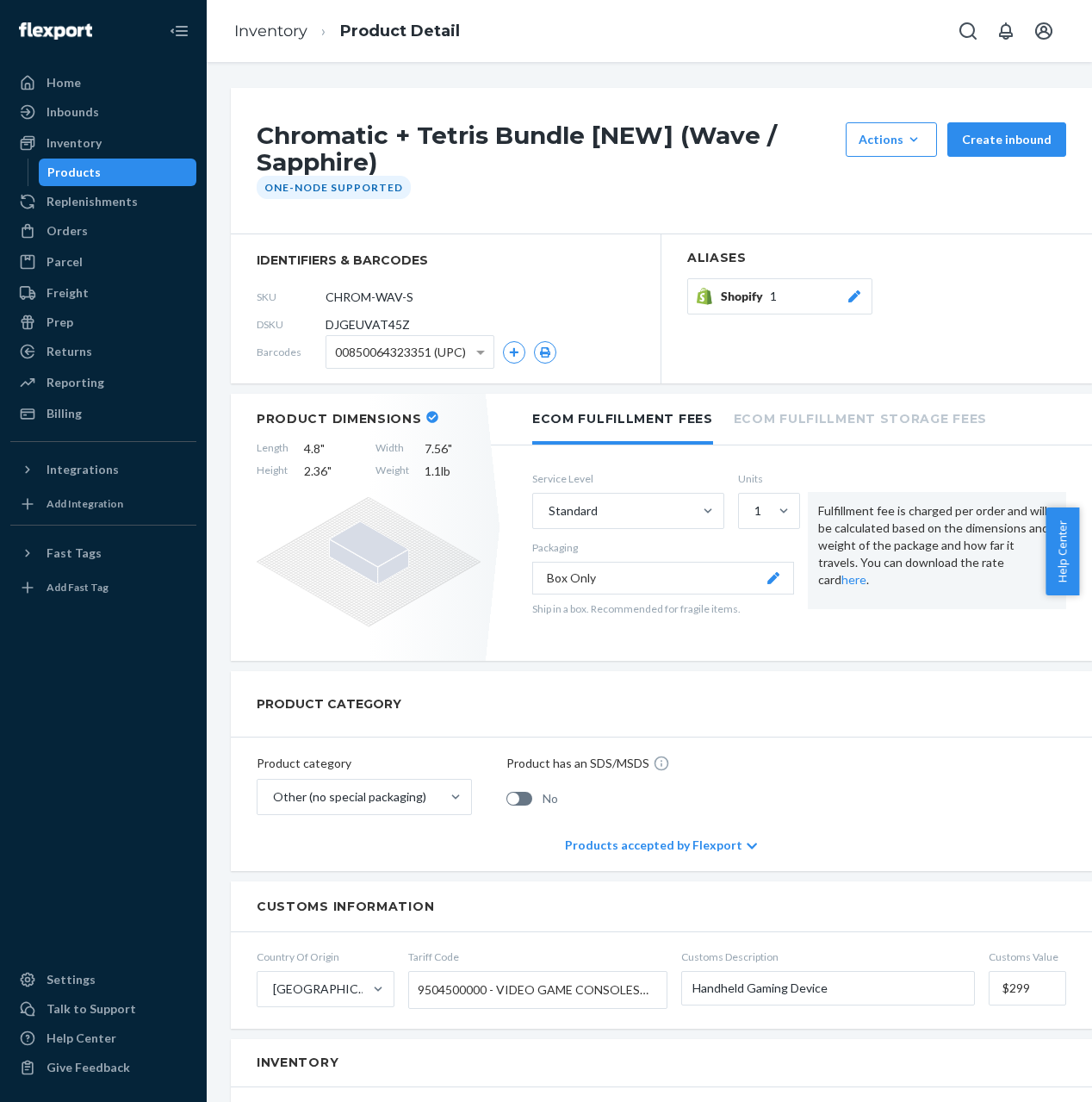
click at [501, 138] on h1 "Chromatic + Tetris Bundle [NEW] (Wave / Sapphire)" at bounding box center [546, 149] width 580 height 53
click at [505, 138] on h1 "Chromatic + Tetris Bundle [NEW] (Wave / Sapphire)" at bounding box center [546, 149] width 580 height 53
drag, startPoint x: 505, startPoint y: 138, endPoint x: 441, endPoint y: 164, distance: 69.1
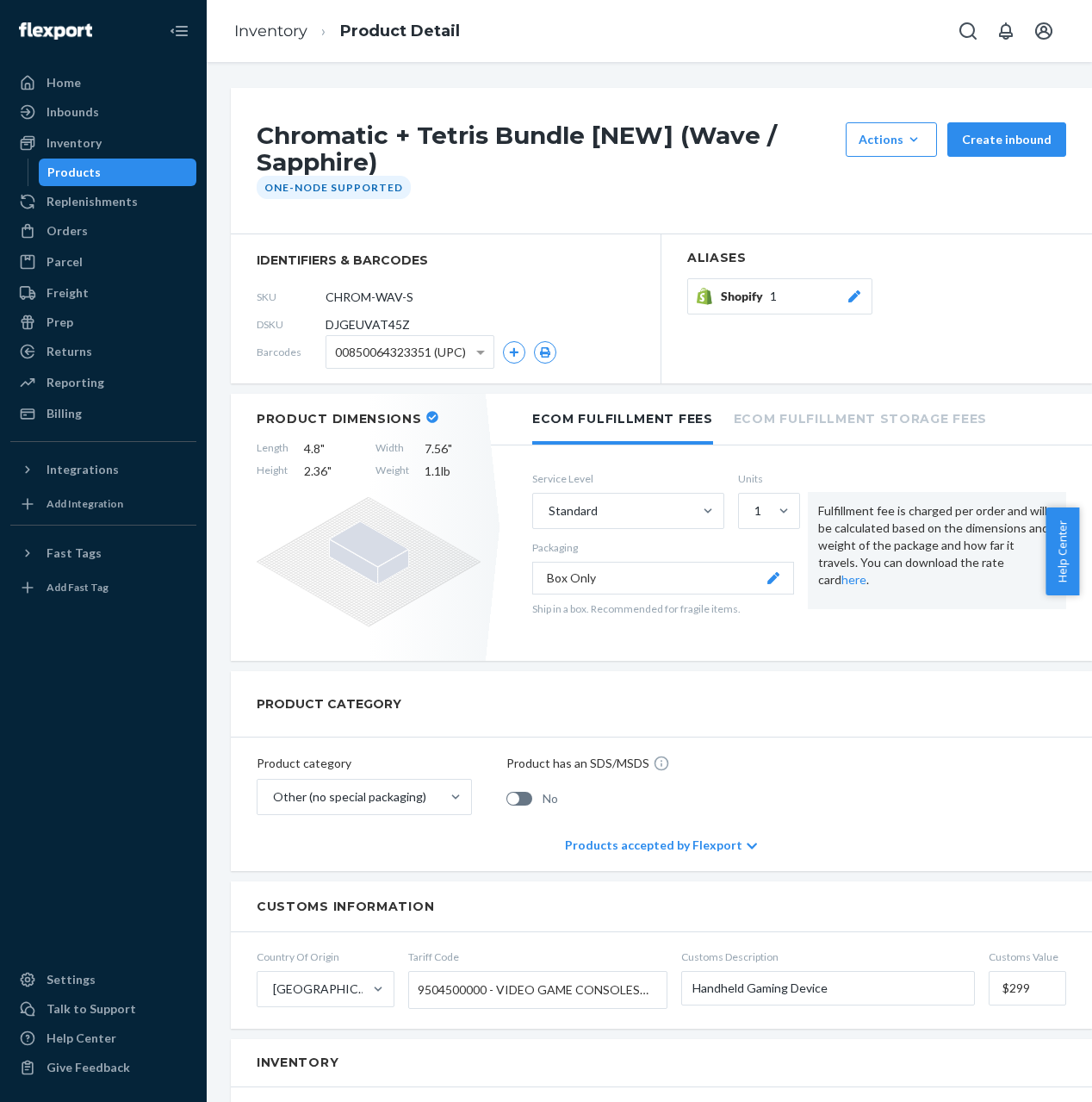
click at [505, 139] on h1 "Chromatic + Tetris Bundle [NEW] (Wave / Sapphire)" at bounding box center [546, 149] width 580 height 53
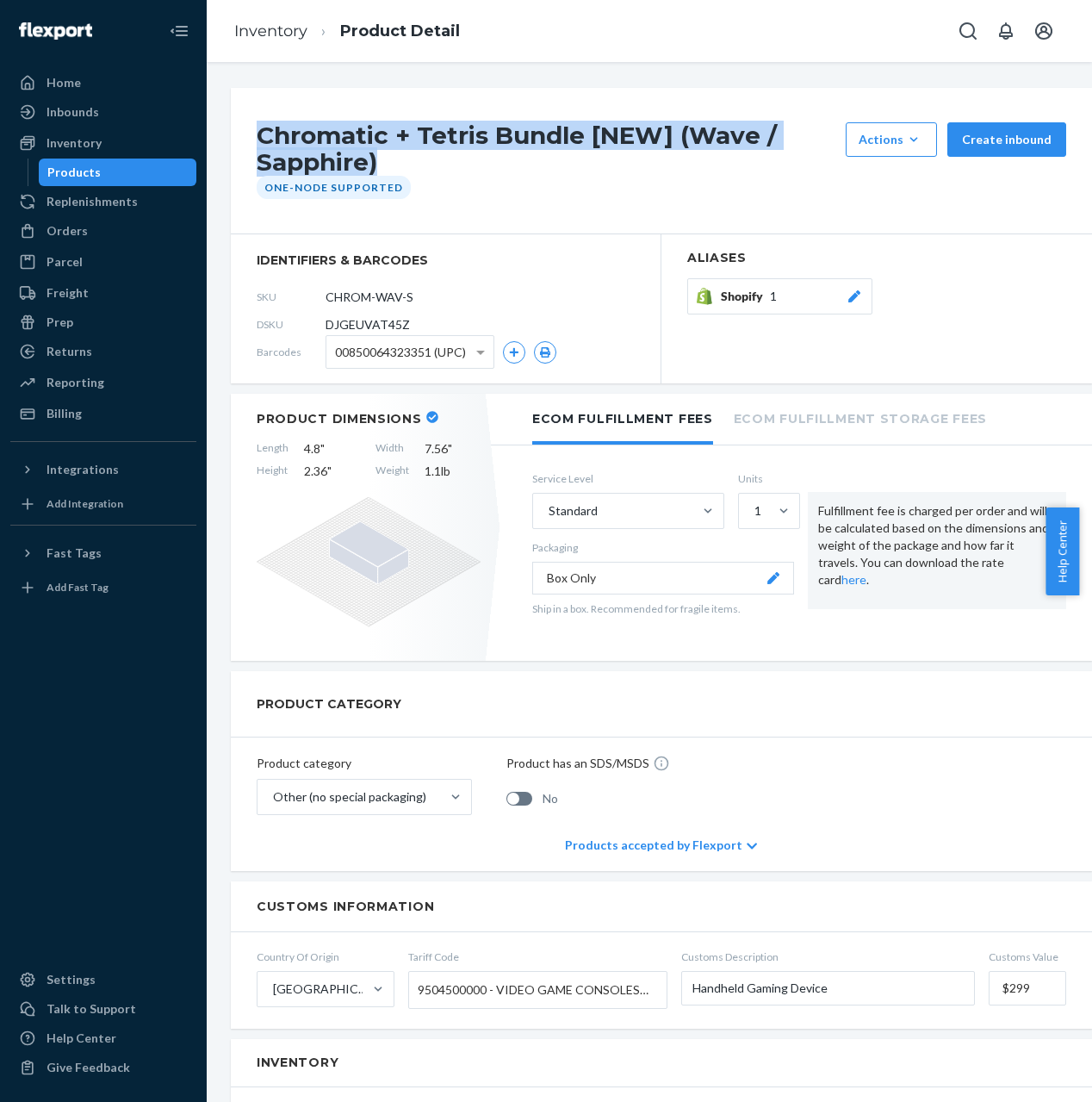
drag, startPoint x: 432, startPoint y: 167, endPoint x: 237, endPoint y: 128, distance: 198.9
click at [237, 128] on div "Chromatic + Tetris Bundle [NEW] (Wave / Sapphire) Actions Add components Hide R…" at bounding box center [661, 161] width 861 height 147
click at [254, 34] on link "Inventory" at bounding box center [271, 31] width 73 height 19
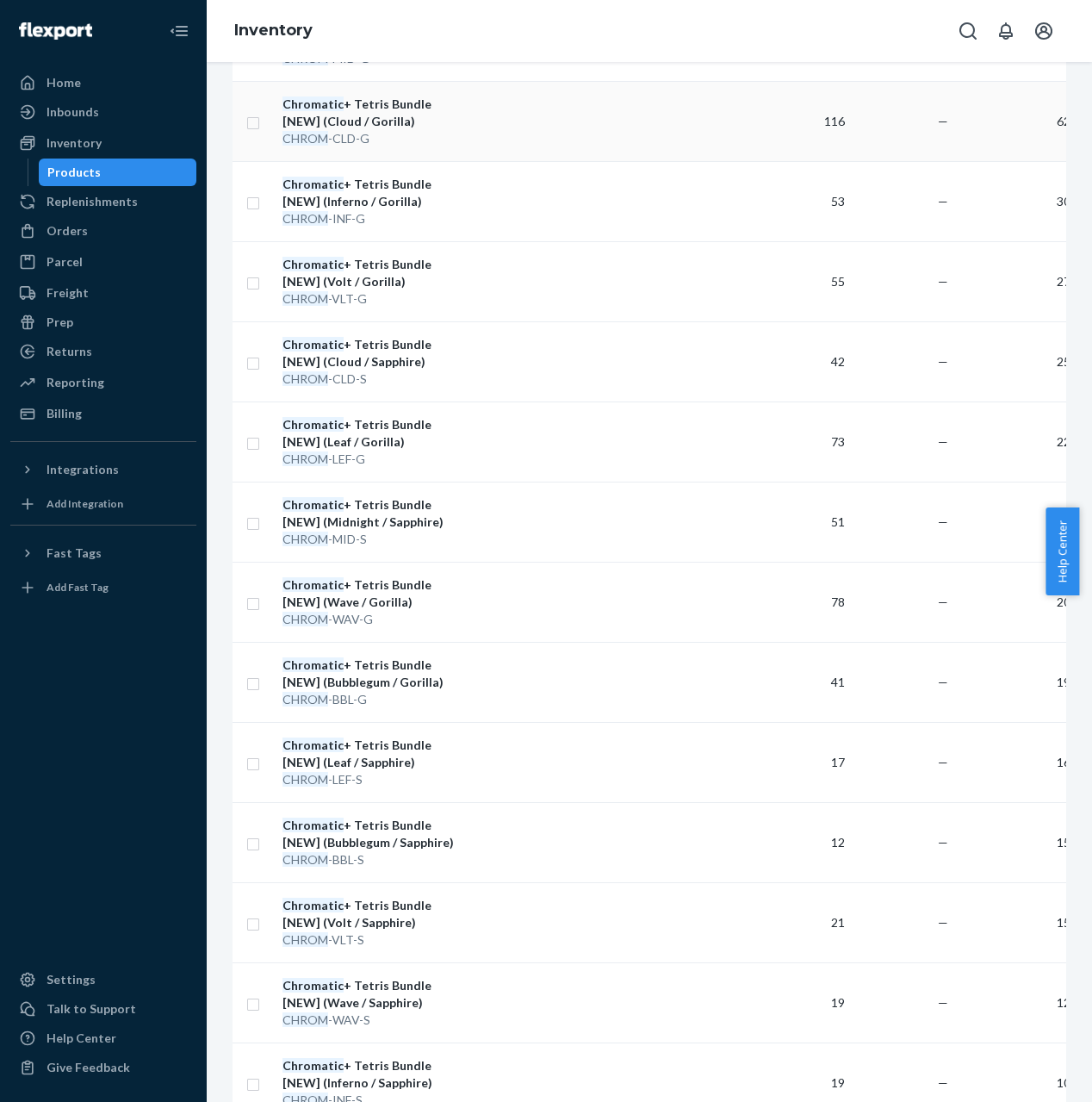
scroll to position [486, 0]
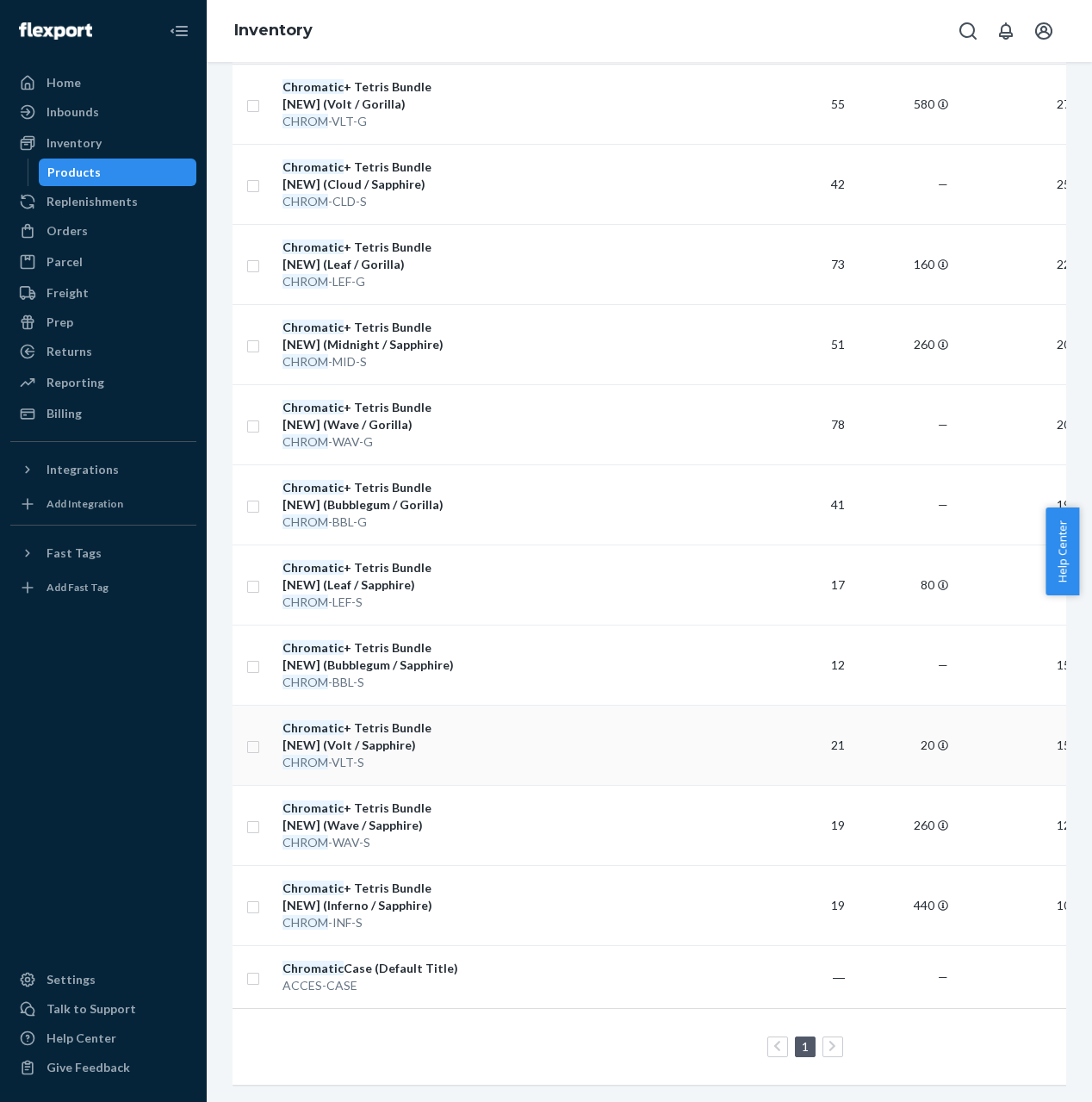
click at [491, 730] on td at bounding box center [608, 745] width 279 height 80
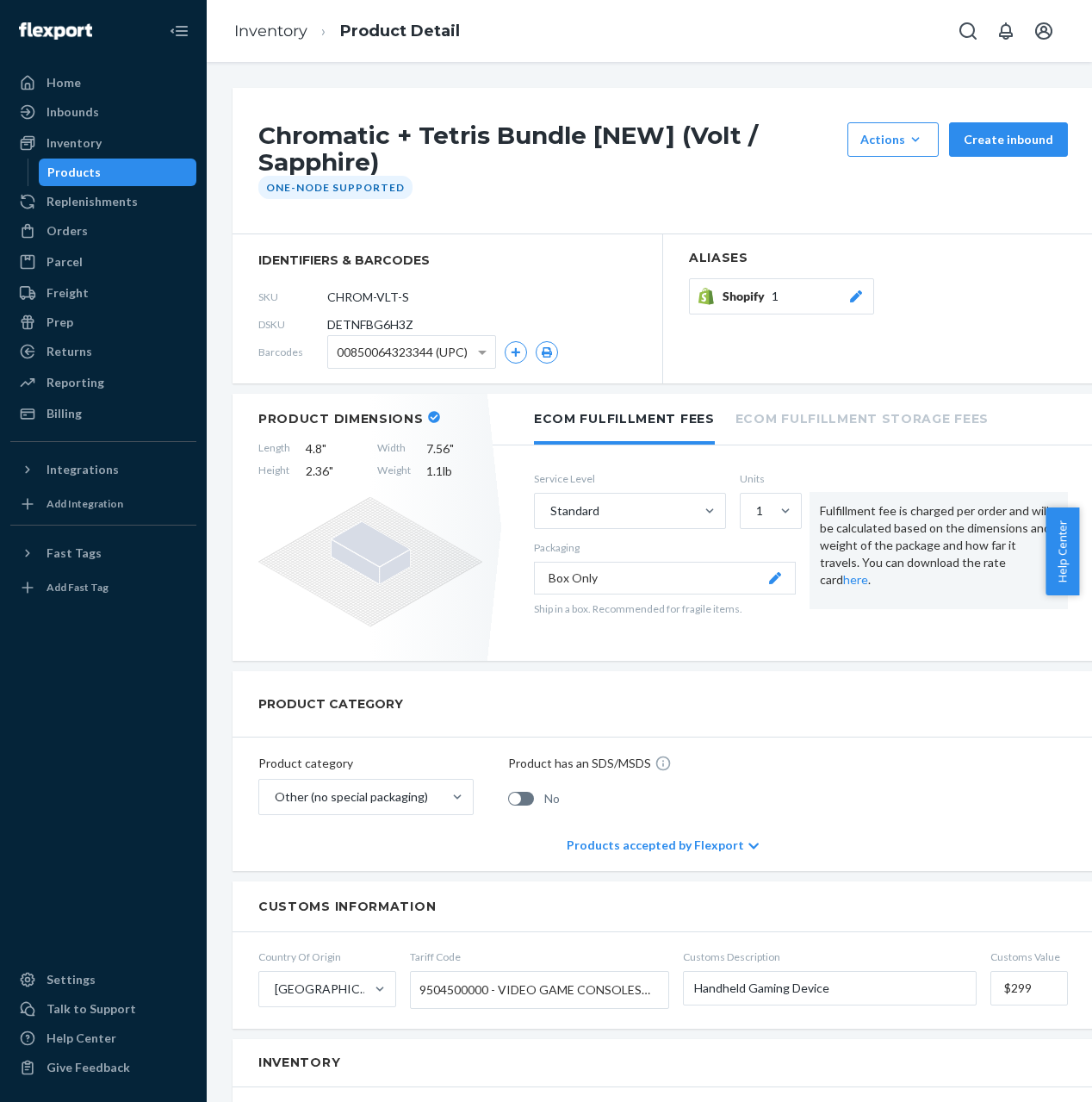
click at [326, 141] on h1 "Chromatic + Tetris Bundle [NEW] (Volt / Sapphire)" at bounding box center [548, 149] width 580 height 53
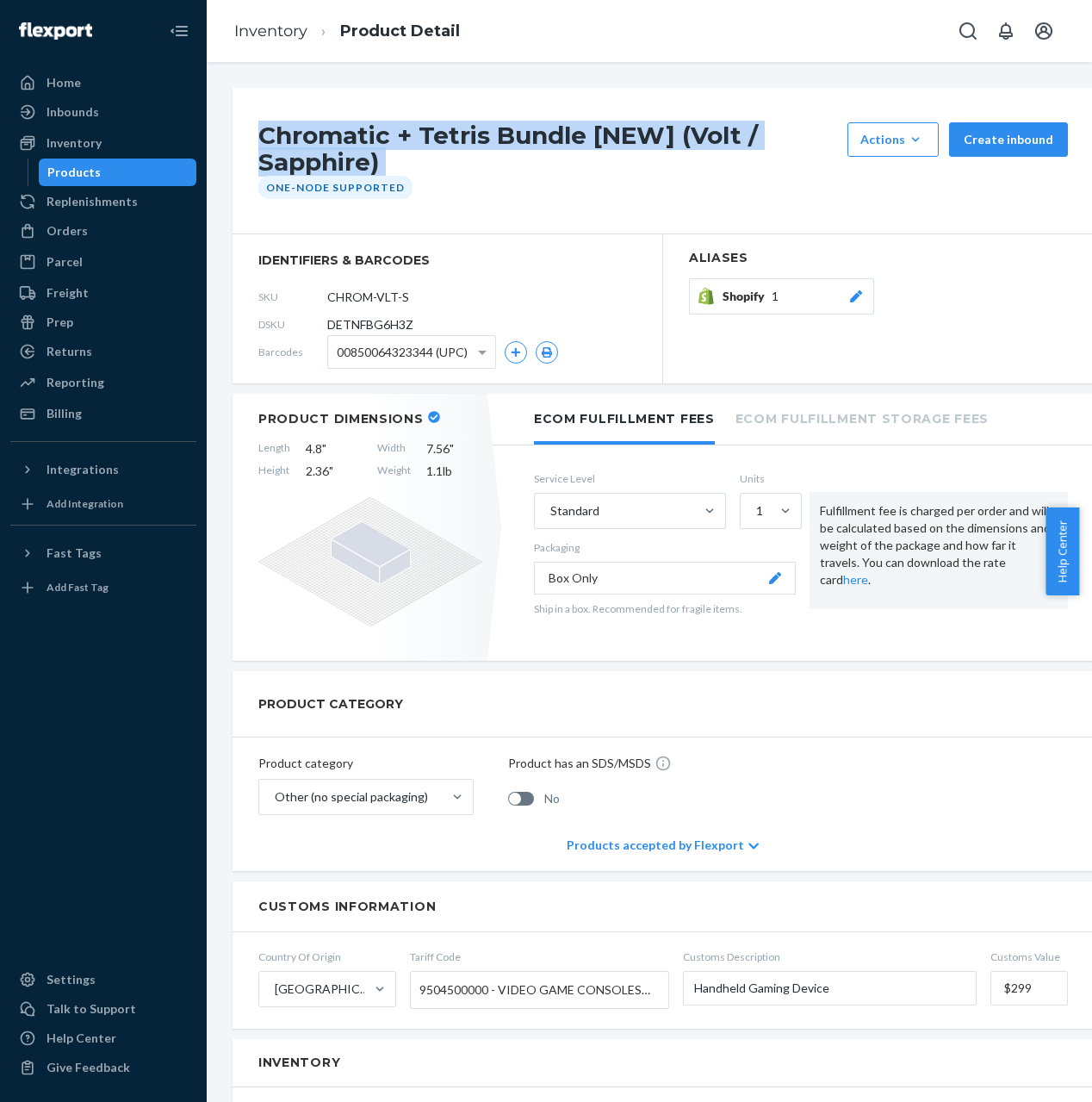
click at [326, 141] on h1 "Chromatic + Tetris Bundle [NEW] (Volt / Sapphire)" at bounding box center [548, 149] width 580 height 53
click at [284, 26] on link "Inventory" at bounding box center [271, 31] width 73 height 19
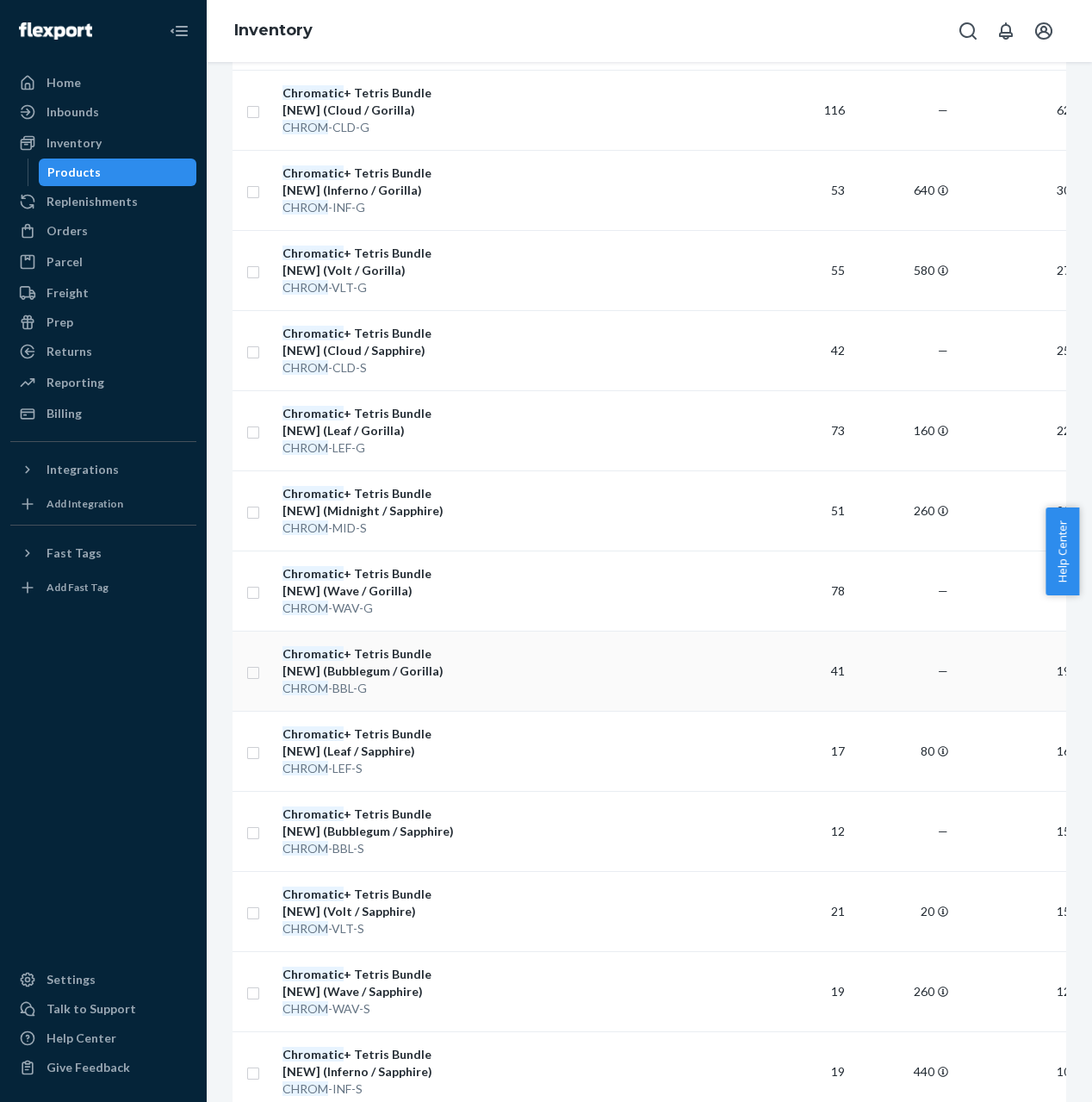
scroll to position [339, 0]
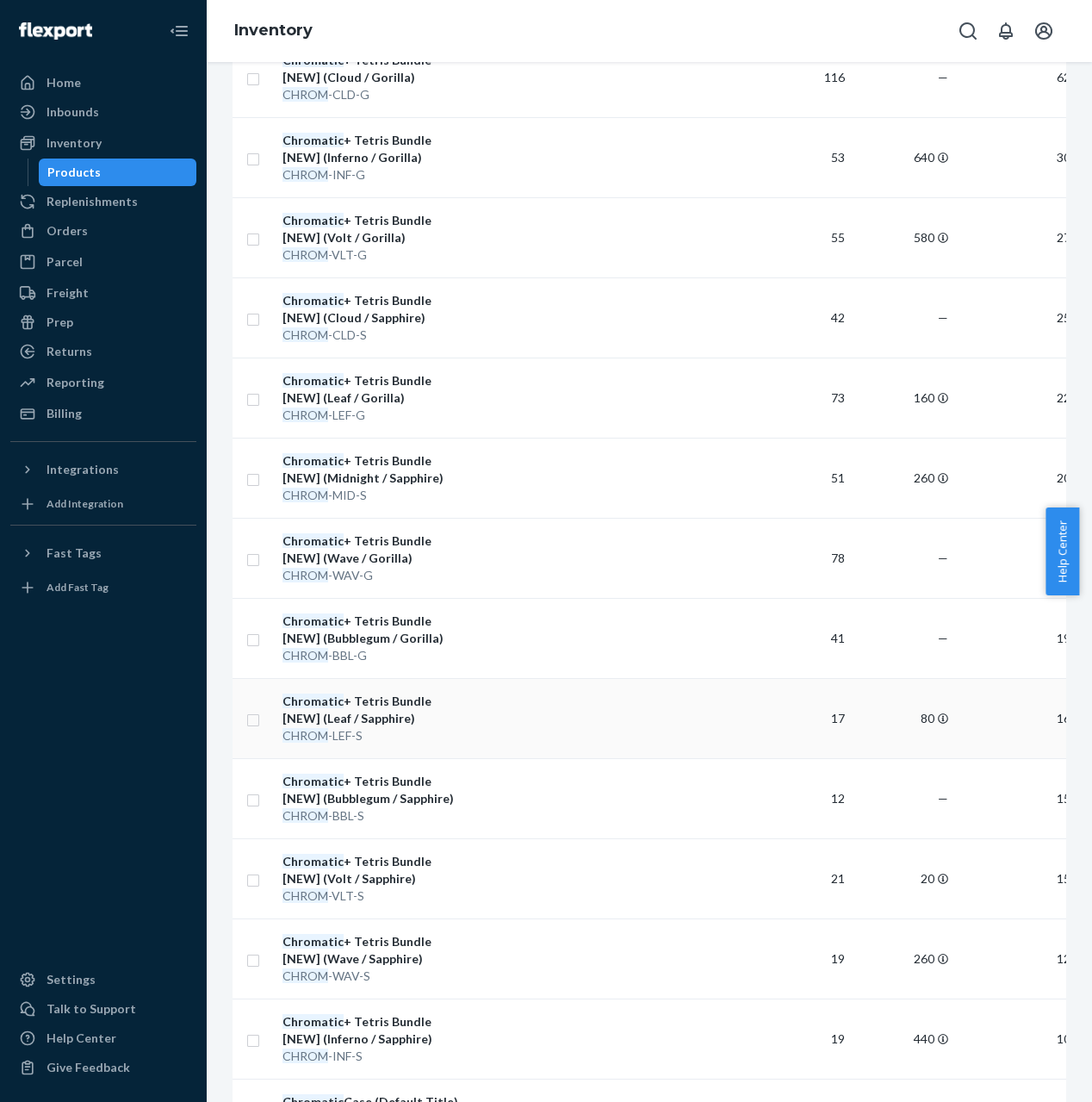
click at [601, 729] on td at bounding box center [608, 718] width 279 height 80
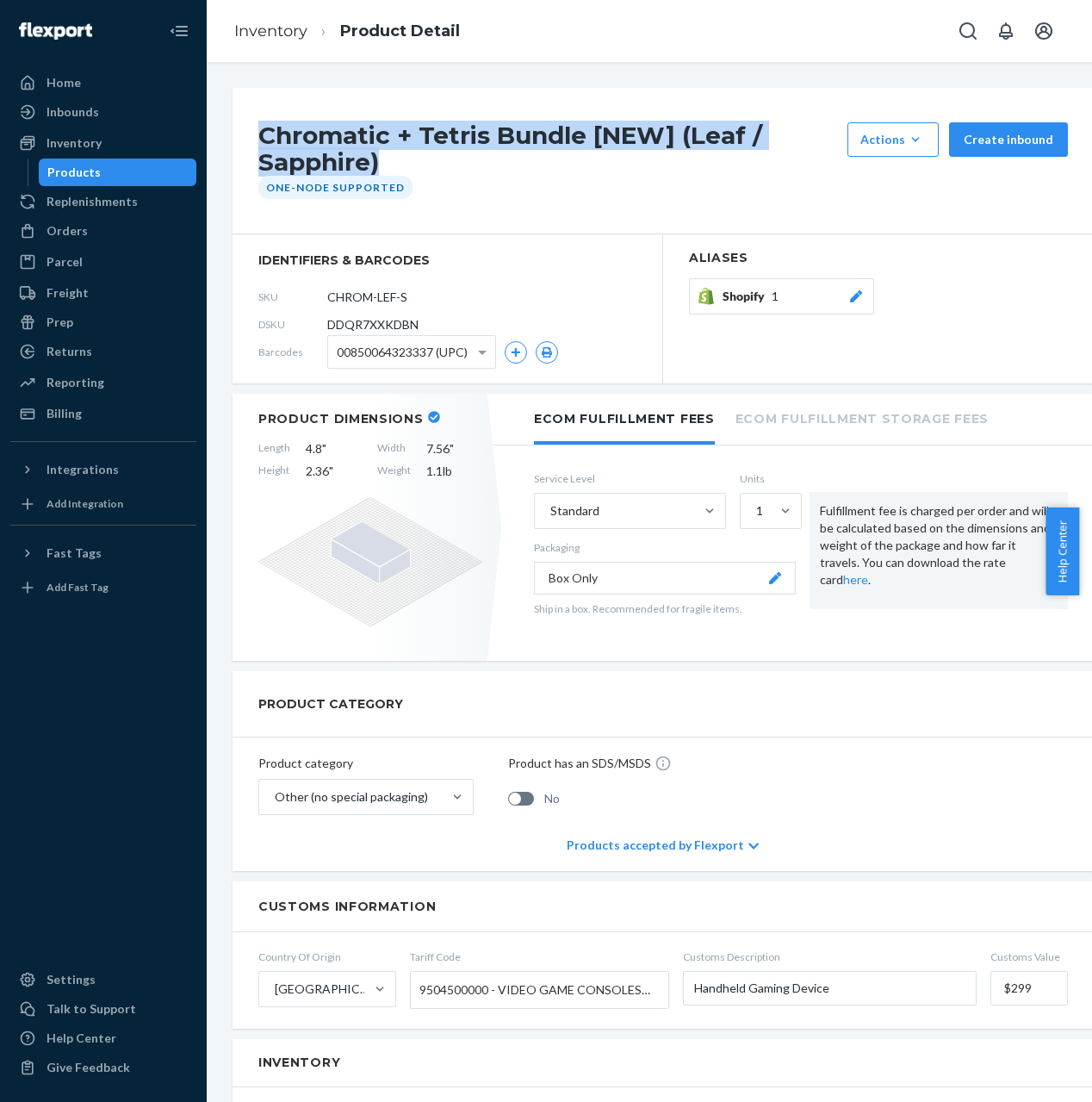
drag, startPoint x: 378, startPoint y: 162, endPoint x: 224, endPoint y: 123, distance: 158.9
click at [224, 122] on div "Chromatic + Tetris Bundle [NEW] (Leaf / Sapphire) Actions Add components Hide R…" at bounding box center [649, 1033] width 859 height 1892
click at [281, 31] on link "Inventory" at bounding box center [271, 31] width 73 height 19
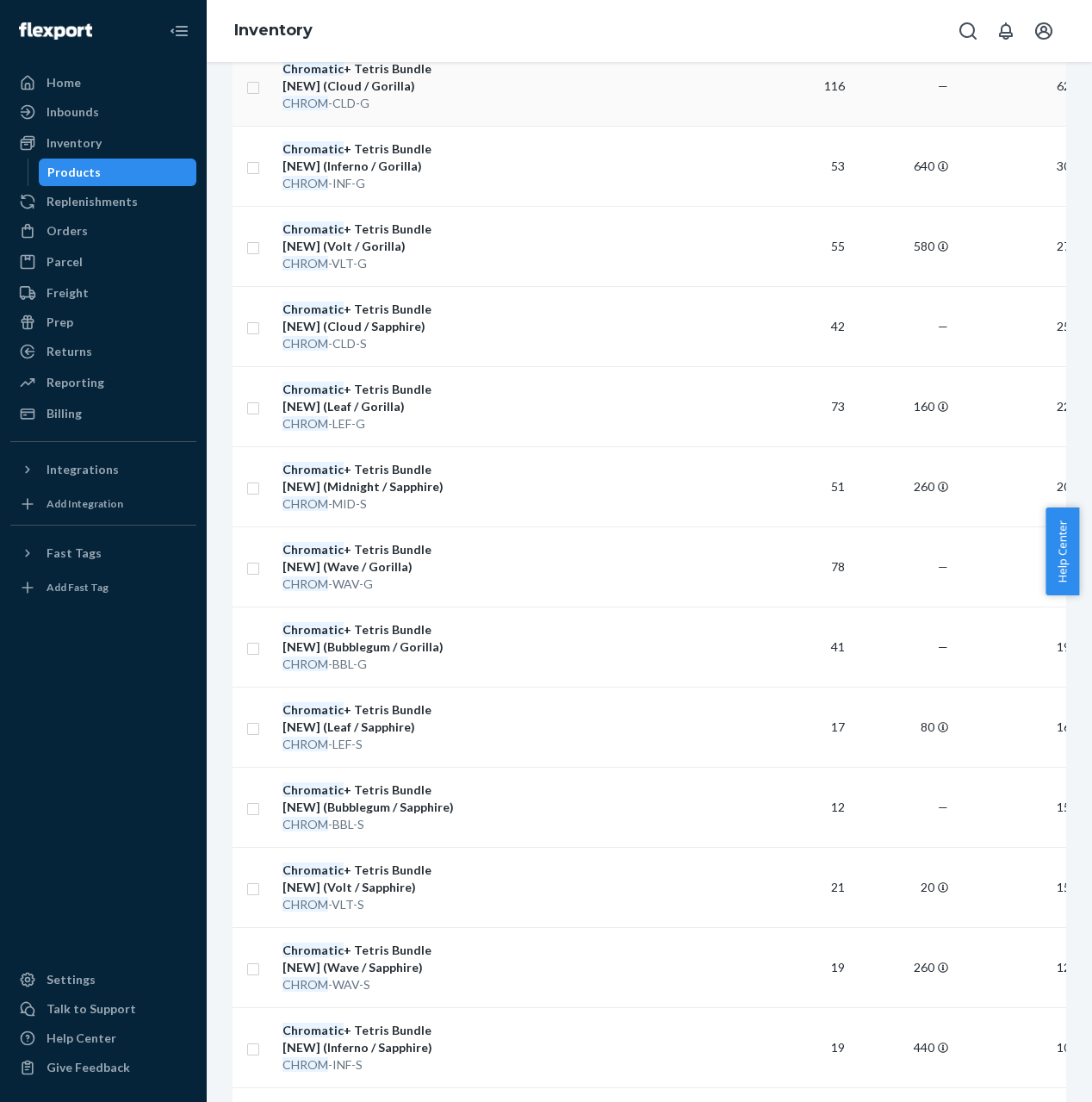
scroll to position [486, 0]
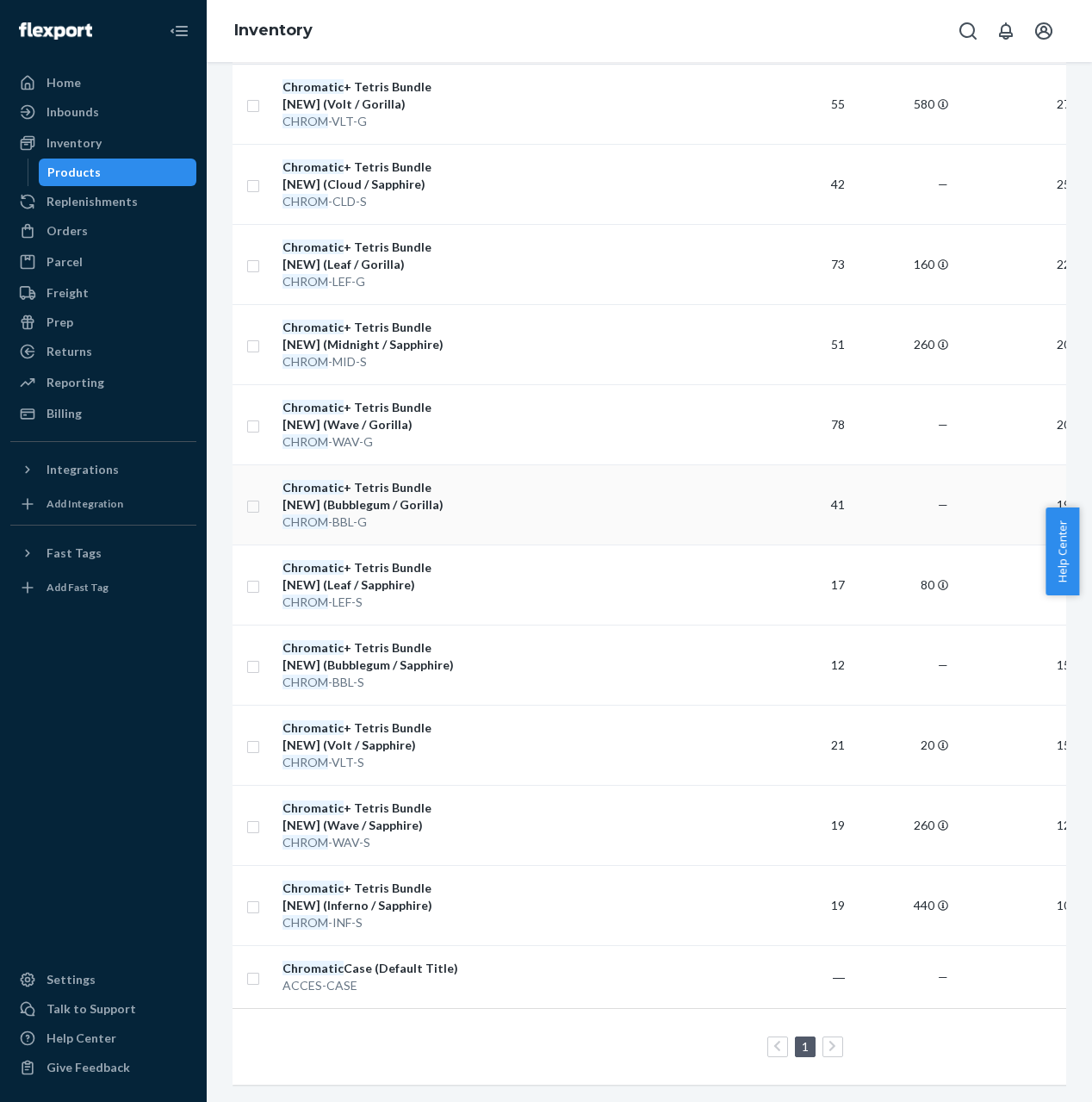
click at [388, 490] on div "Chromatic + Tetris Bundle [NEW] (Bubblegum / Gorilla)" at bounding box center [373, 496] width 180 height 35
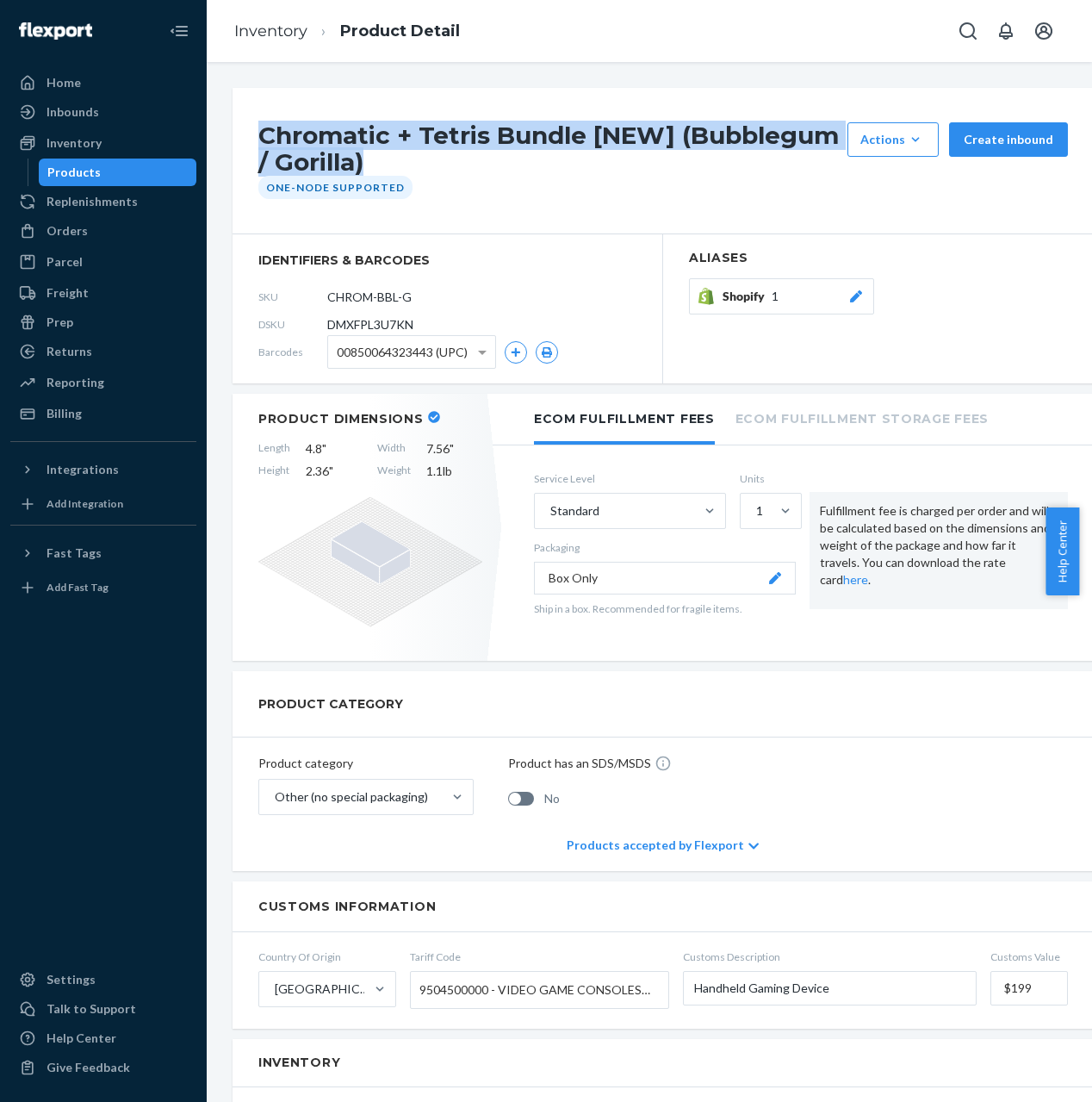
drag, startPoint x: 288, startPoint y: 132, endPoint x: 248, endPoint y: 124, distance: 40.8
click at [248, 124] on div "Chromatic + Tetris Bundle [NEW] (Bubblegum / Gorilla) Actions Add components Hi…" at bounding box center [663, 161] width 861 height 147
click at [300, 39] on link "Inventory" at bounding box center [271, 31] width 73 height 19
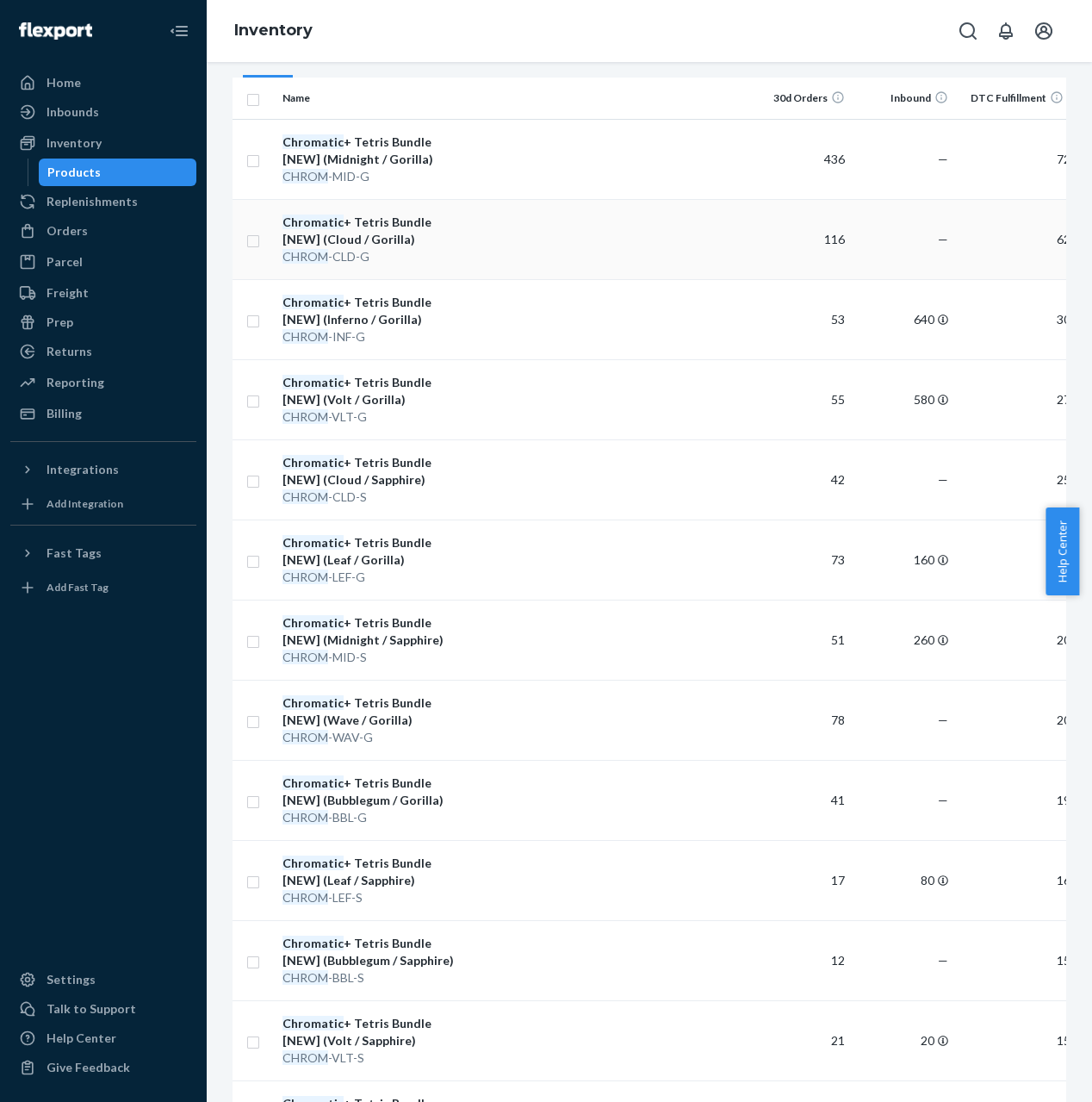
scroll to position [486, 0]
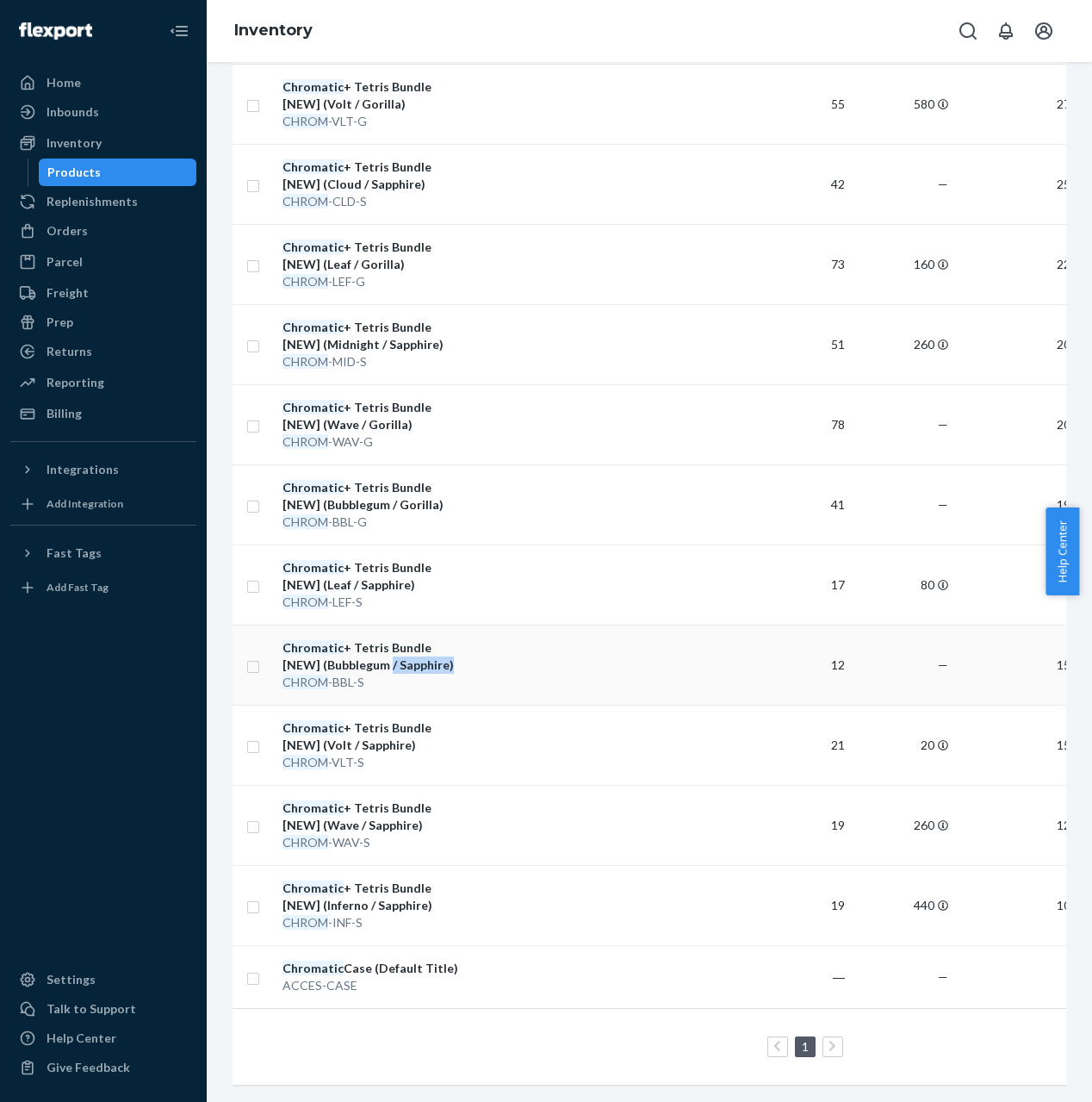
drag, startPoint x: 405, startPoint y: 651, endPoint x: 348, endPoint y: 646, distance: 57.2
click at [348, 646] on div "Chromatic + Tetris Bundle [NEW] (Bubblegum / Sapphire)" at bounding box center [373, 657] width 180 height 35
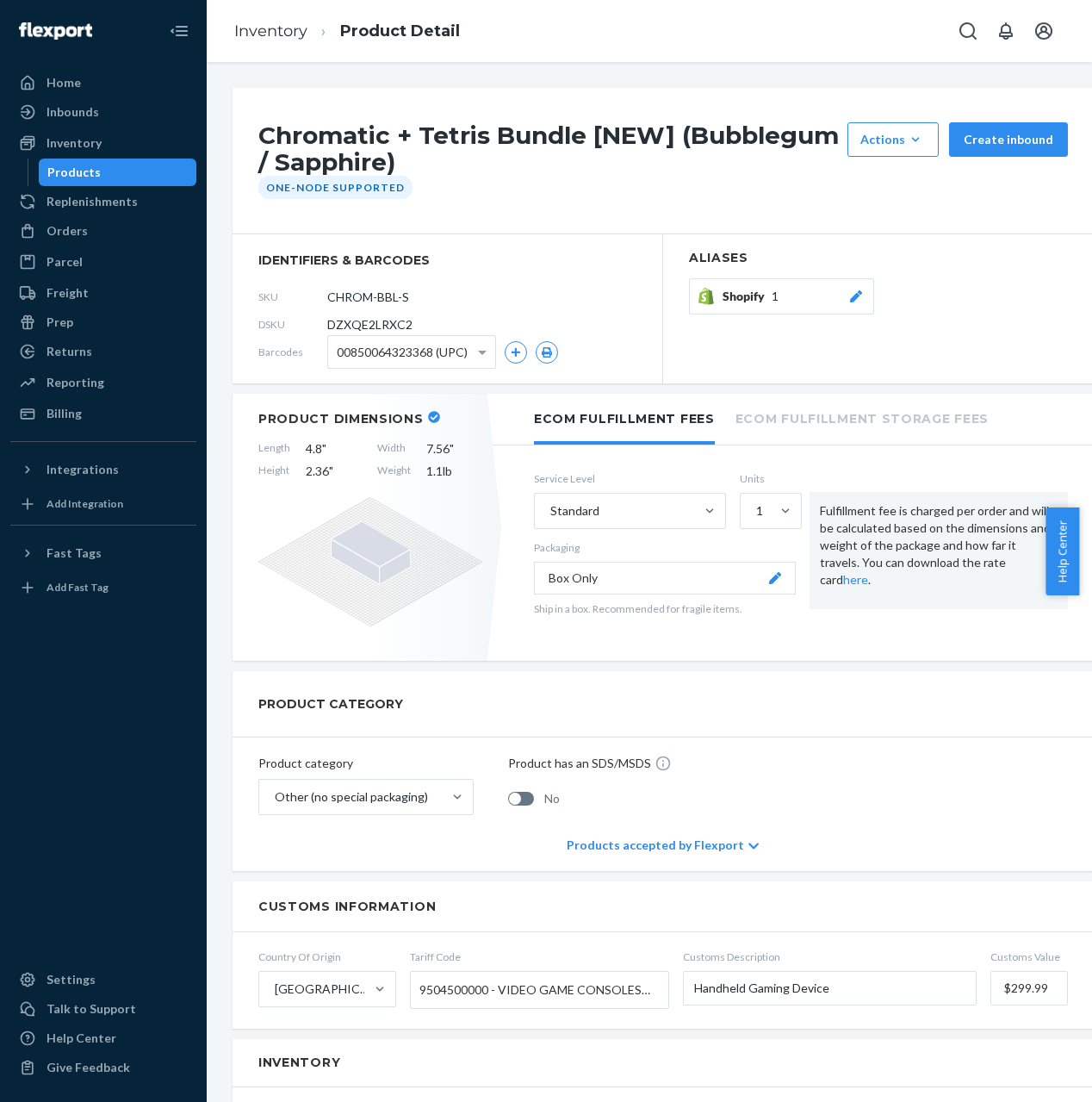
click at [350, 141] on h1 "Chromatic + Tetris Bundle [NEW] (Bubblegum / Sapphire)" at bounding box center [548, 149] width 580 height 53
click at [361, 141] on h1 "Chromatic + Tetris Bundle [NEW] (Bubblegum / Sapphire)" at bounding box center [548, 149] width 580 height 53
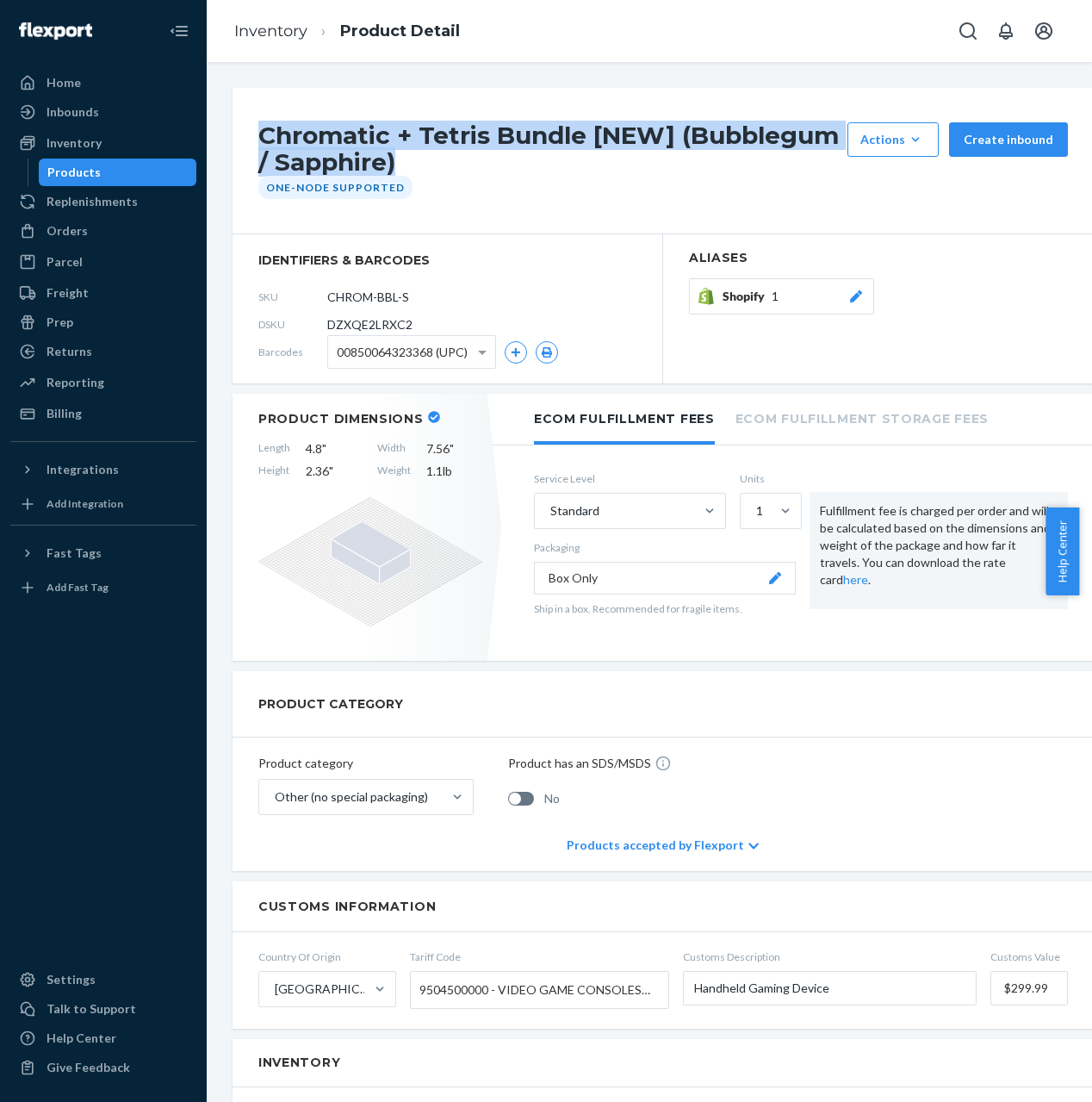
drag, startPoint x: 367, startPoint y: 152, endPoint x: 243, endPoint y: 120, distance: 128.1
click at [243, 120] on div "Chromatic + Tetris Bundle [NEW] (Bubblegum / Sapphire) Actions Add components H…" at bounding box center [663, 161] width 861 height 147
click at [297, 38] on link "Inventory" at bounding box center [271, 31] width 73 height 19
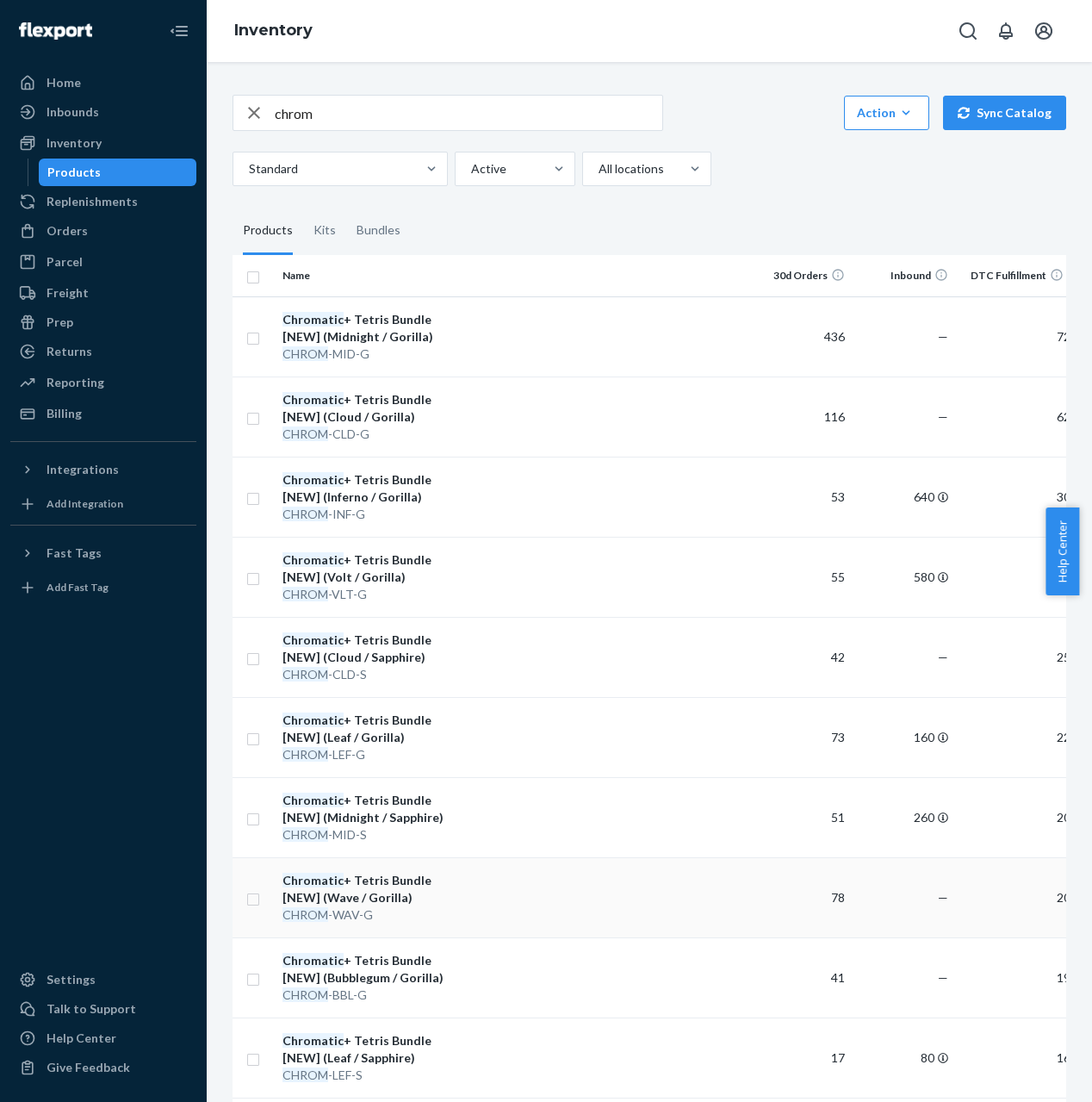
drag, startPoint x: 366, startPoint y: 891, endPoint x: 281, endPoint y: 886, distance: 85.1
click at [281, 886] on td "Chromatic + Tetris Bundle [NEW] (Wave / Gorilla) CHROM -WAV-G" at bounding box center [372, 897] width 194 height 80
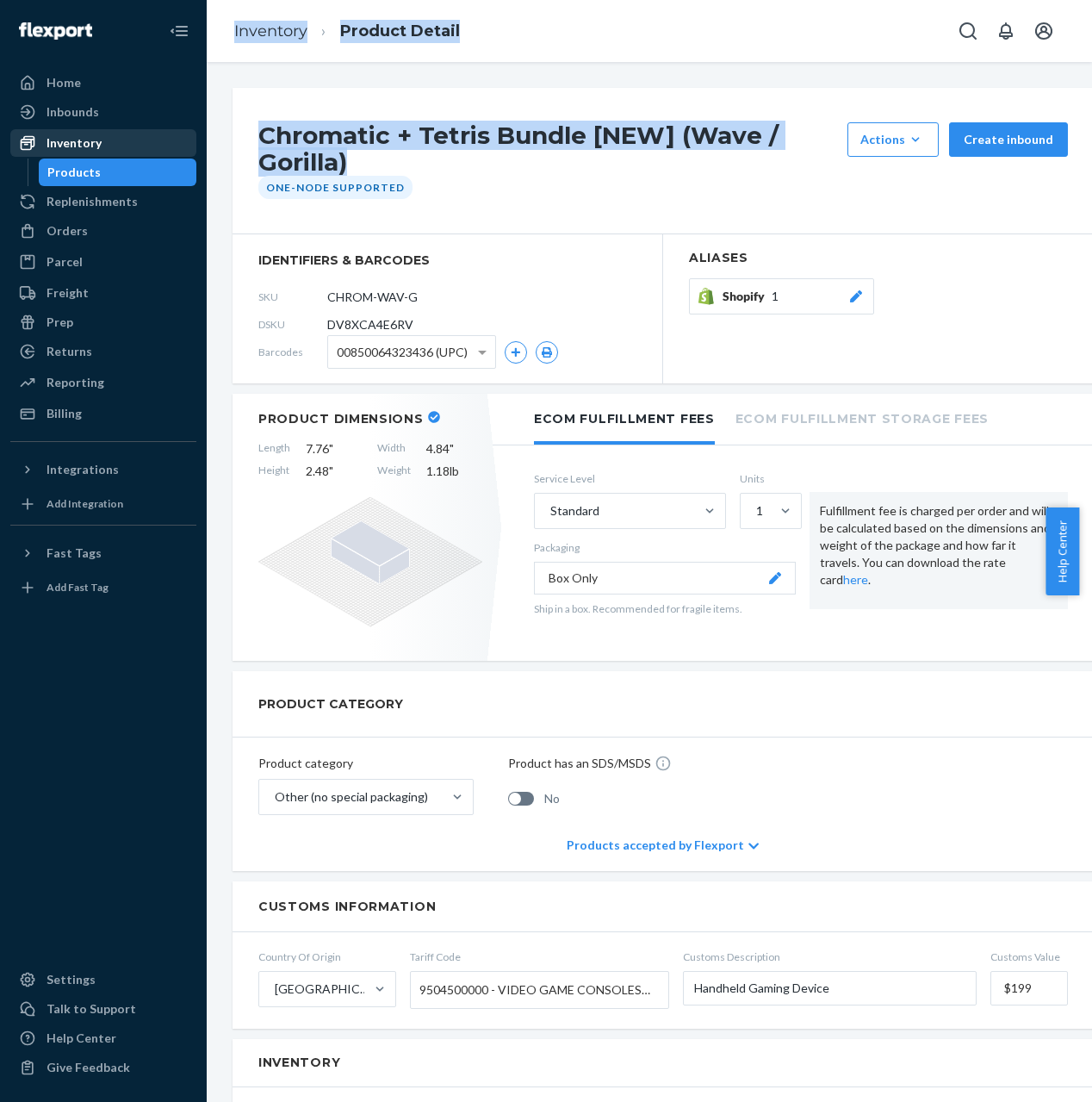
drag, startPoint x: 364, startPoint y: 159, endPoint x: 187, endPoint y: 132, distance: 179.0
click at [187, 132] on div "Home Inbounds Shipping Plans Problems Inventory Products Replenishments Orders …" at bounding box center [546, 551] width 1092 height 1102
click at [351, 150] on h1 "Chromatic + Tetris Bundle [NEW] (Wave / Gorilla)" at bounding box center [548, 149] width 580 height 53
drag, startPoint x: 355, startPoint y: 165, endPoint x: 266, endPoint y: 139, distance: 92.7
click at [266, 139] on h1 "Chromatic + Tetris Bundle [NEW] (Wave / Gorilla)" at bounding box center [548, 149] width 580 height 53
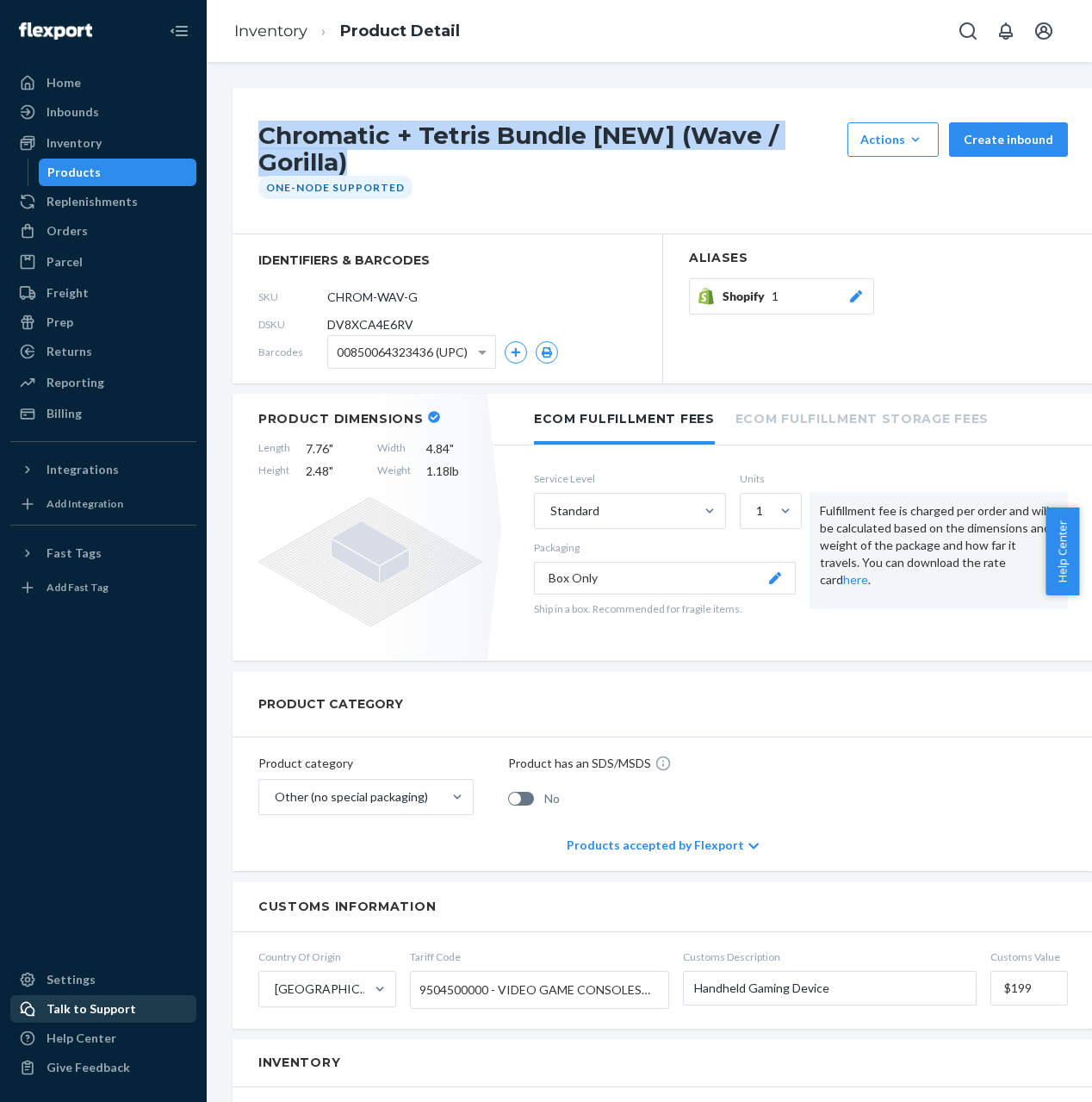
click at [90, 1013] on div "Talk to Support" at bounding box center [91, 1009] width 90 height 17
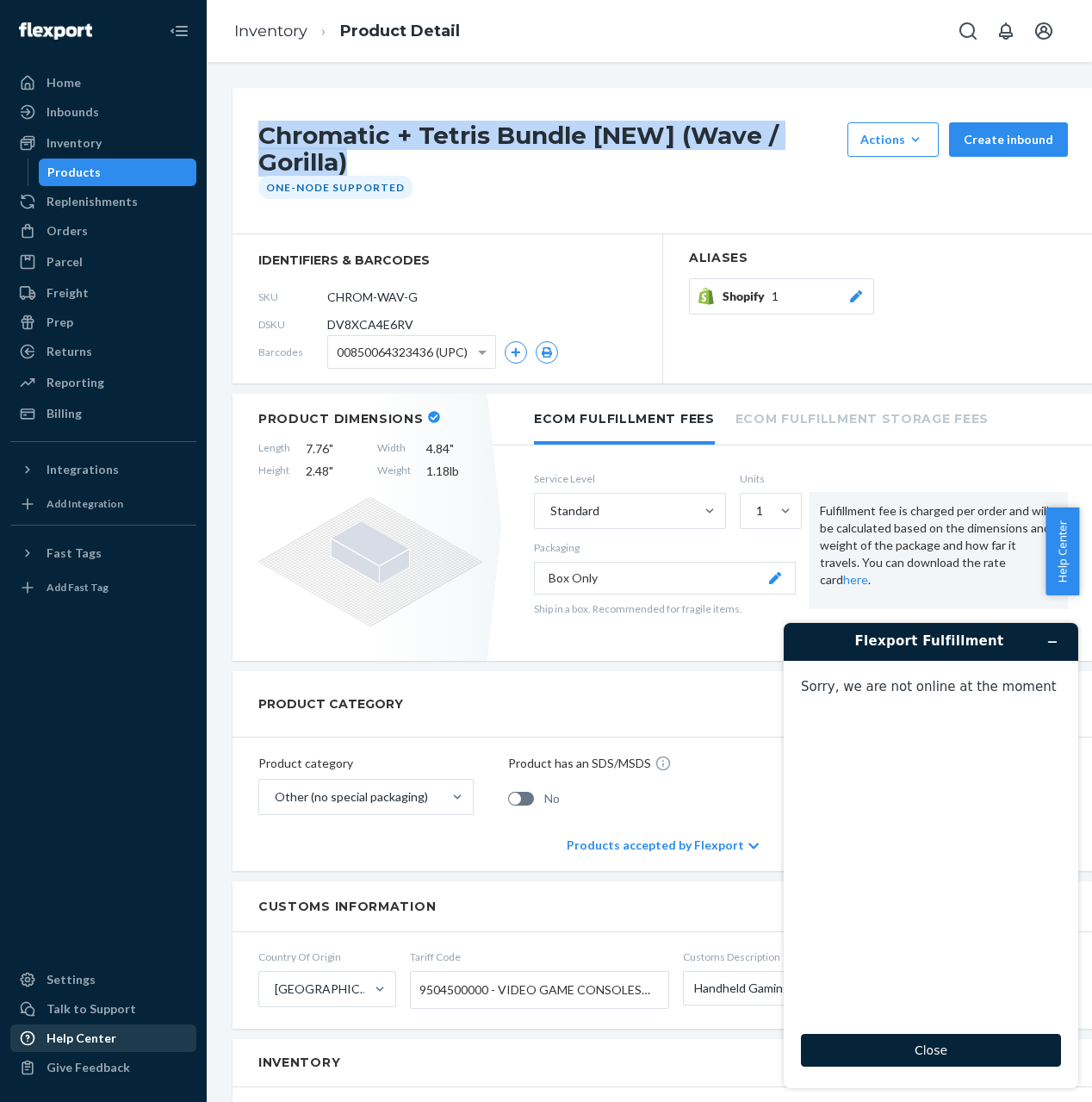
click at [80, 1039] on div "Help Center" at bounding box center [81, 1038] width 70 height 17
